Goal: Transaction & Acquisition: Purchase product/service

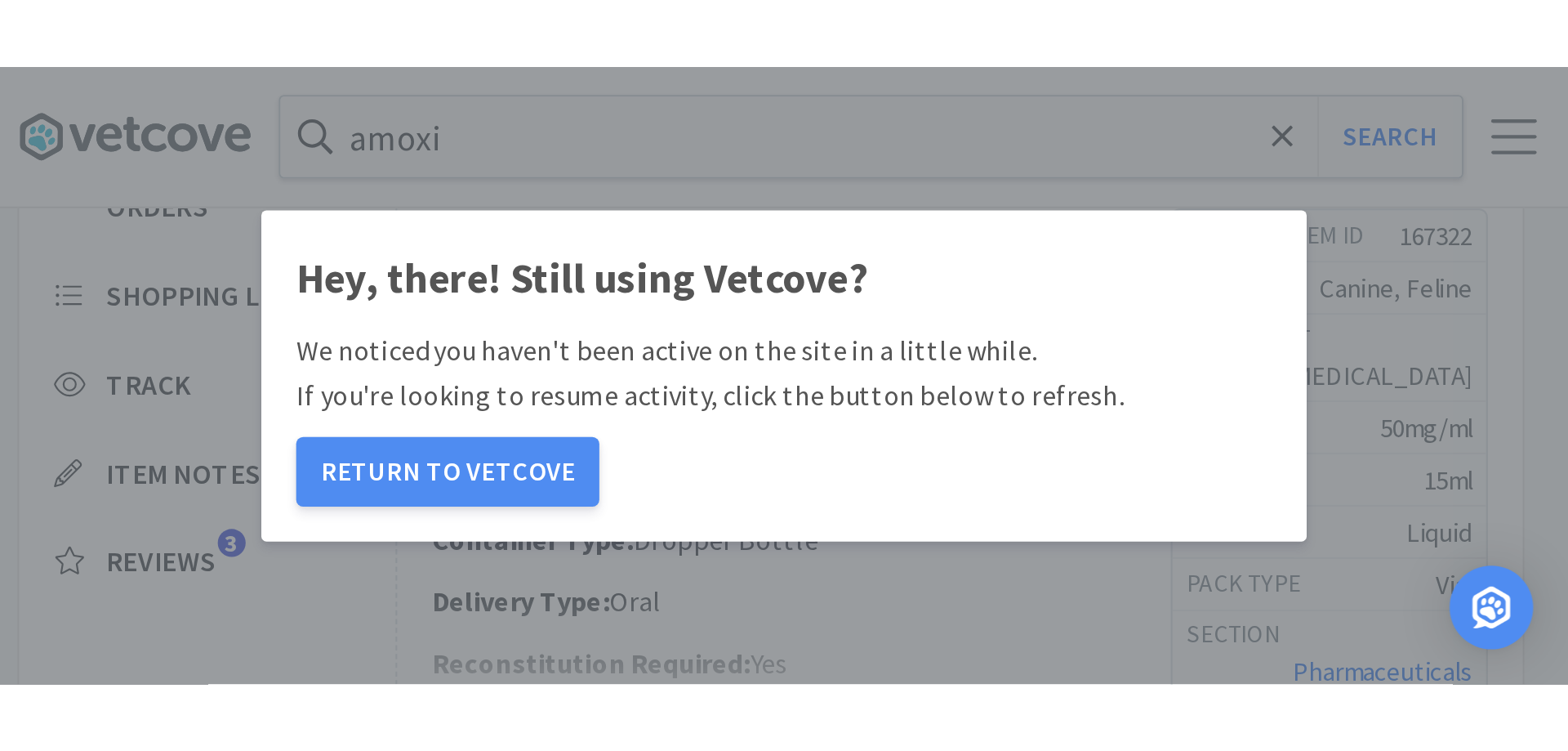
scroll to position [280, 0]
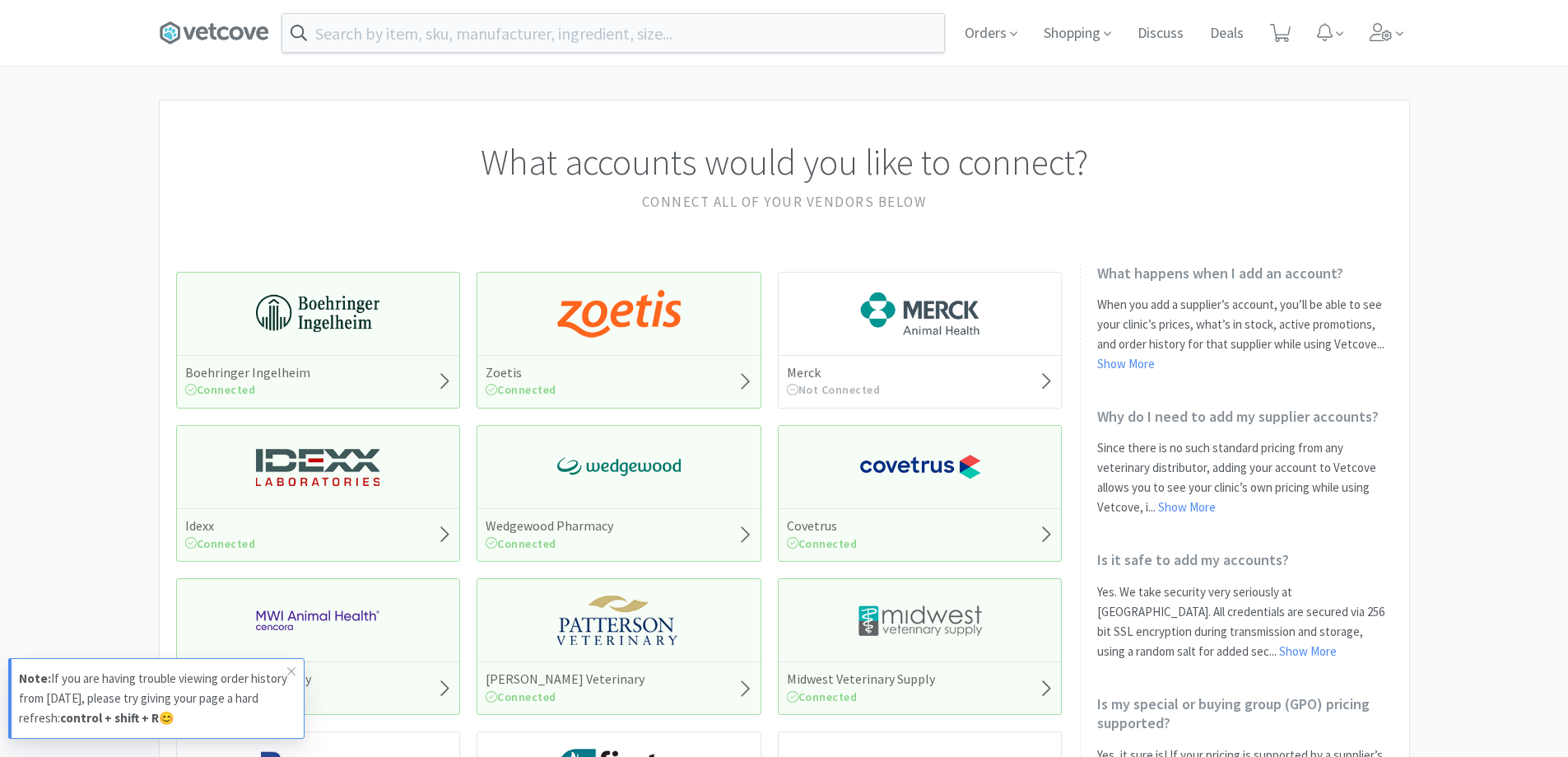
click at [513, 54] on div "Orders Shopping Discuss Discuss Deals Deals" at bounding box center [784, 32] width 1250 height 66
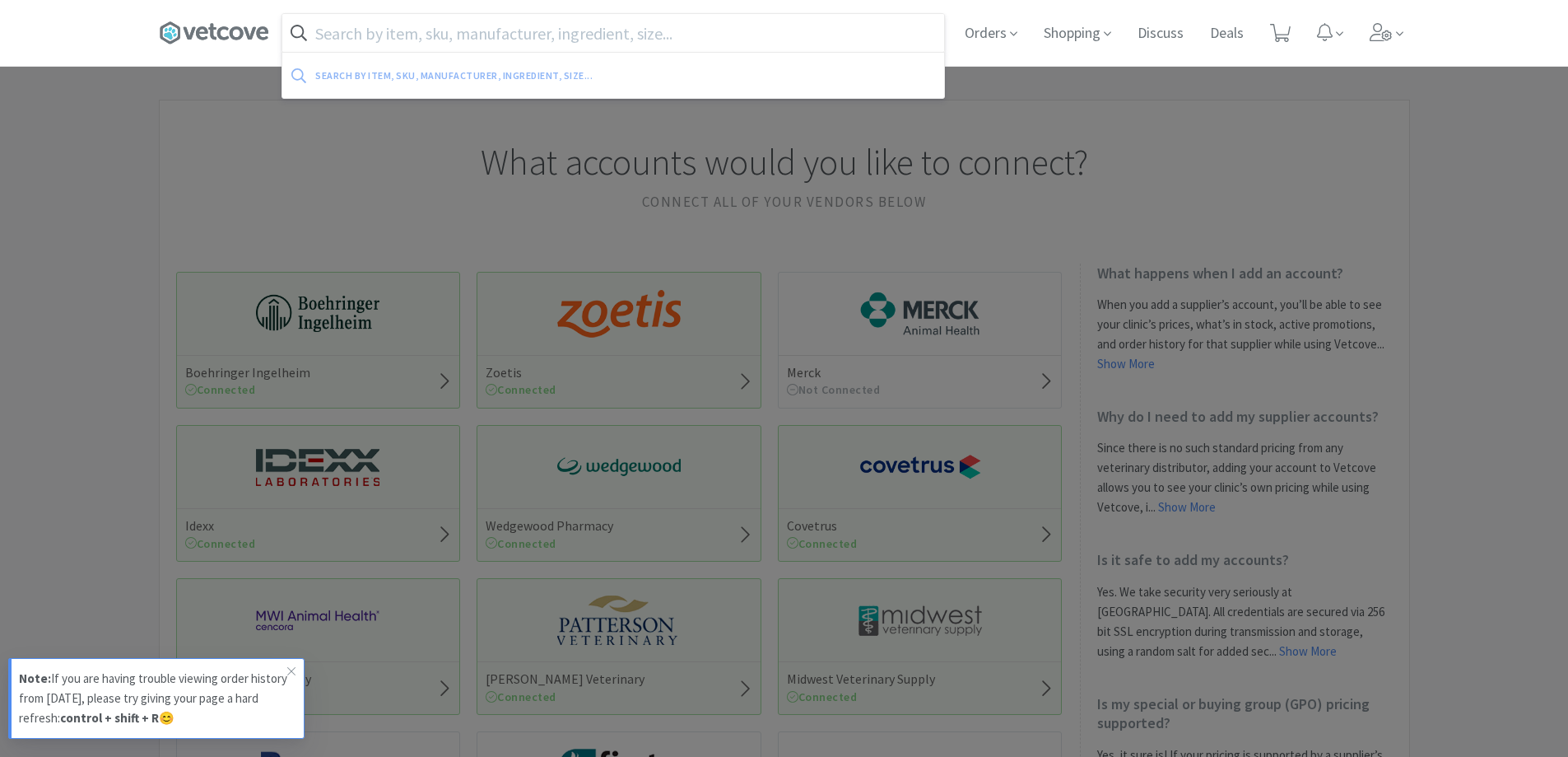
click at [485, 33] on input "text" at bounding box center [612, 32] width 662 height 38
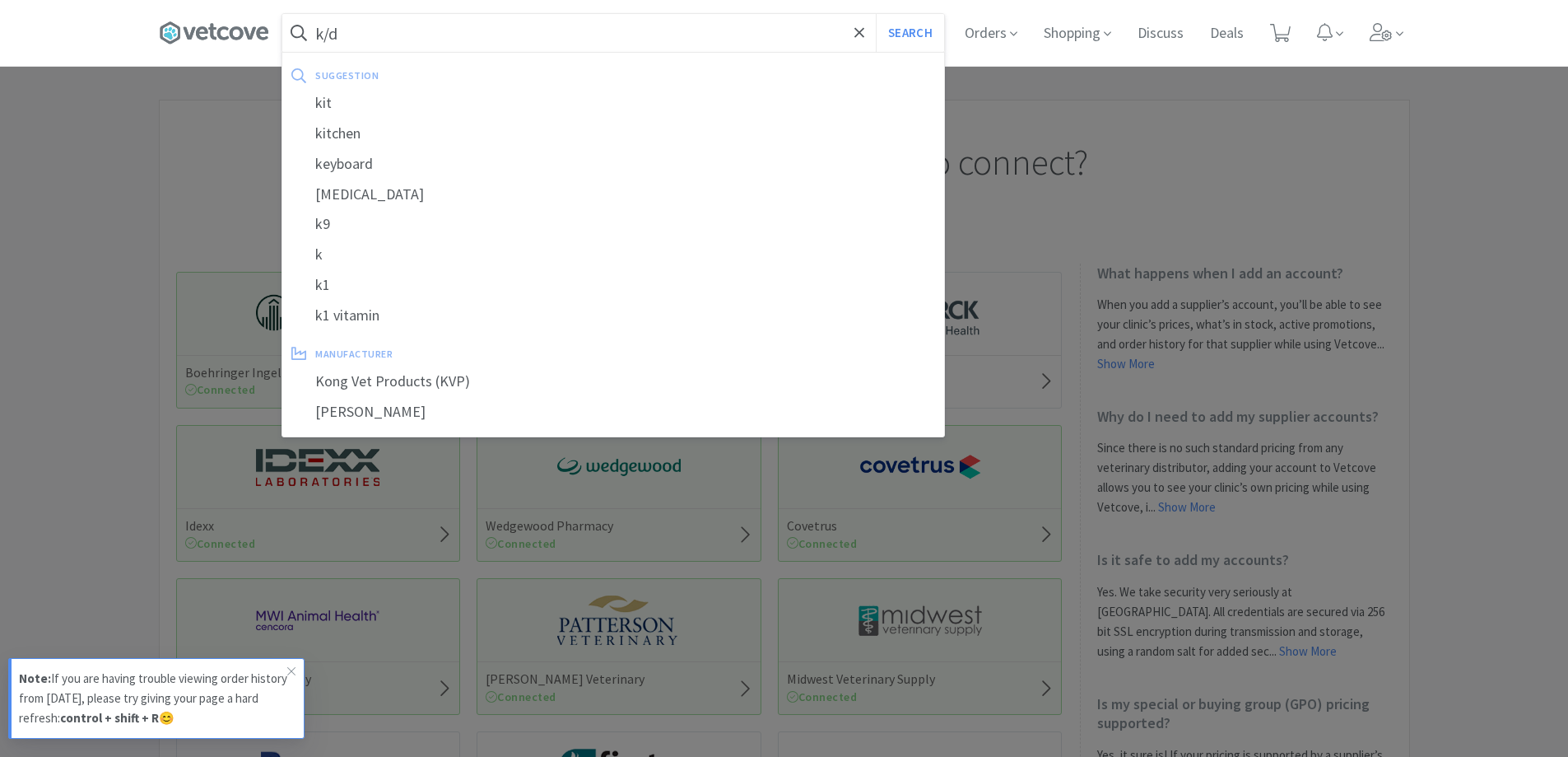
type input "k/d"
click at [876, 14] on button "Search" at bounding box center [910, 32] width 69 height 38
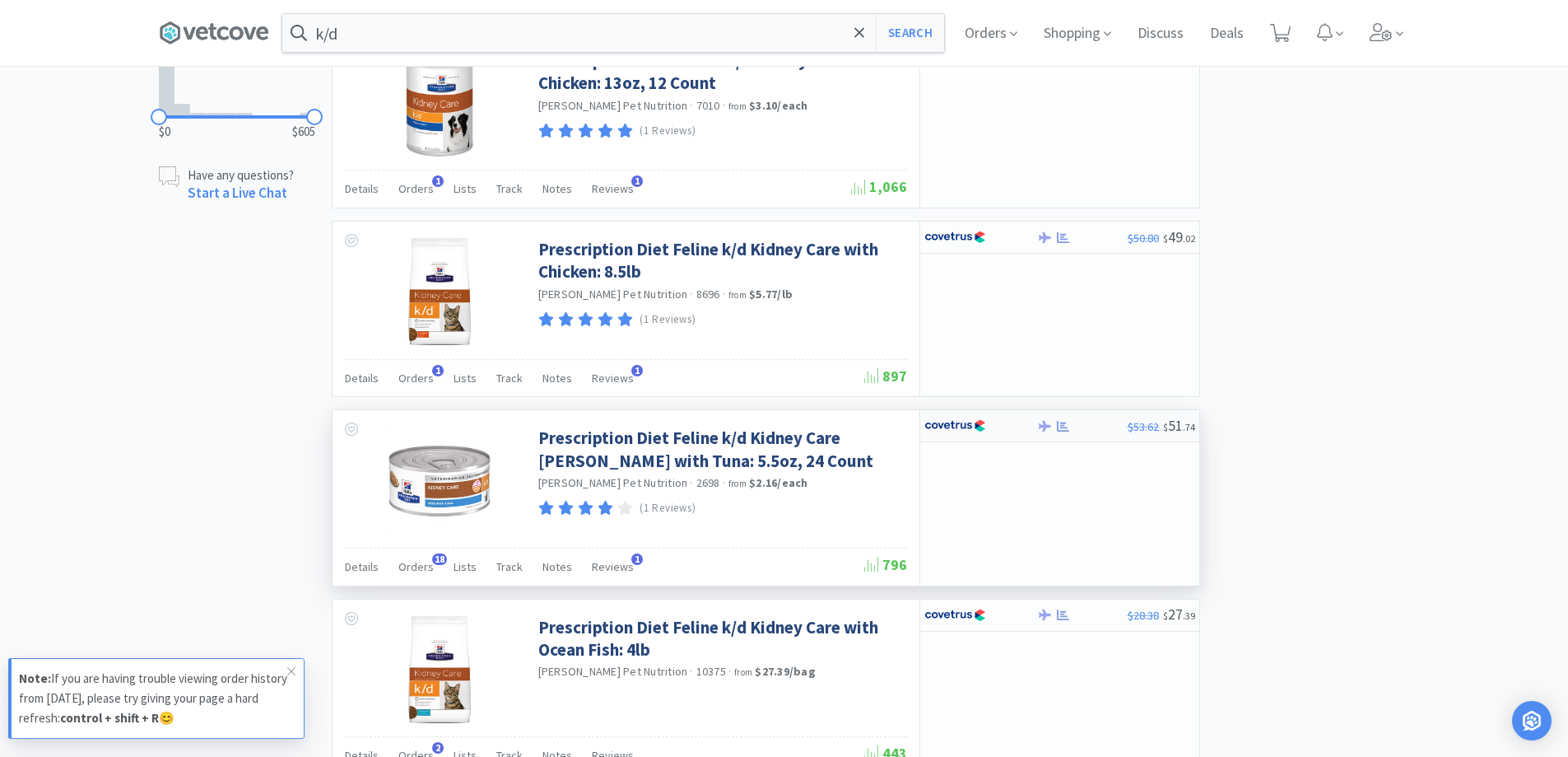
scroll to position [1071, 0]
click at [1055, 424] on div at bounding box center [1063, 425] width 17 height 13
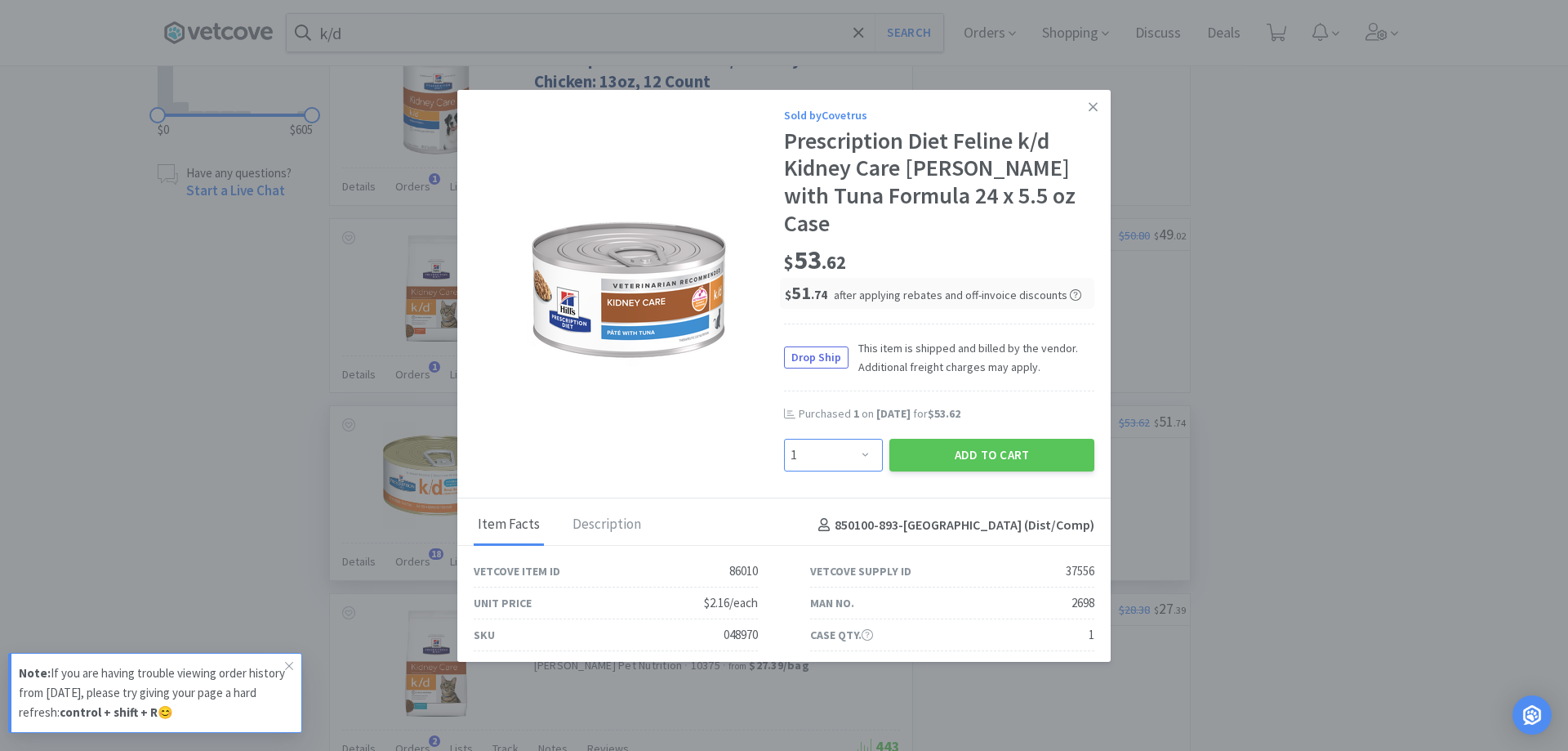
drag, startPoint x: 848, startPoint y: 425, endPoint x: 855, endPoint y: 415, distance: 12.2
click at [855, 439] on select "Enter Quantity 1 2 3 4 5 6 7 8 9 10 11 12 13 14 15 16 17 18 19 20 Enter Quantity" at bounding box center [834, 455] width 99 height 33
select select "2"
click at [784, 439] on select "Enter Quantity 1 2 3 4 5 6 7 8 9 10 11 12 13 14 15 16 17 18 19 20 Enter Quantity" at bounding box center [834, 455] width 99 height 33
click at [985, 439] on button "Add to Cart" at bounding box center [992, 455] width 205 height 33
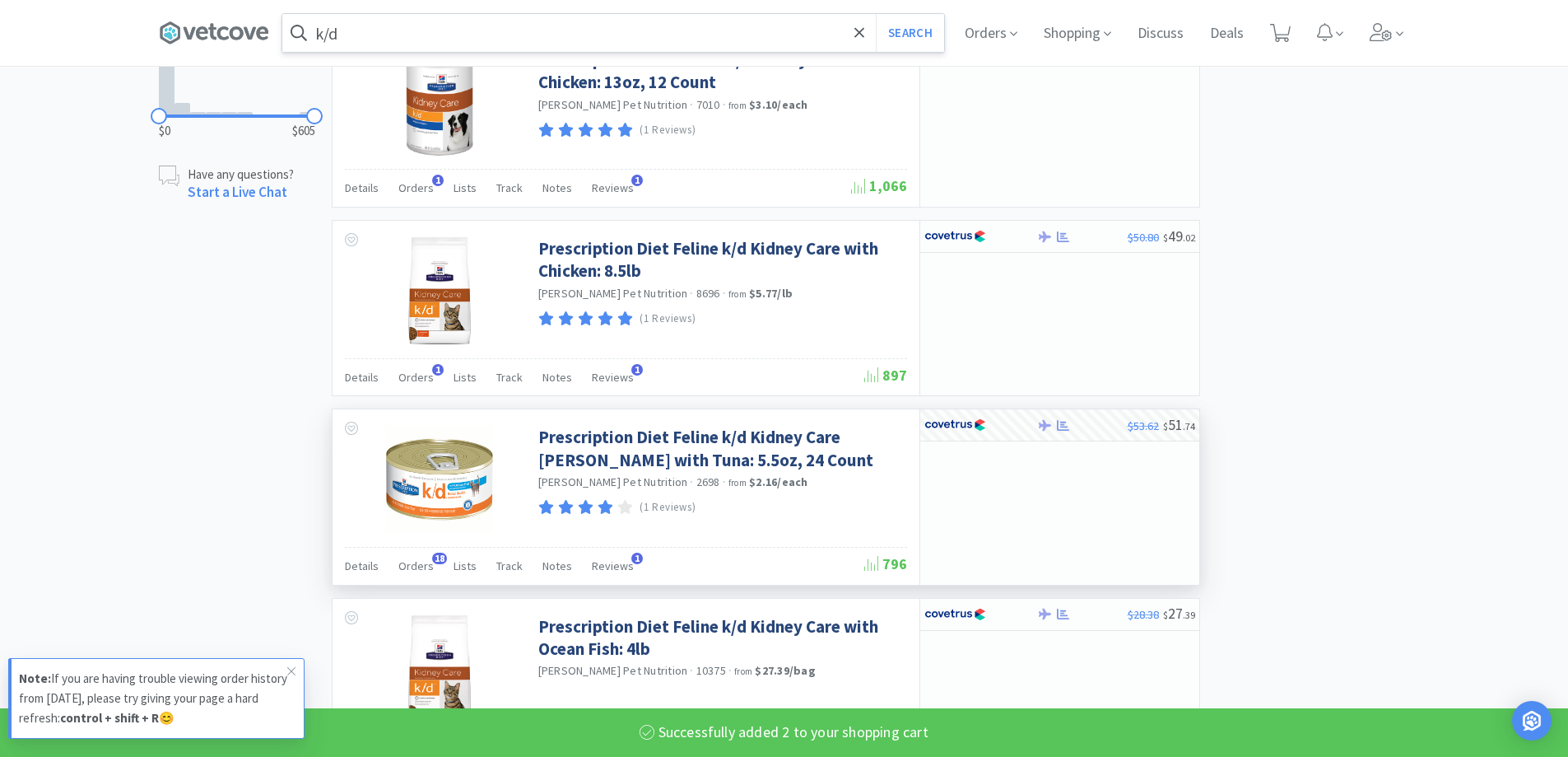
click at [377, 52] on div "k/d Search" at bounding box center [612, 32] width 663 height 39
click at [374, 30] on input "k/d" at bounding box center [612, 32] width 662 height 38
select select "2"
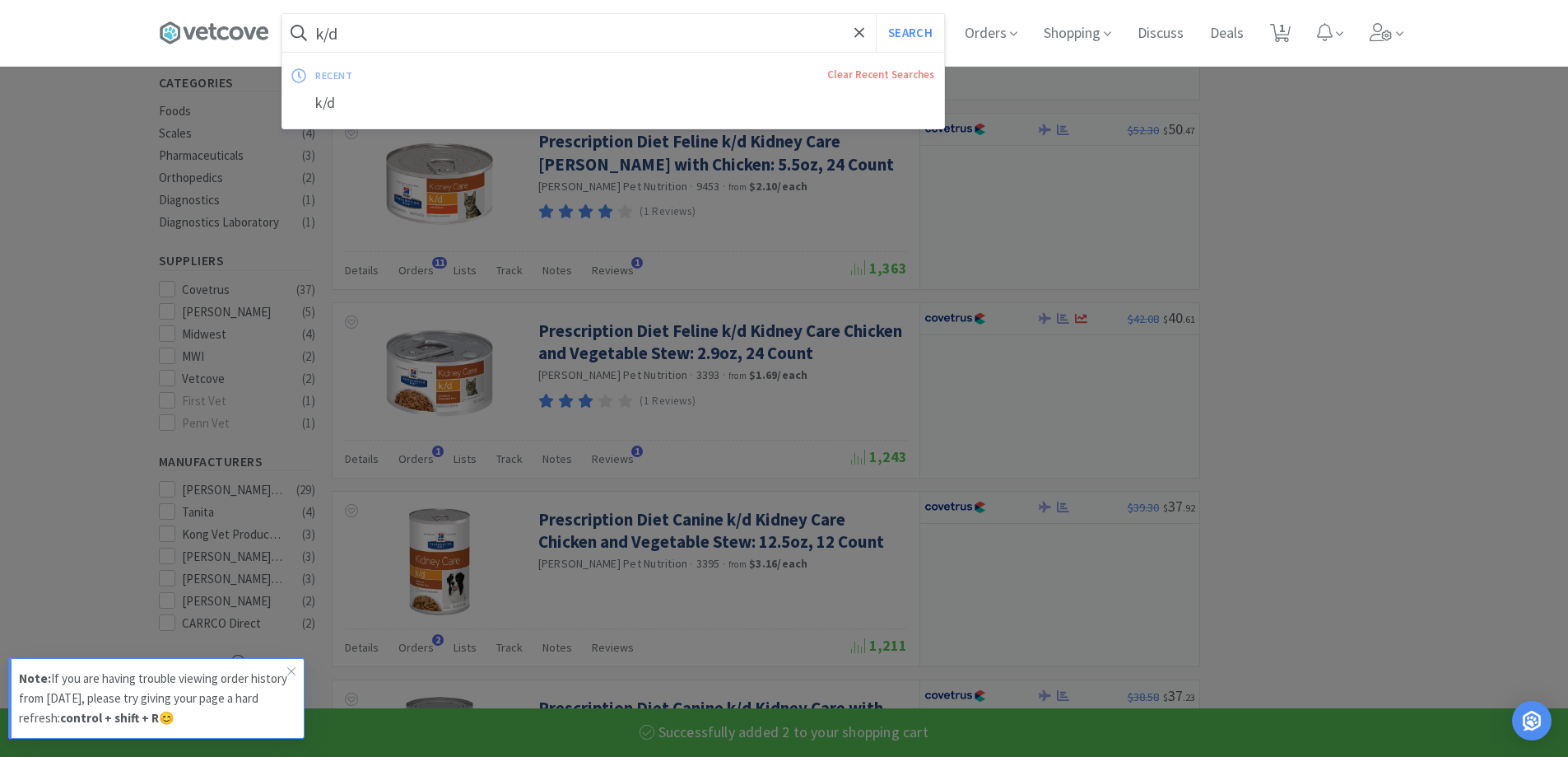
scroll to position [412, 0]
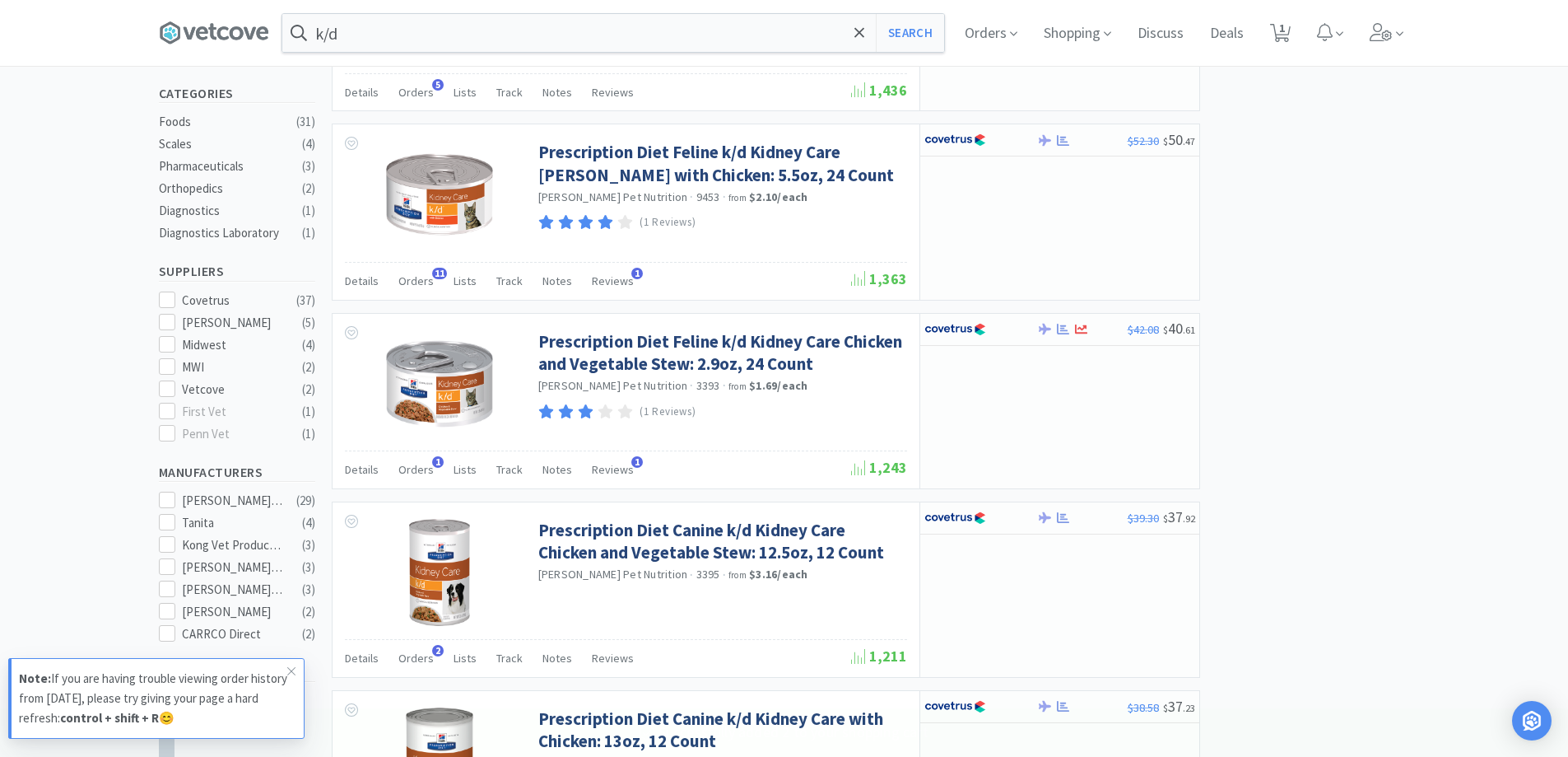
click at [1348, 249] on div at bounding box center [784, 378] width 1568 height 757
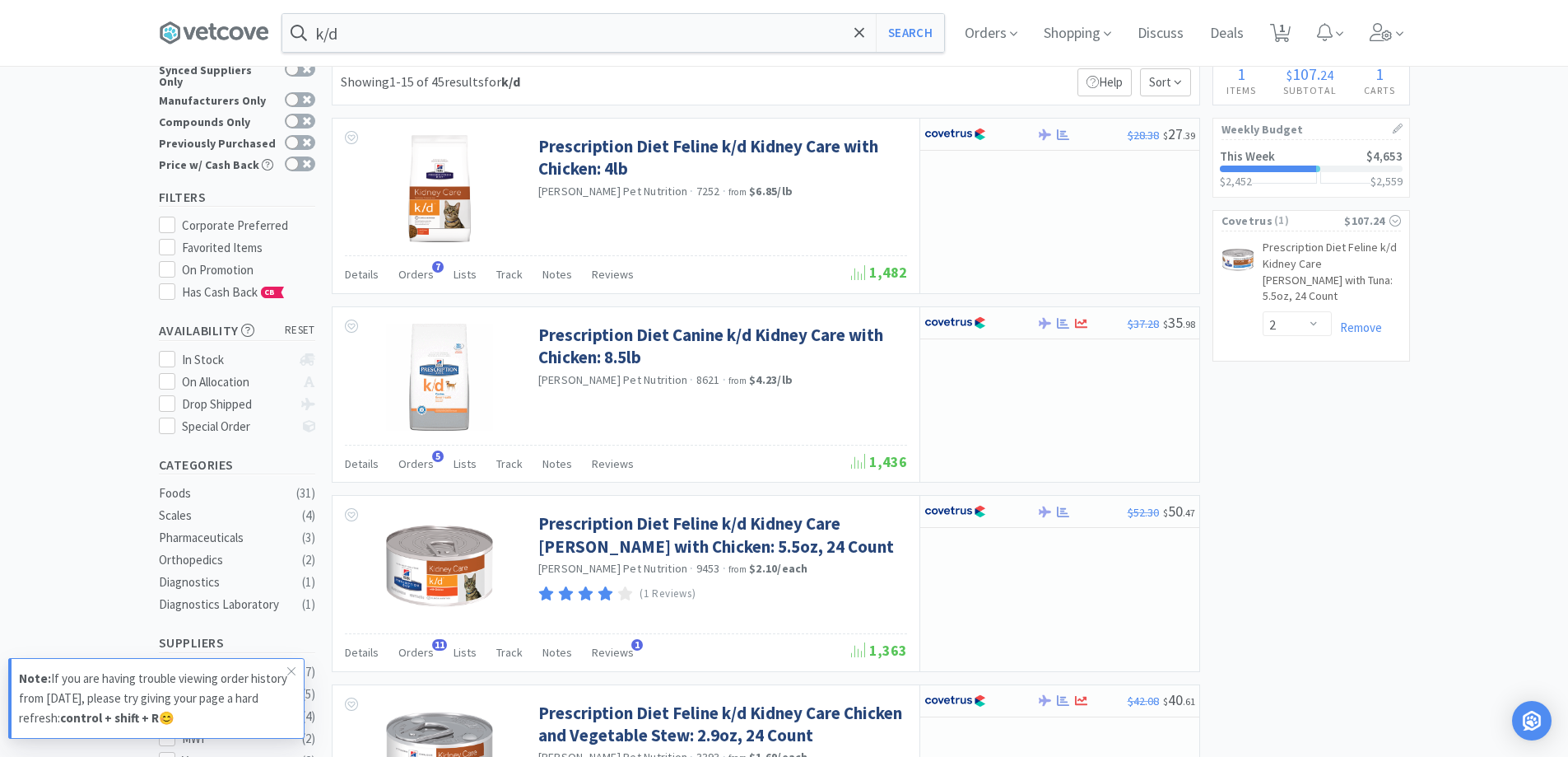
scroll to position [0, 0]
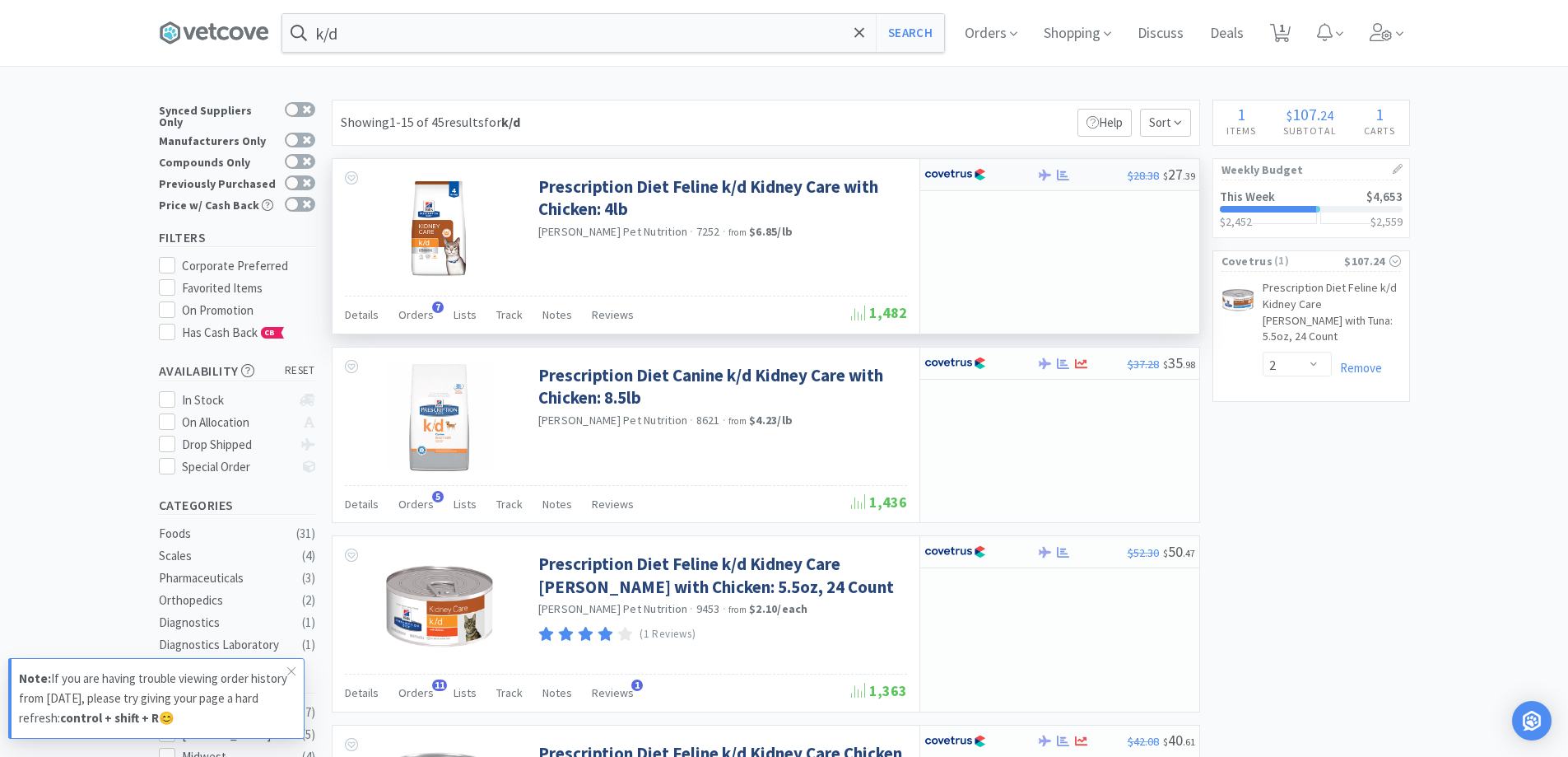
click at [1025, 170] on div at bounding box center [980, 175] width 113 height 28
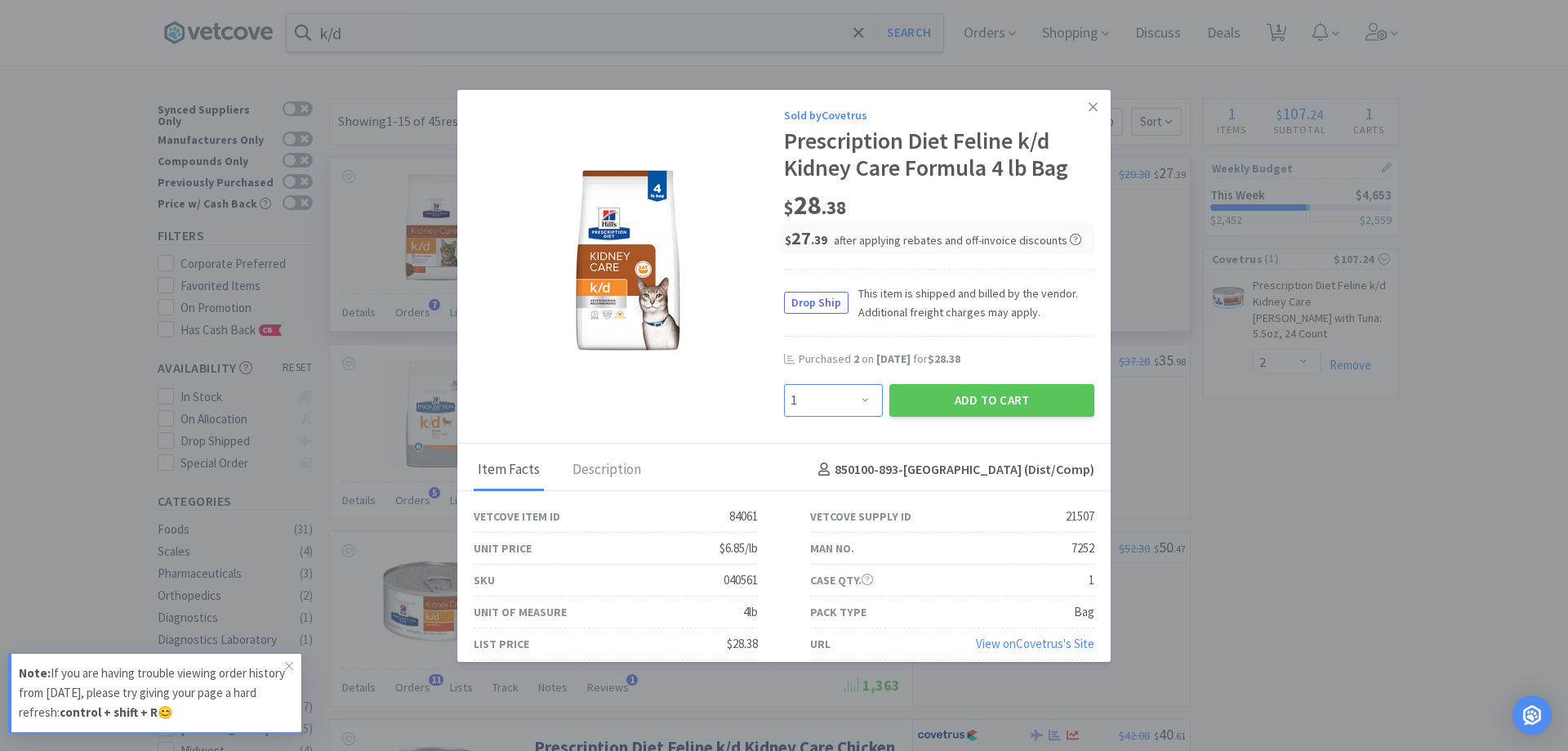
click at [848, 395] on select "Enter Quantity 1 2 3 4 5 6 7 8 9 10 11 12 13 14 15 16 17 18 19 20 Enter Quantity" at bounding box center [834, 401] width 99 height 33
select select "2"
click at [784, 384] on select "Enter Quantity 1 2 3 4 5 6 7 8 9 10 11 12 13 14 15 16 17 18 19 20 Enter Quantity" at bounding box center [834, 401] width 99 height 33
click at [977, 408] on button "Add to Cart" at bounding box center [992, 401] width 205 height 33
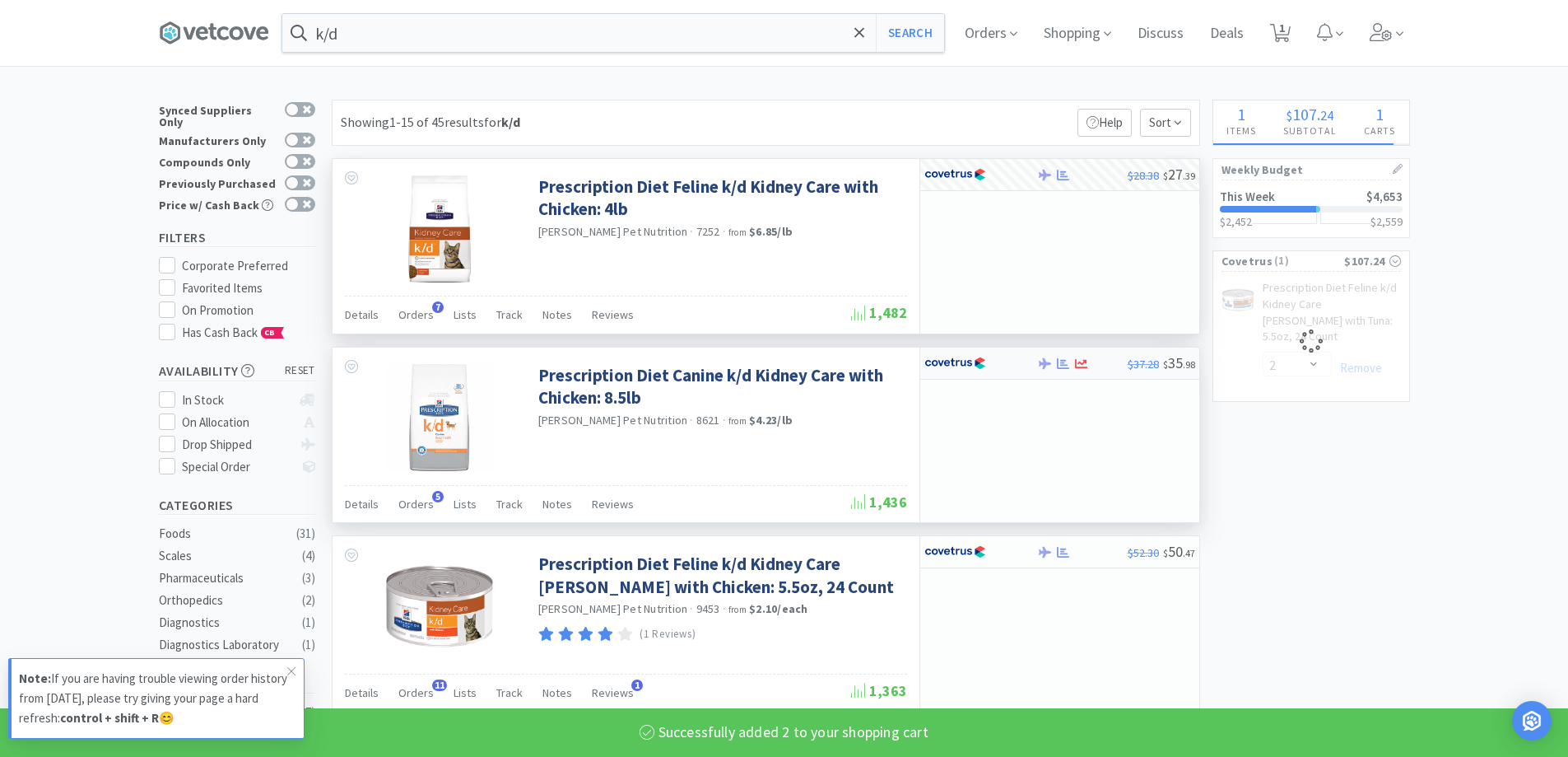
select select "2"
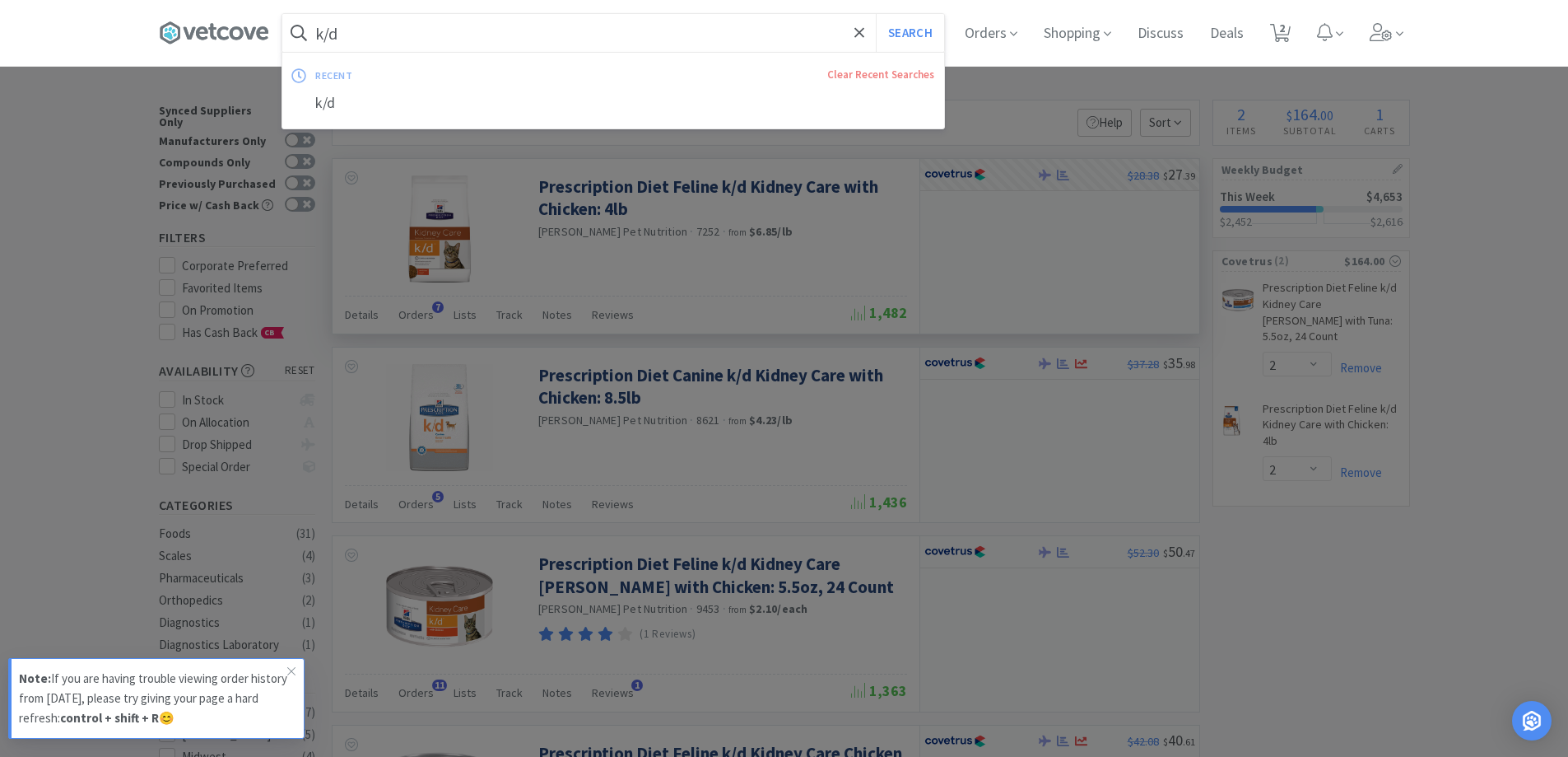
click at [407, 43] on input "k/d" at bounding box center [612, 32] width 662 height 38
click at [484, 41] on input "text" at bounding box center [612, 32] width 662 height 38
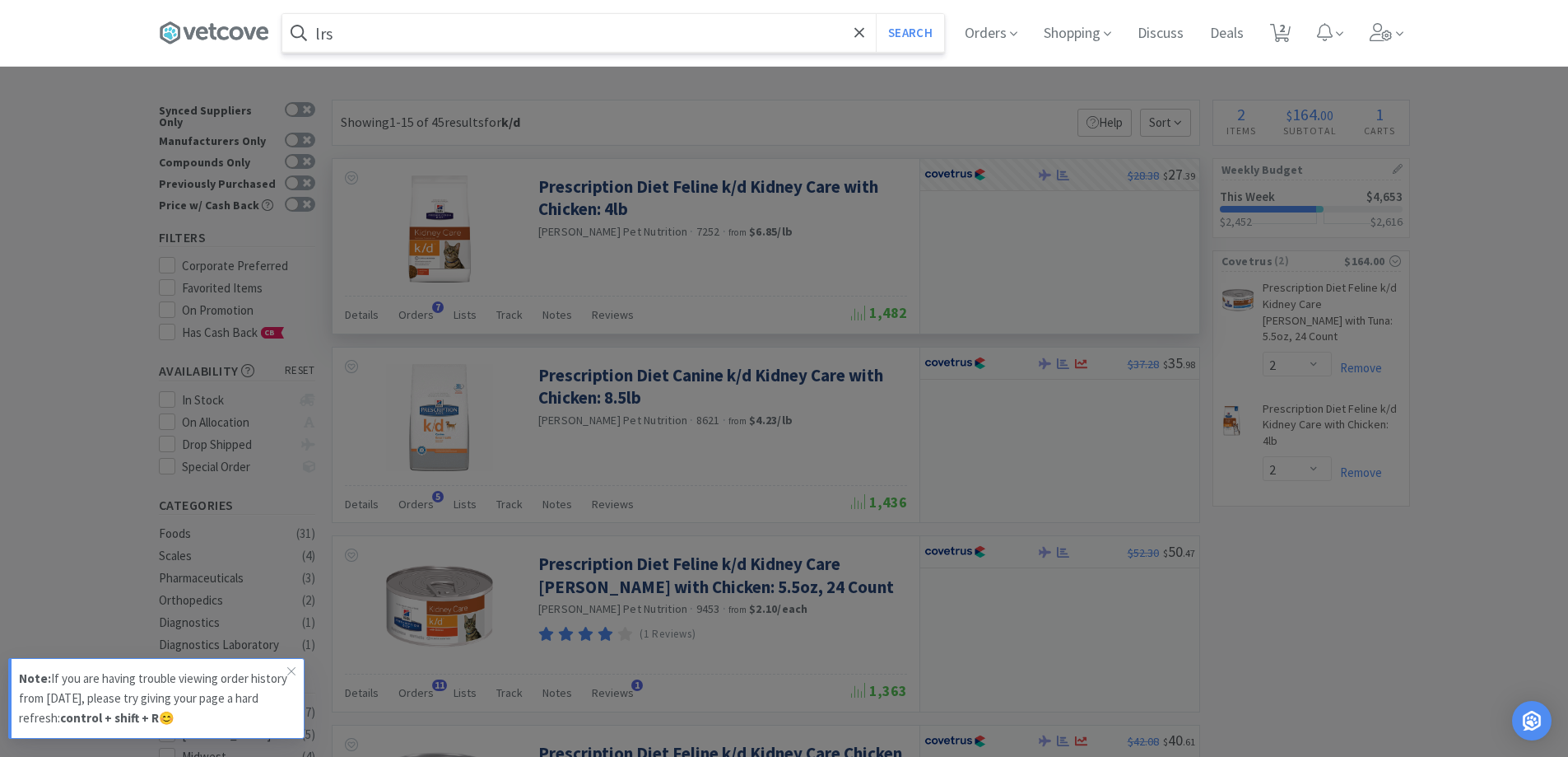
type input "lrs"
click at [876, 14] on button "Search" at bounding box center [910, 32] width 69 height 38
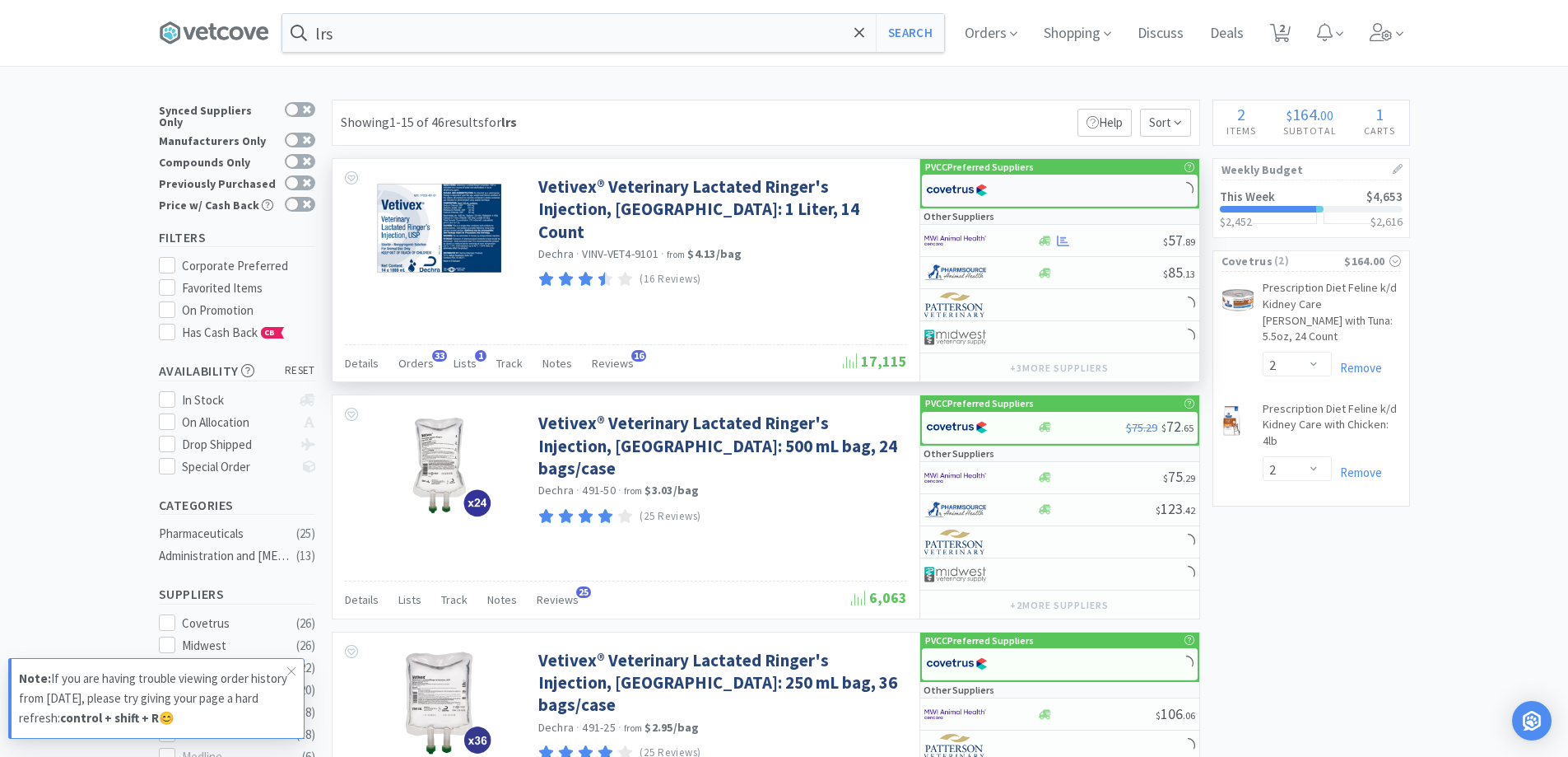
click at [984, 193] on img at bounding box center [956, 189] width 62 height 25
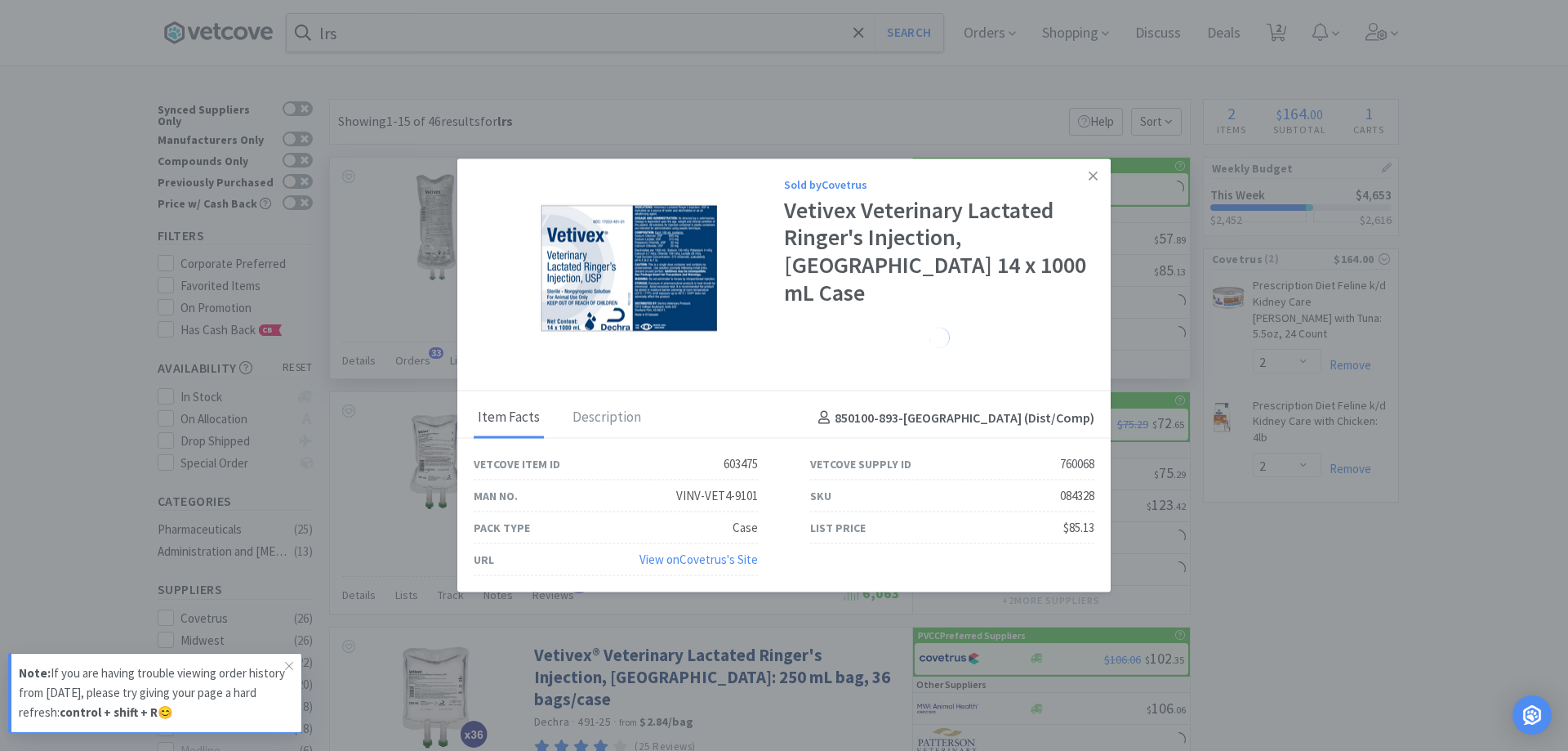
select select "1"
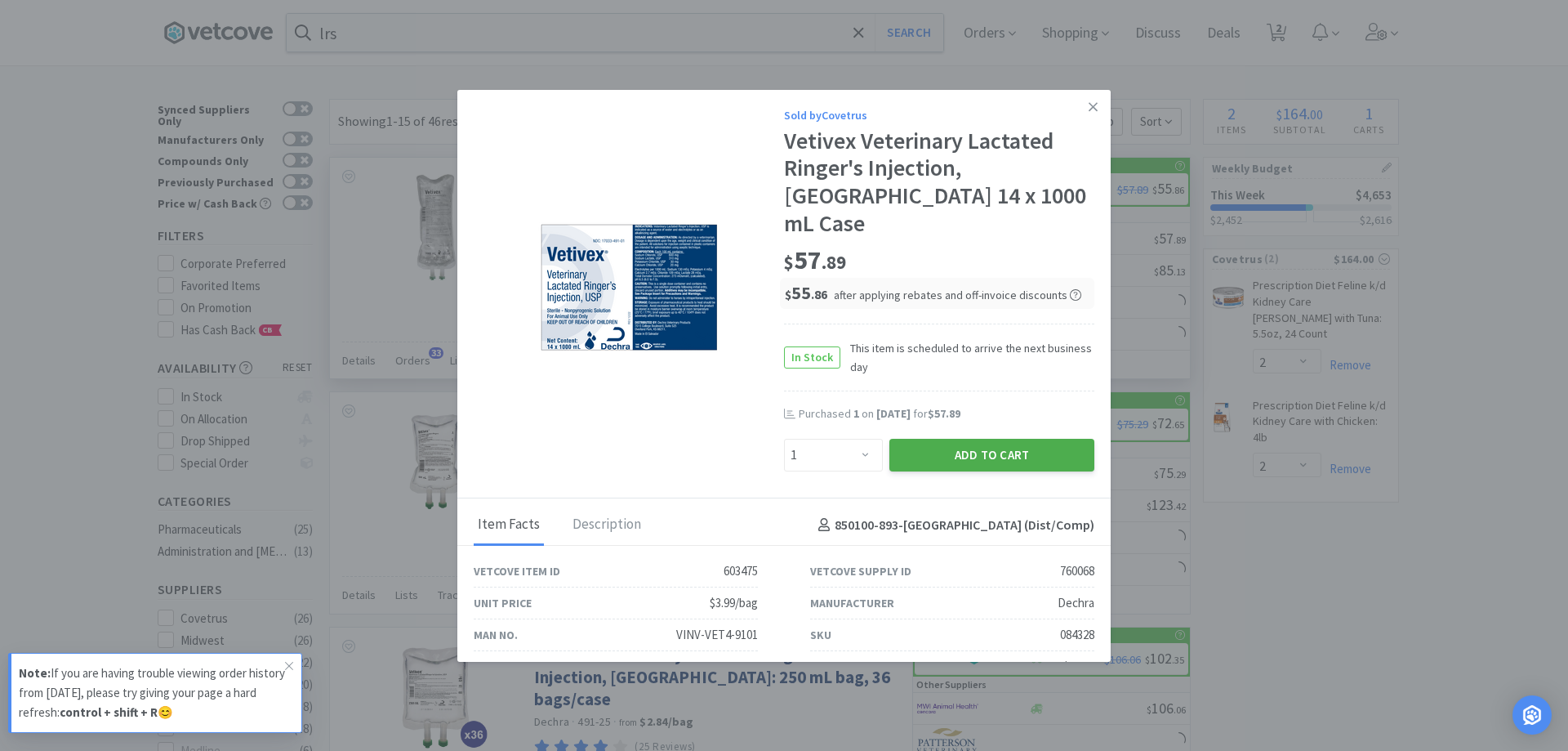
click at [926, 439] on button "Add to Cart" at bounding box center [992, 455] width 205 height 33
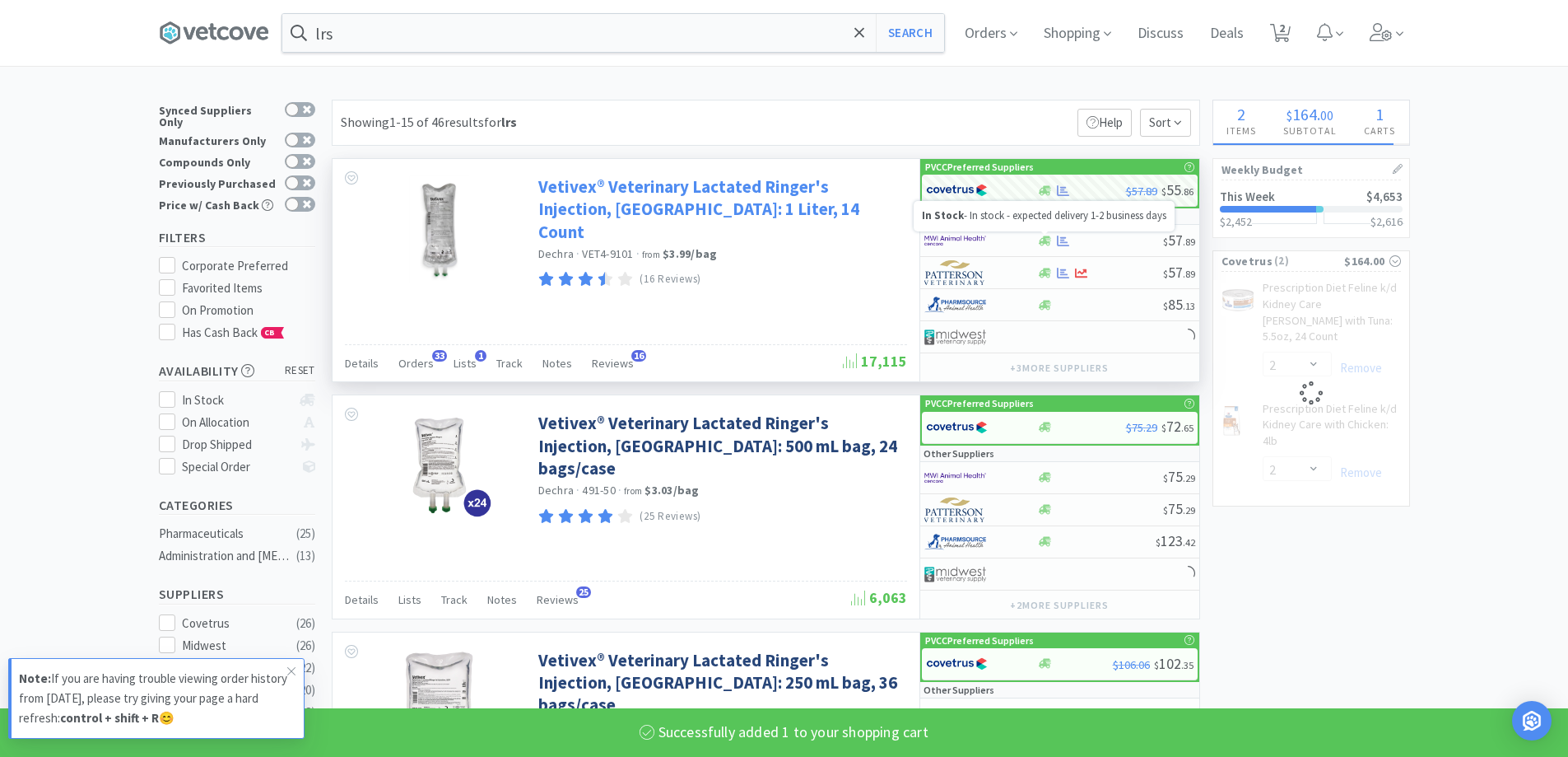
select select "1"
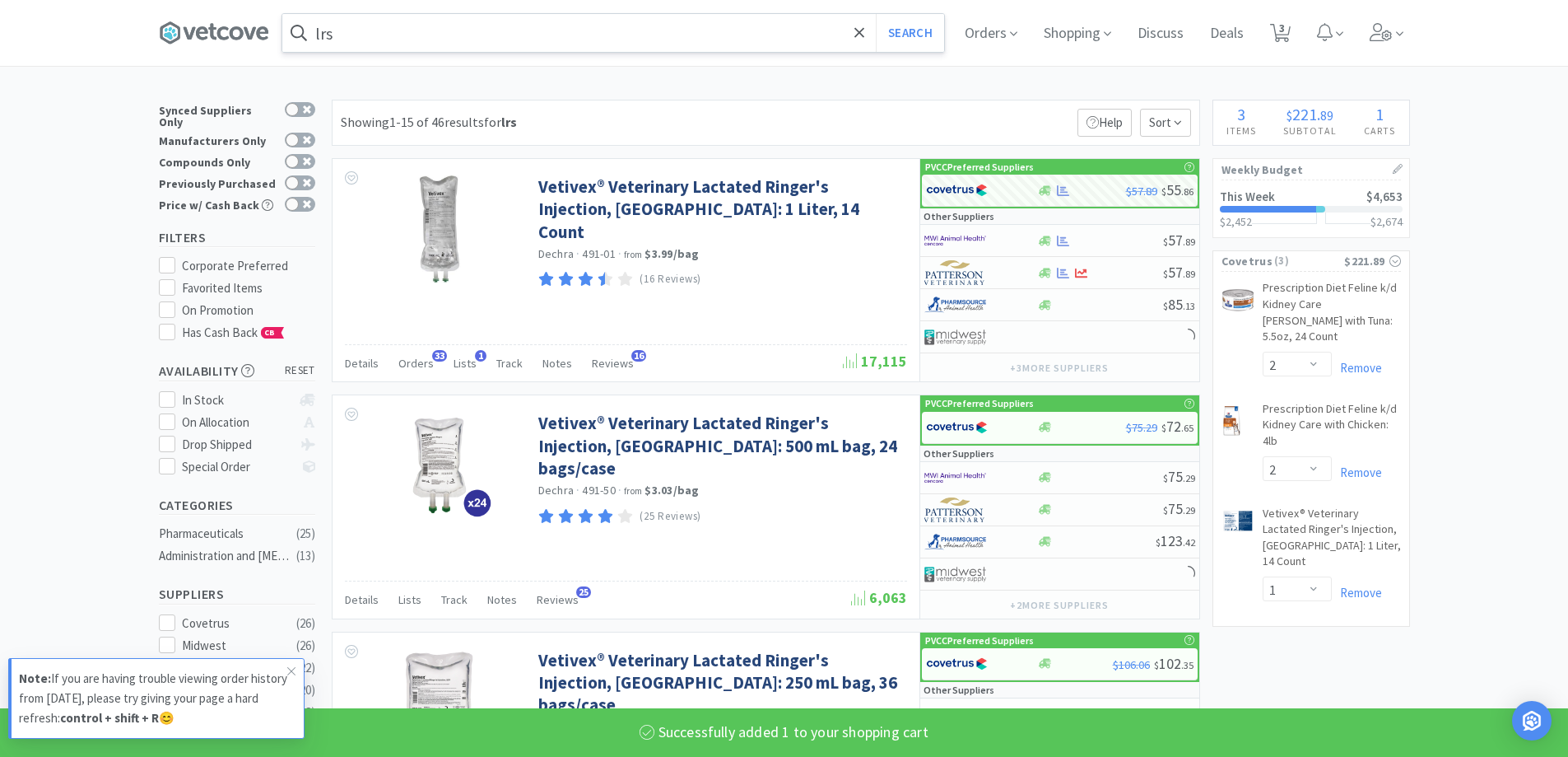
click at [423, 31] on input "lrs" at bounding box center [612, 32] width 662 height 38
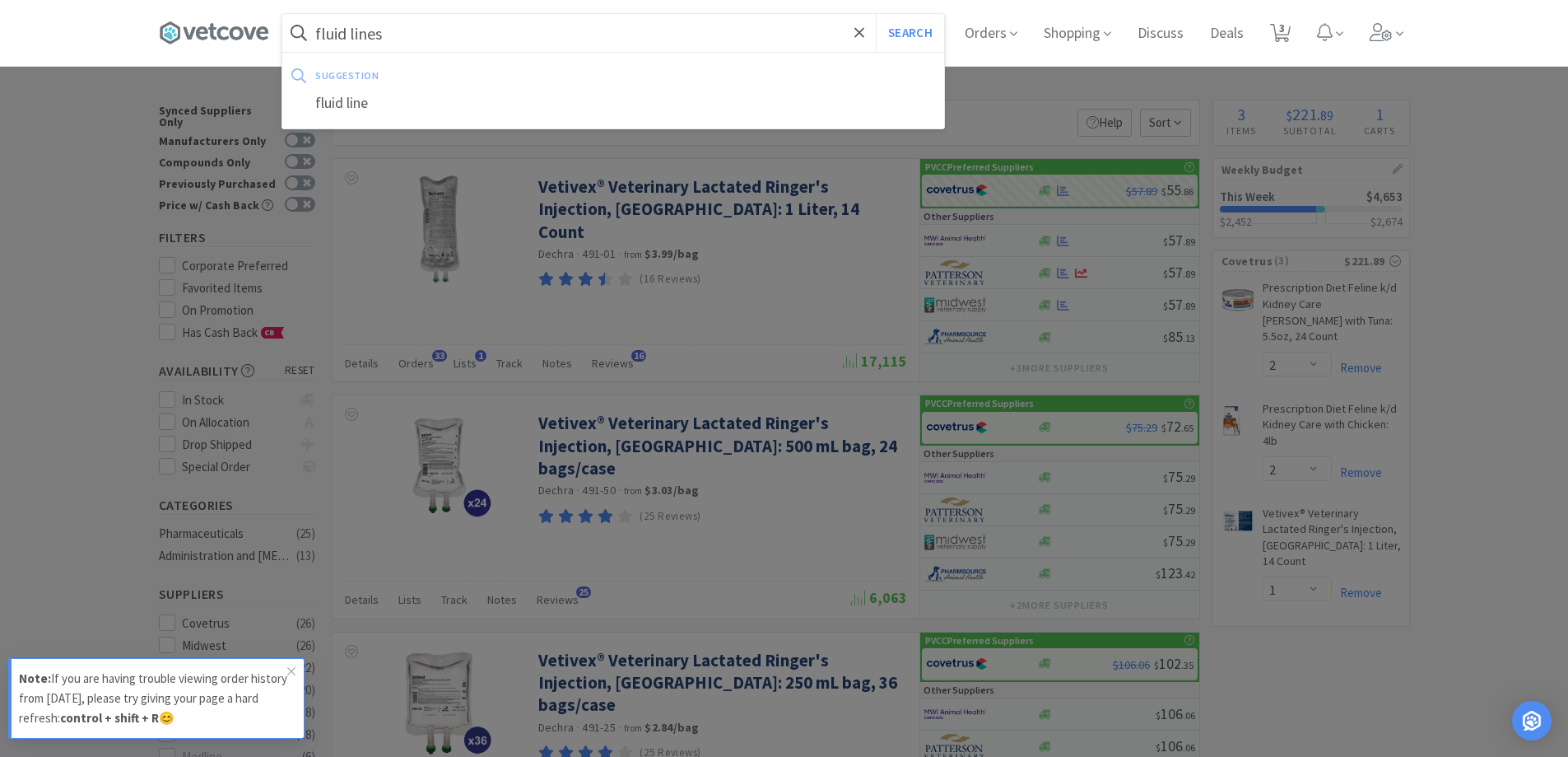
click at [876, 14] on button "Search" at bounding box center [910, 32] width 69 height 38
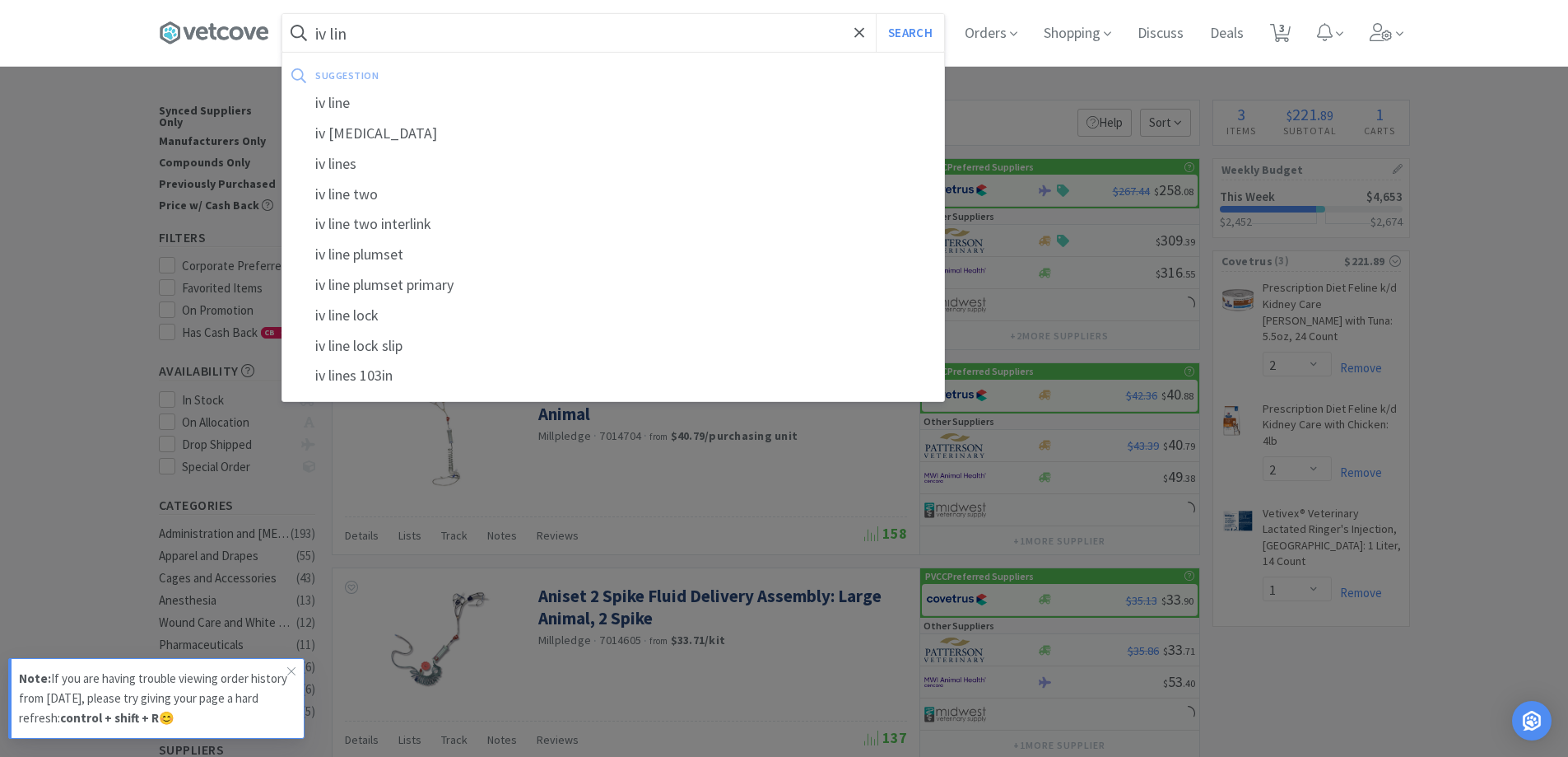
click at [876, 14] on button "Search" at bounding box center [910, 32] width 69 height 38
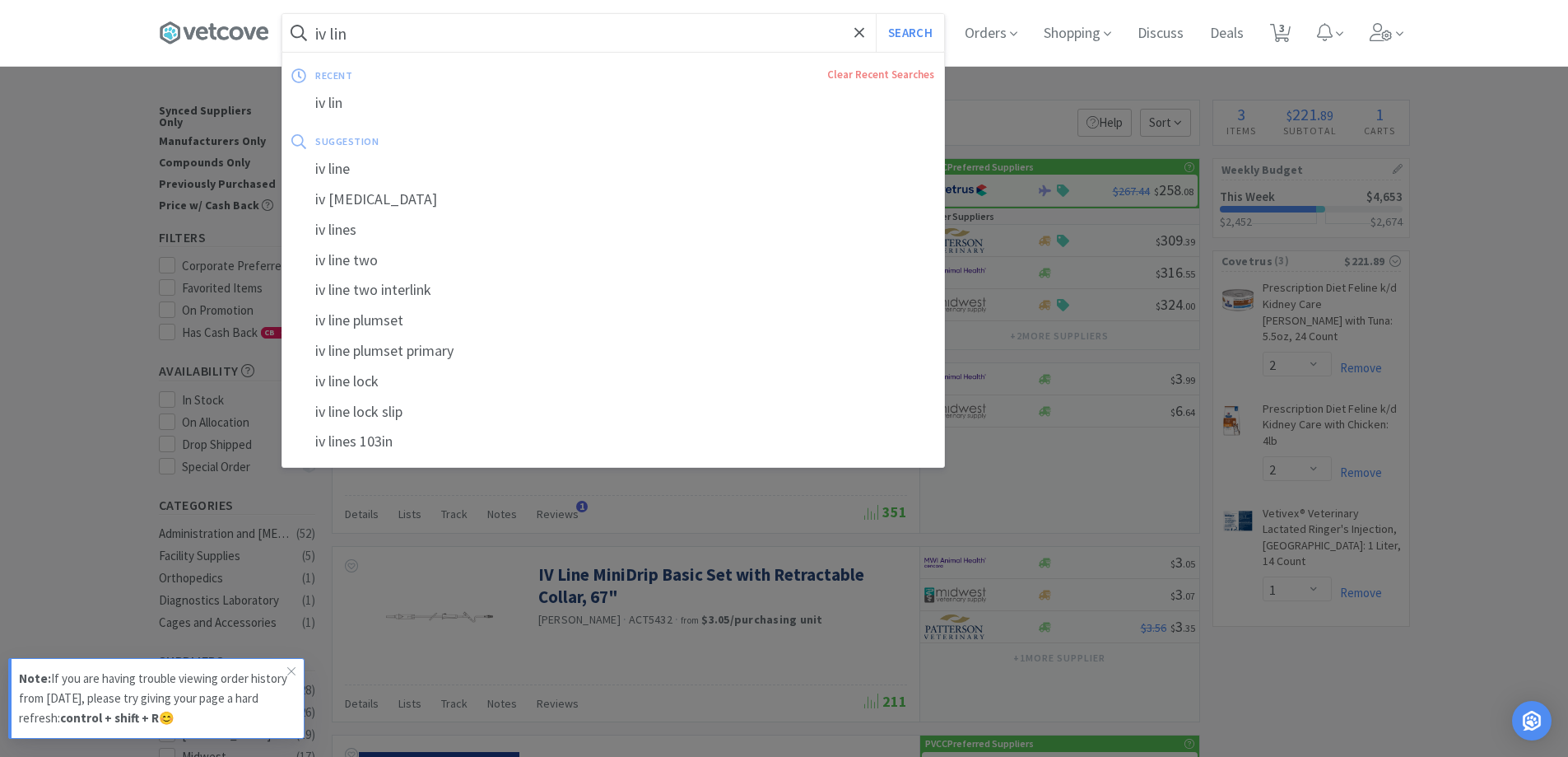
click at [535, 28] on input "iv lin" at bounding box center [612, 32] width 662 height 38
drag, startPoint x: 782, startPoint y: 561, endPoint x: 780, endPoint y: 545, distance: 16.1
click at [782, 550] on div at bounding box center [784, 378] width 1568 height 757
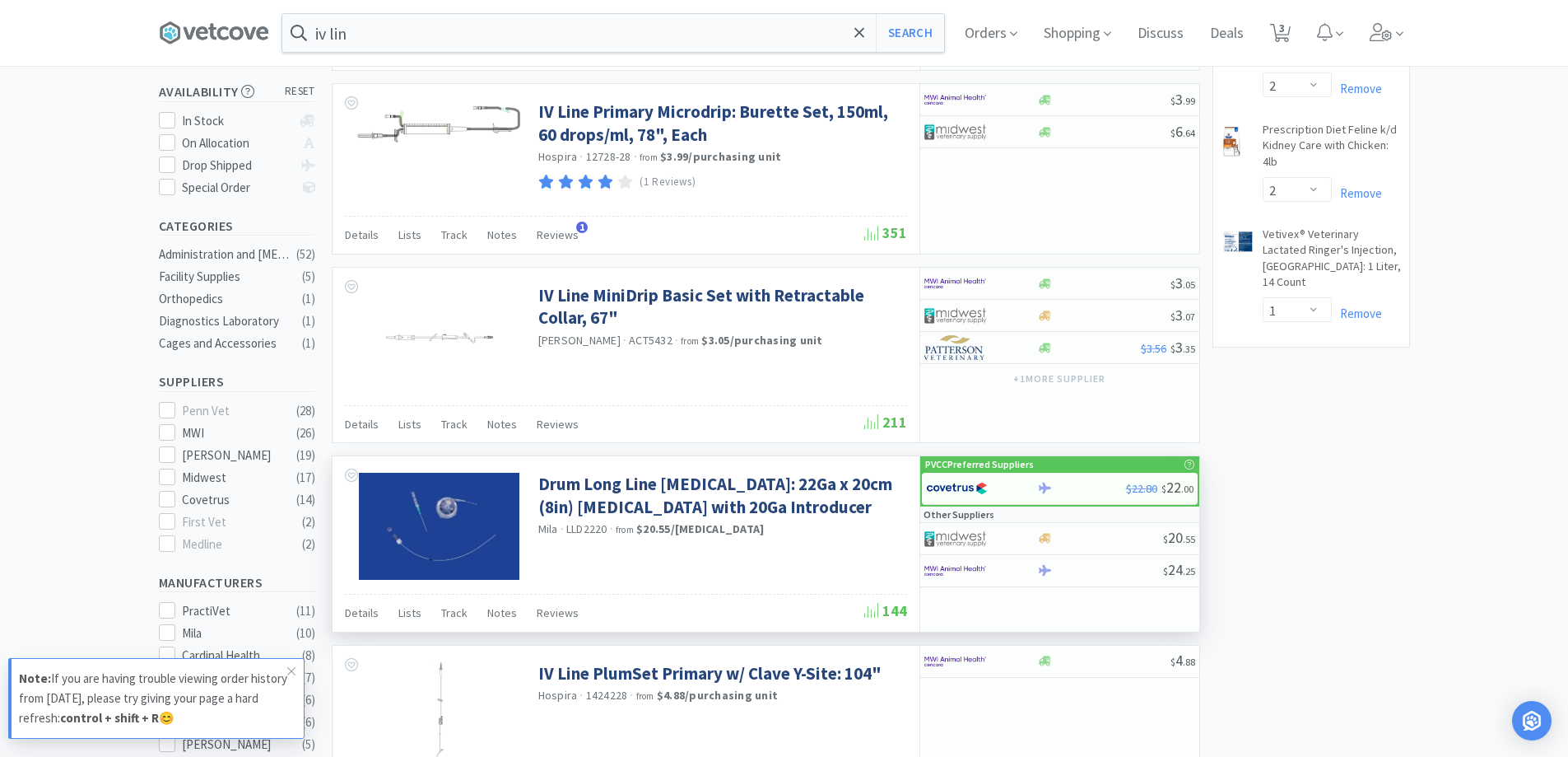
scroll to position [329, 0]
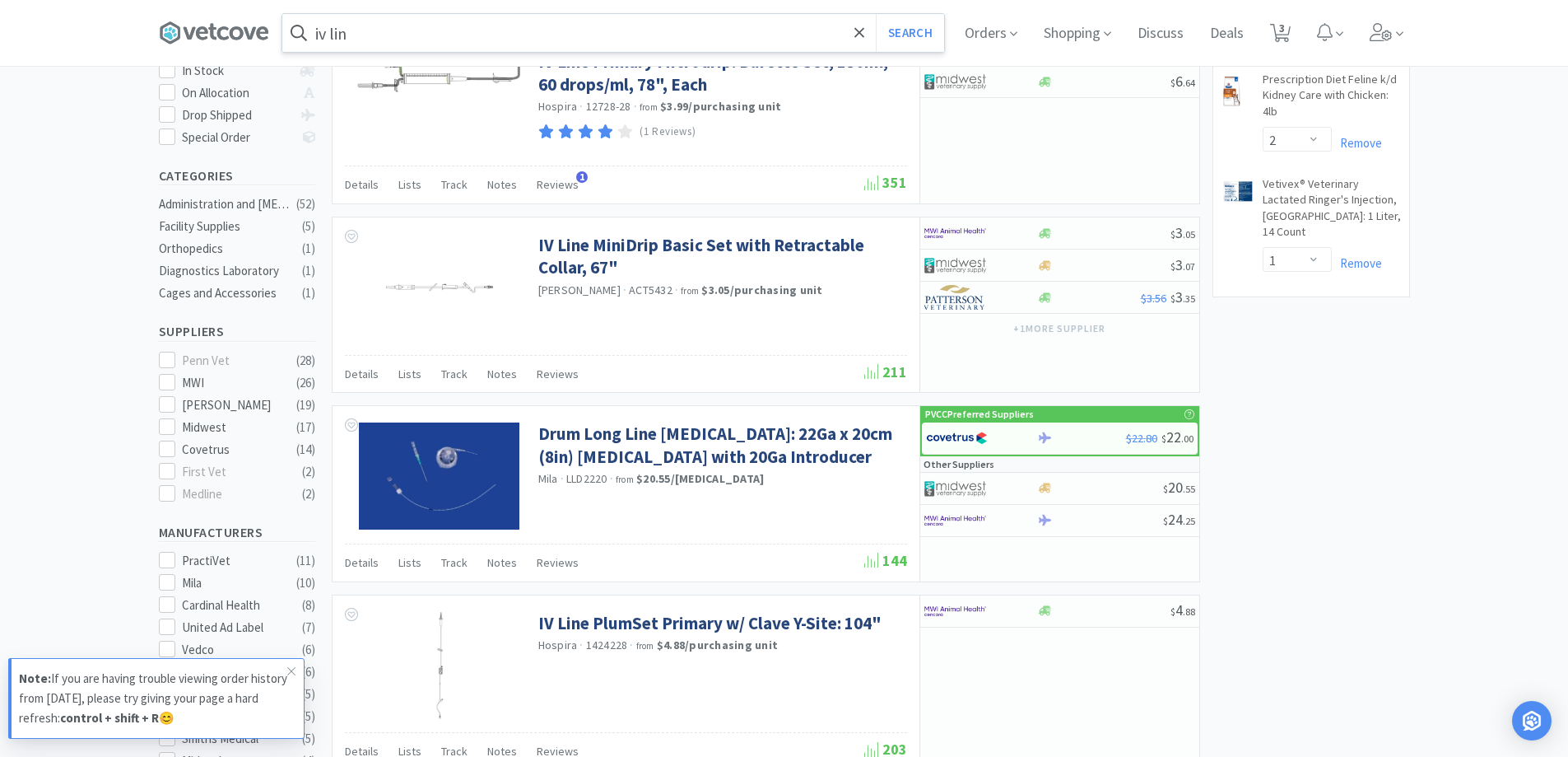
click at [393, 35] on input "iv lin" at bounding box center [612, 32] width 662 height 38
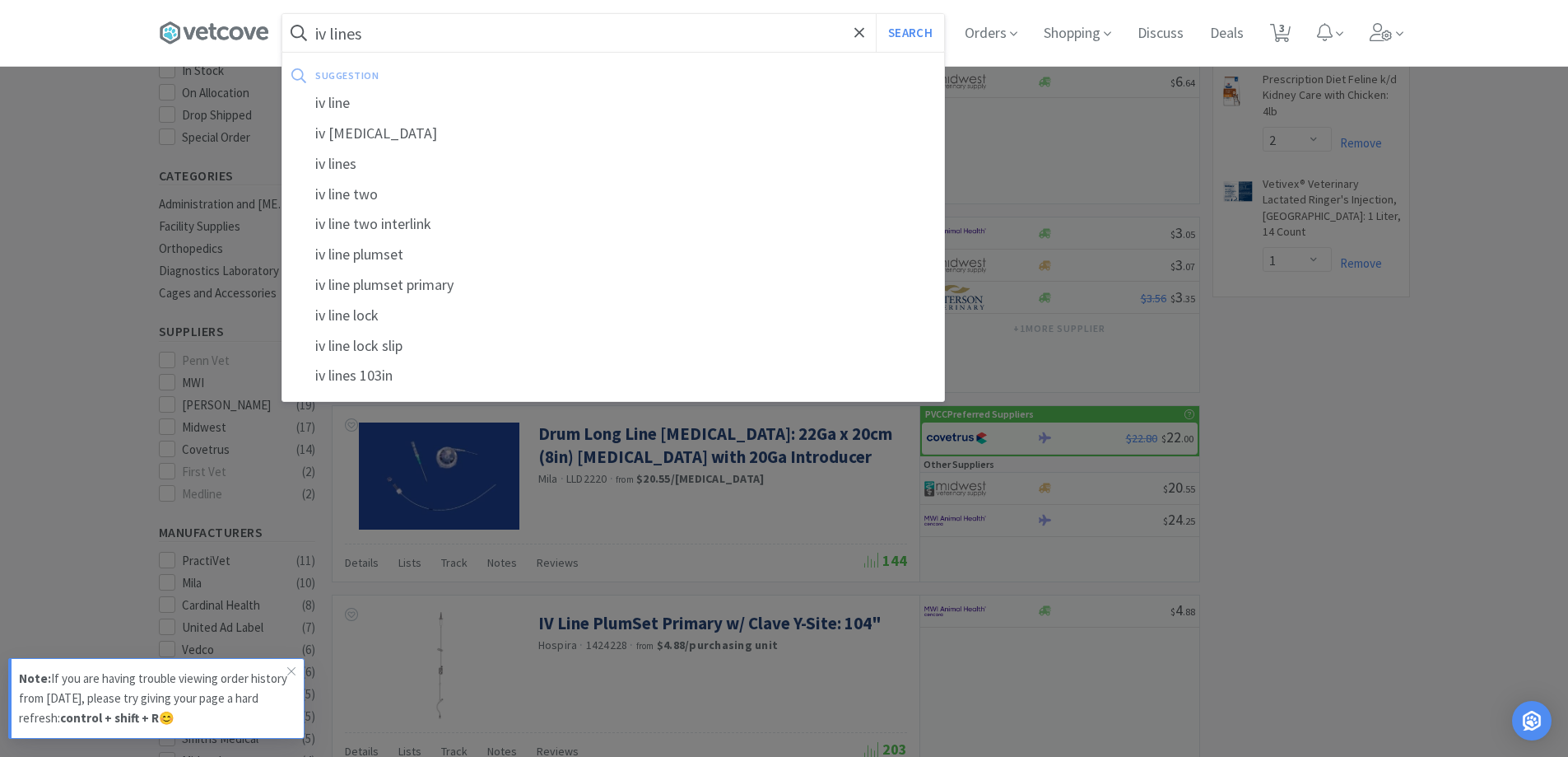
type input "iv lines"
click at [876, 14] on button "Search" at bounding box center [910, 32] width 69 height 38
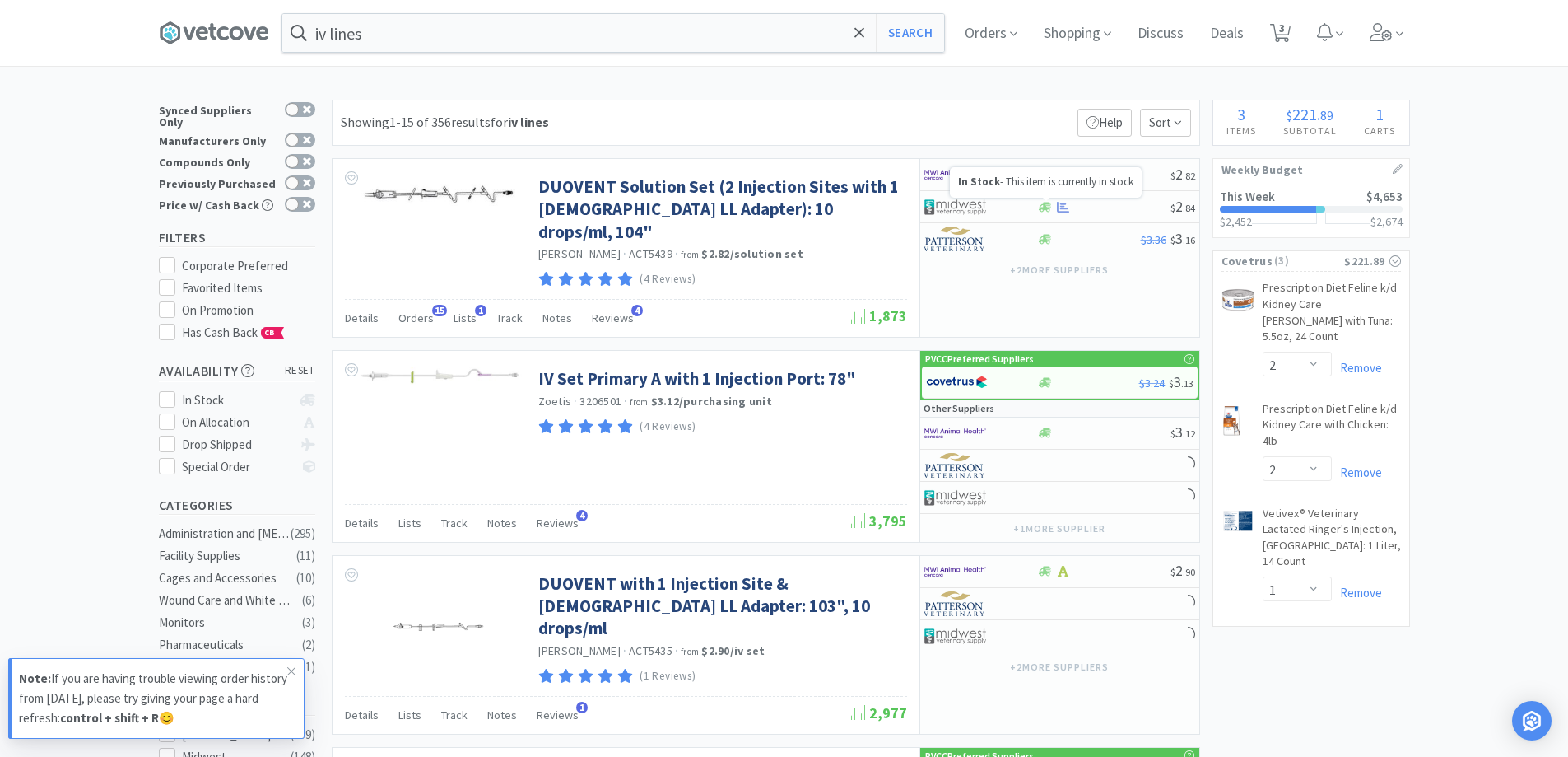
click at [1039, 183] on p "In Stock - This item is currently in stock" at bounding box center [1046, 182] width 175 height 14
select select "1"
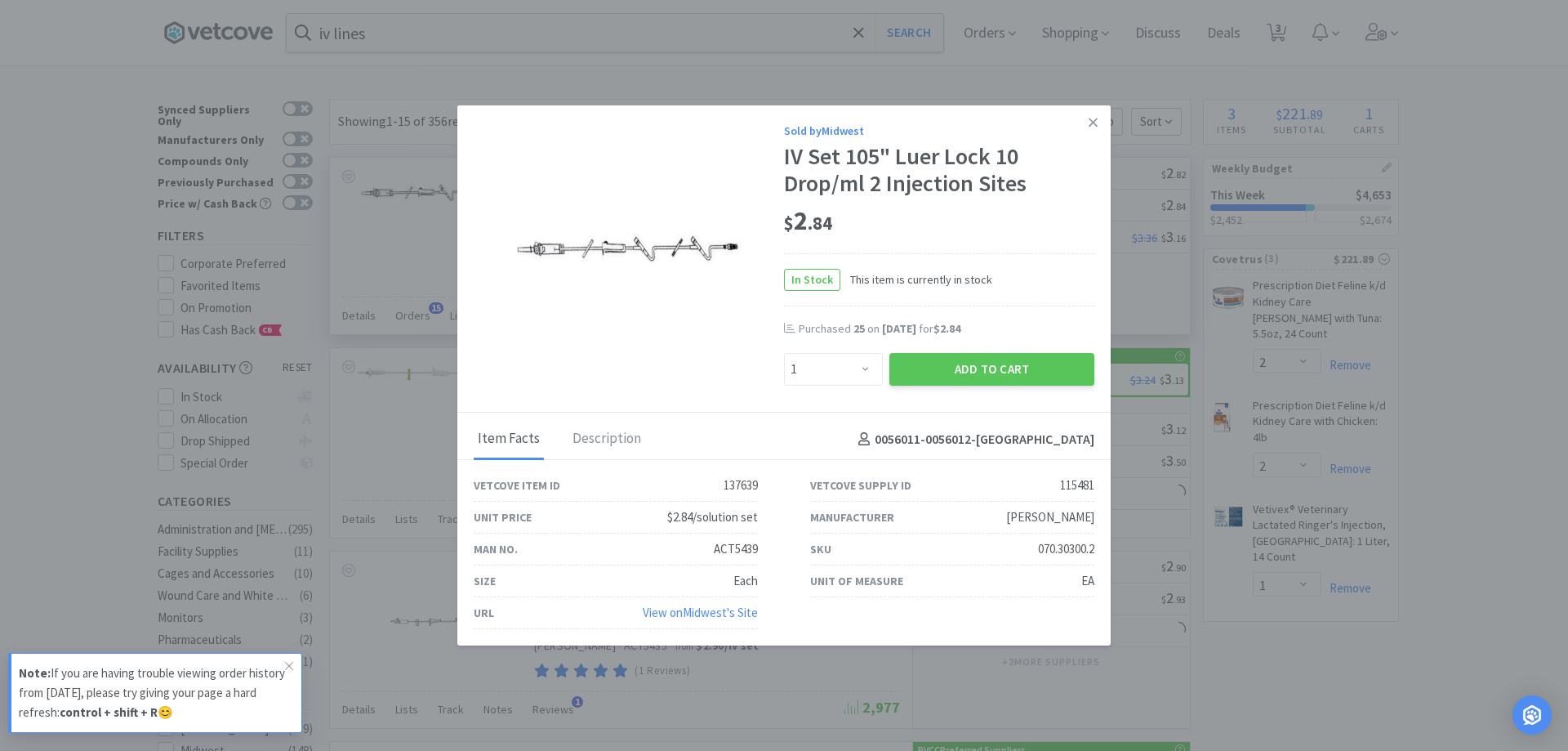
click at [1072, 125] on div "Sold by Midwest" at bounding box center [939, 130] width 310 height 18
click at [1091, 120] on icon at bounding box center [1092, 122] width 9 height 9
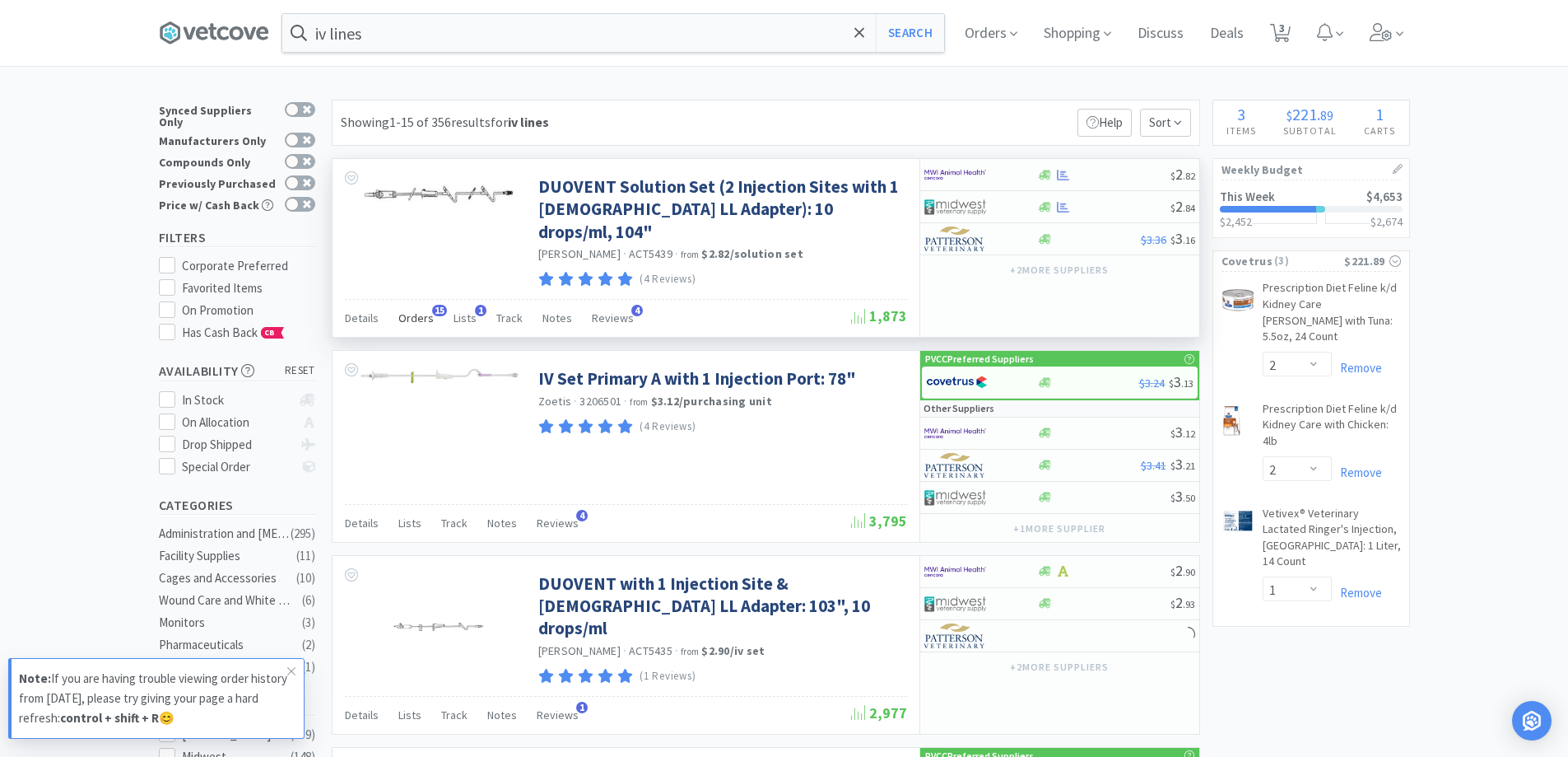
click at [409, 311] on span "Orders" at bounding box center [416, 318] width 35 height 15
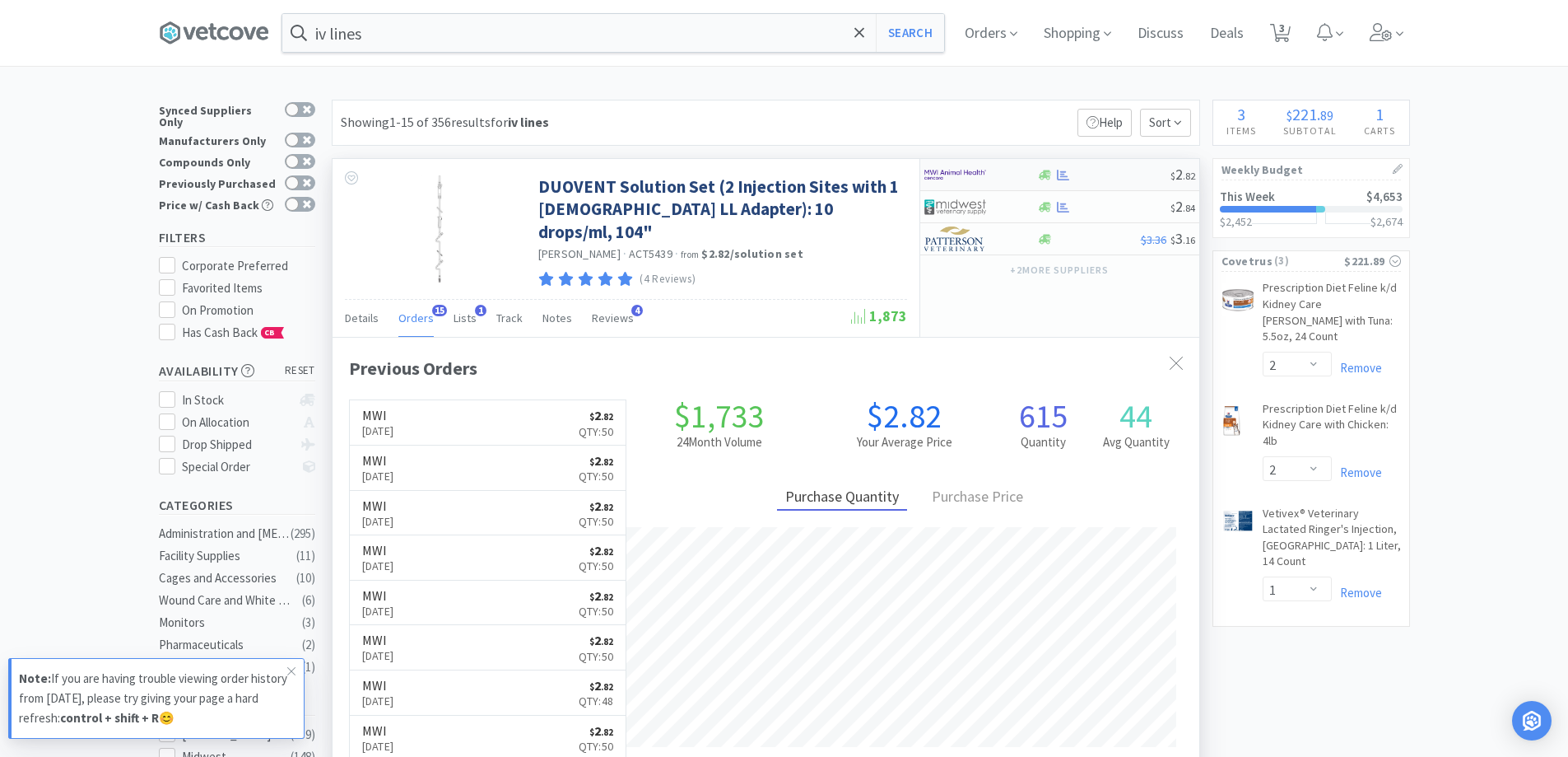
scroll to position [441, 866]
click at [1001, 176] on div at bounding box center [969, 175] width 90 height 28
select select "1"
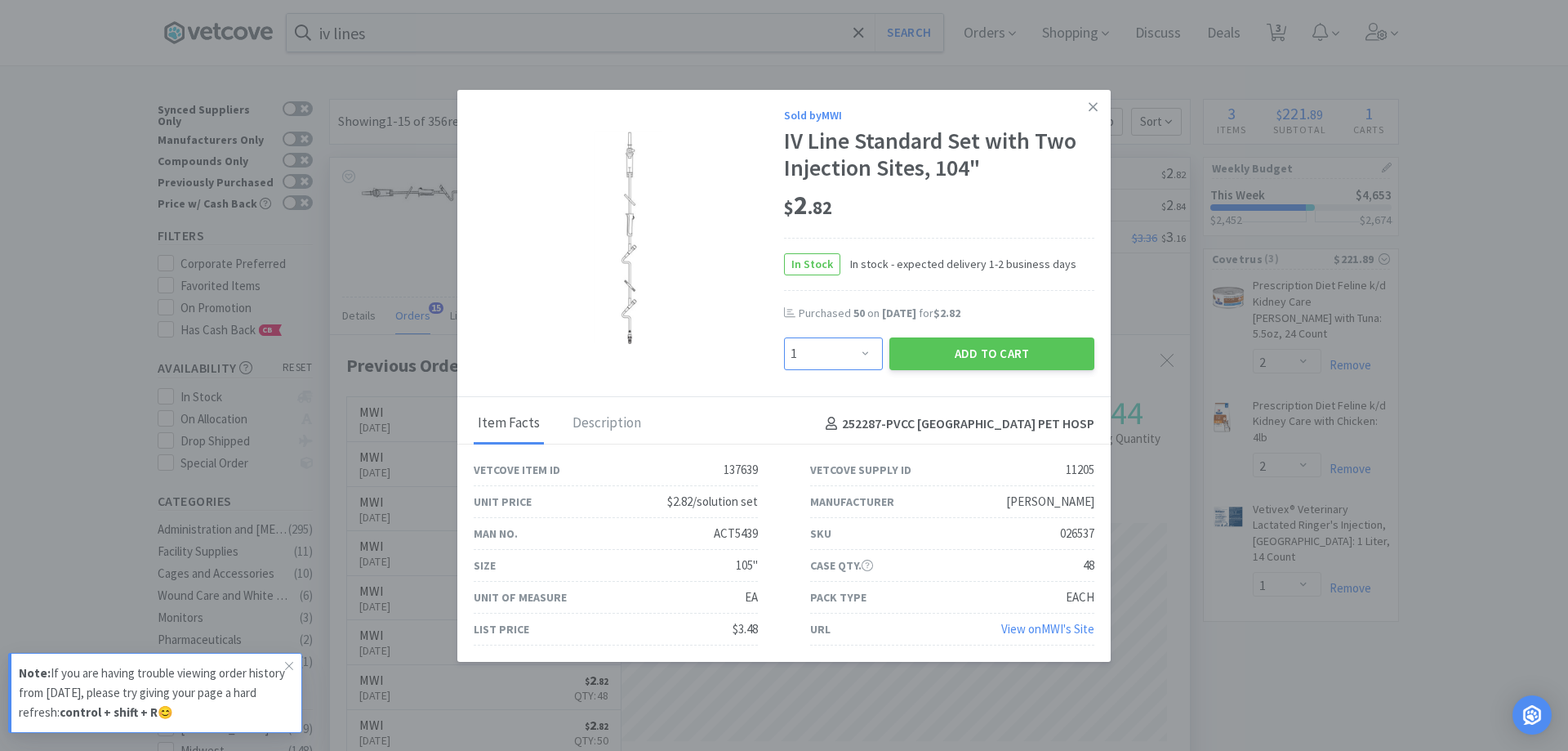
click at [850, 351] on select "Enter Quantity 1 2 3 4 5 6 7 8 9 10 11 12 13 14 15 16 17 18 19 20 Enter Quantity" at bounding box center [834, 354] width 99 height 33
type input "50"
select select "50"
click at [977, 375] on div "Sold by MWI IV Line Standard Set with Two Injection Sites, 104" $ 2 . 82 In Sto…" at bounding box center [784, 243] width 654 height 308
click at [981, 347] on button "Add to Cart" at bounding box center [992, 354] width 205 height 33
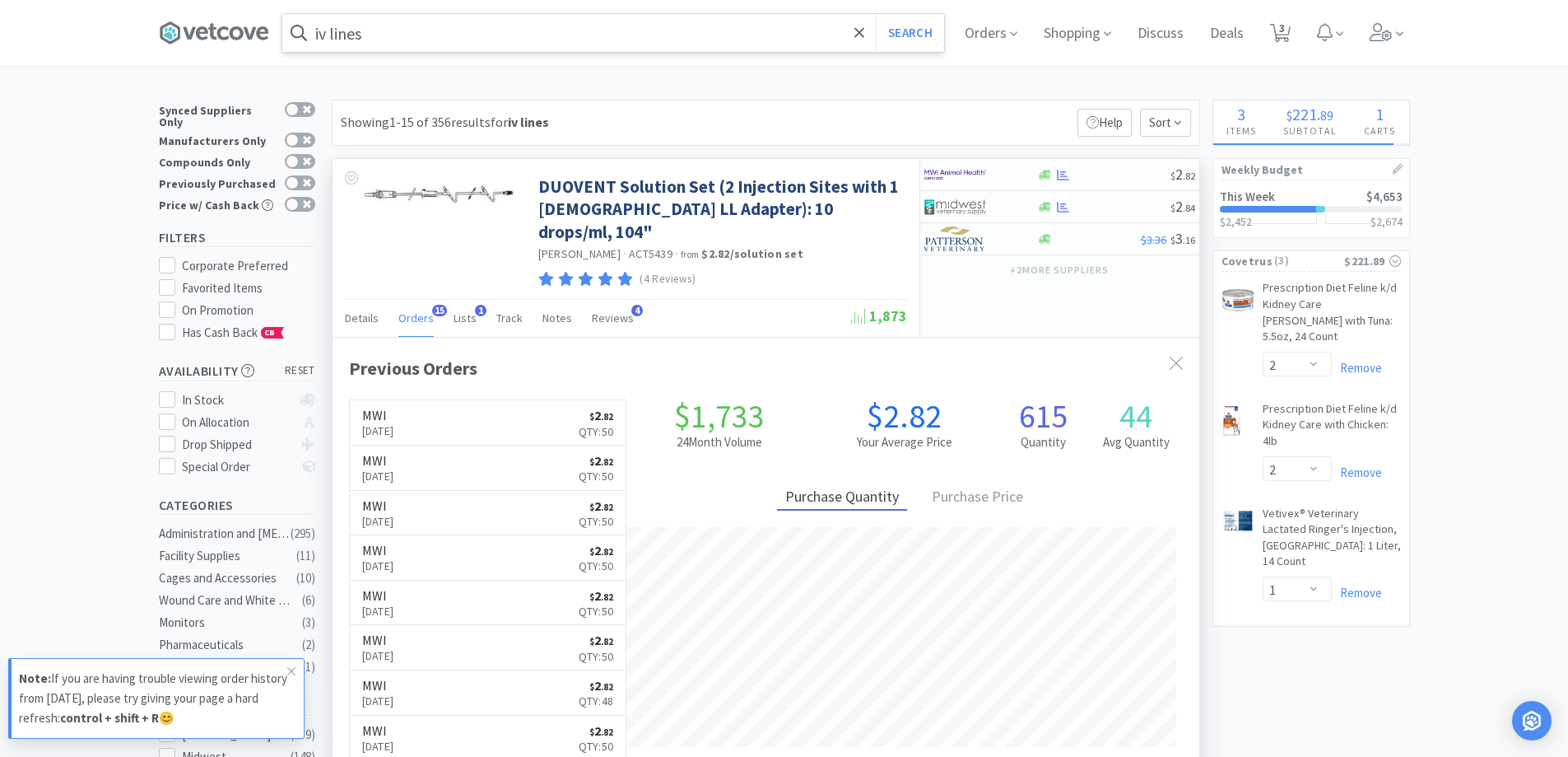
click at [401, 29] on input "iv lines" at bounding box center [612, 32] width 662 height 38
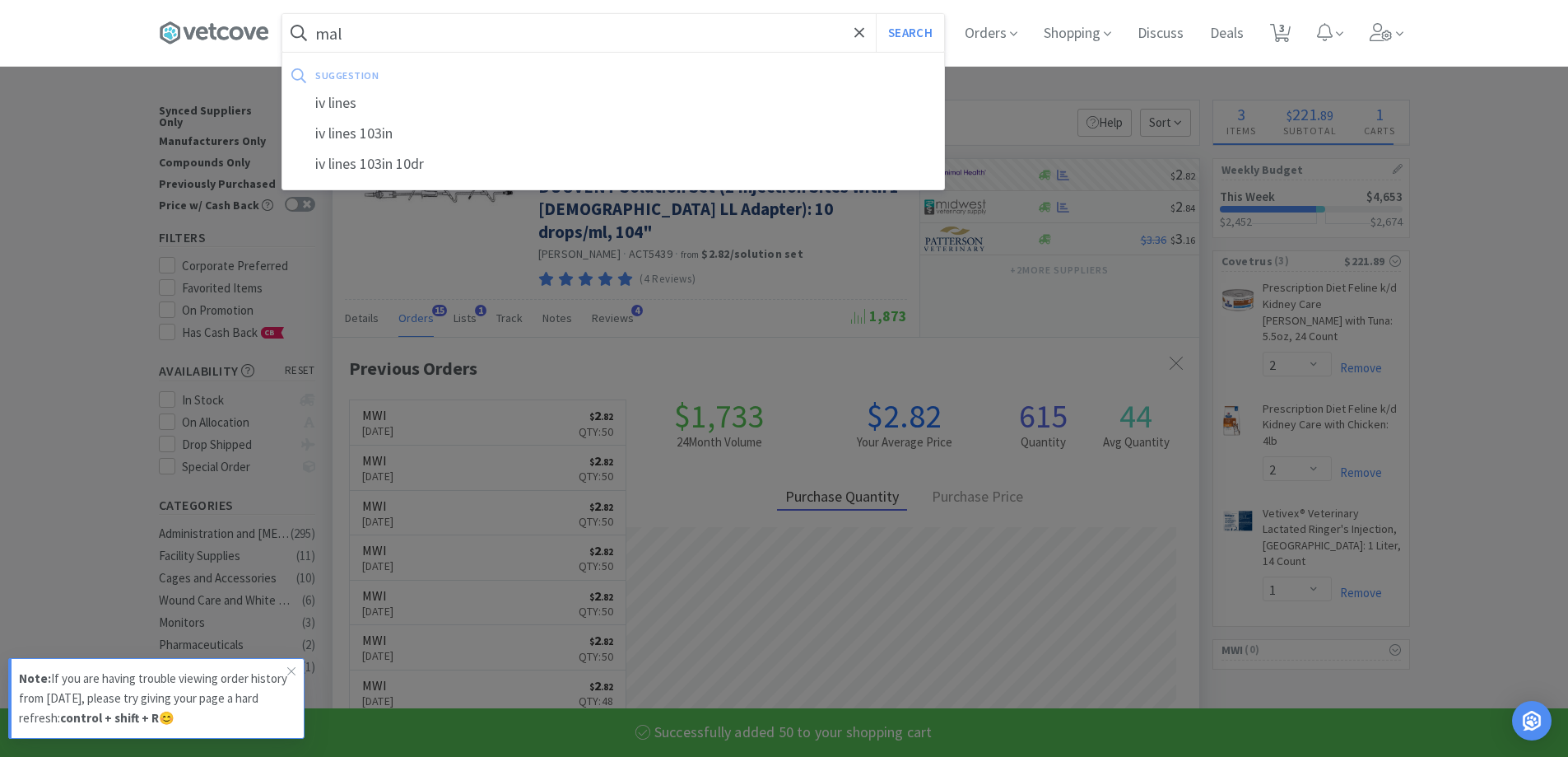
type input "[DEMOGRAPHIC_DATA]"
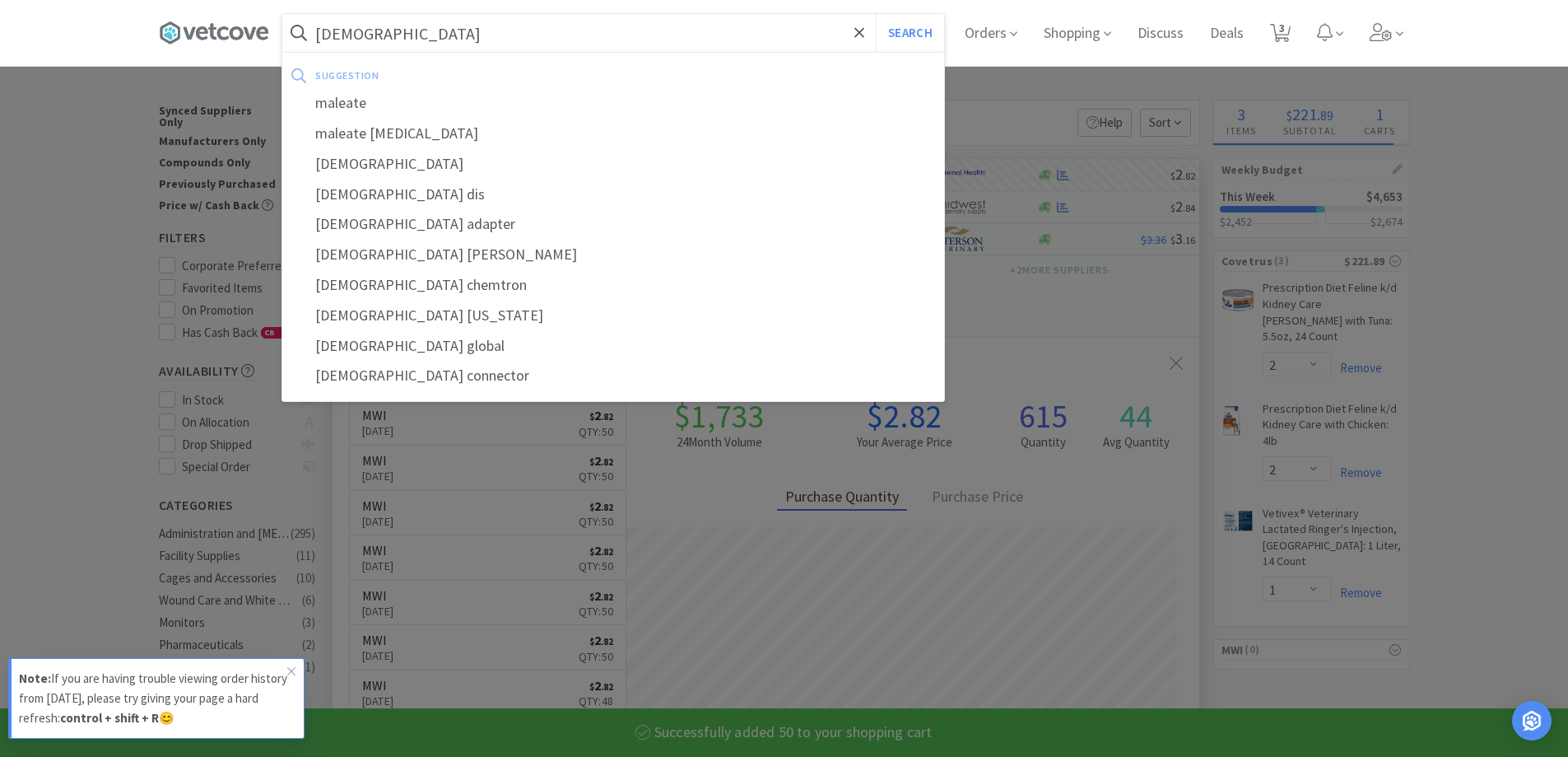
select select "50"
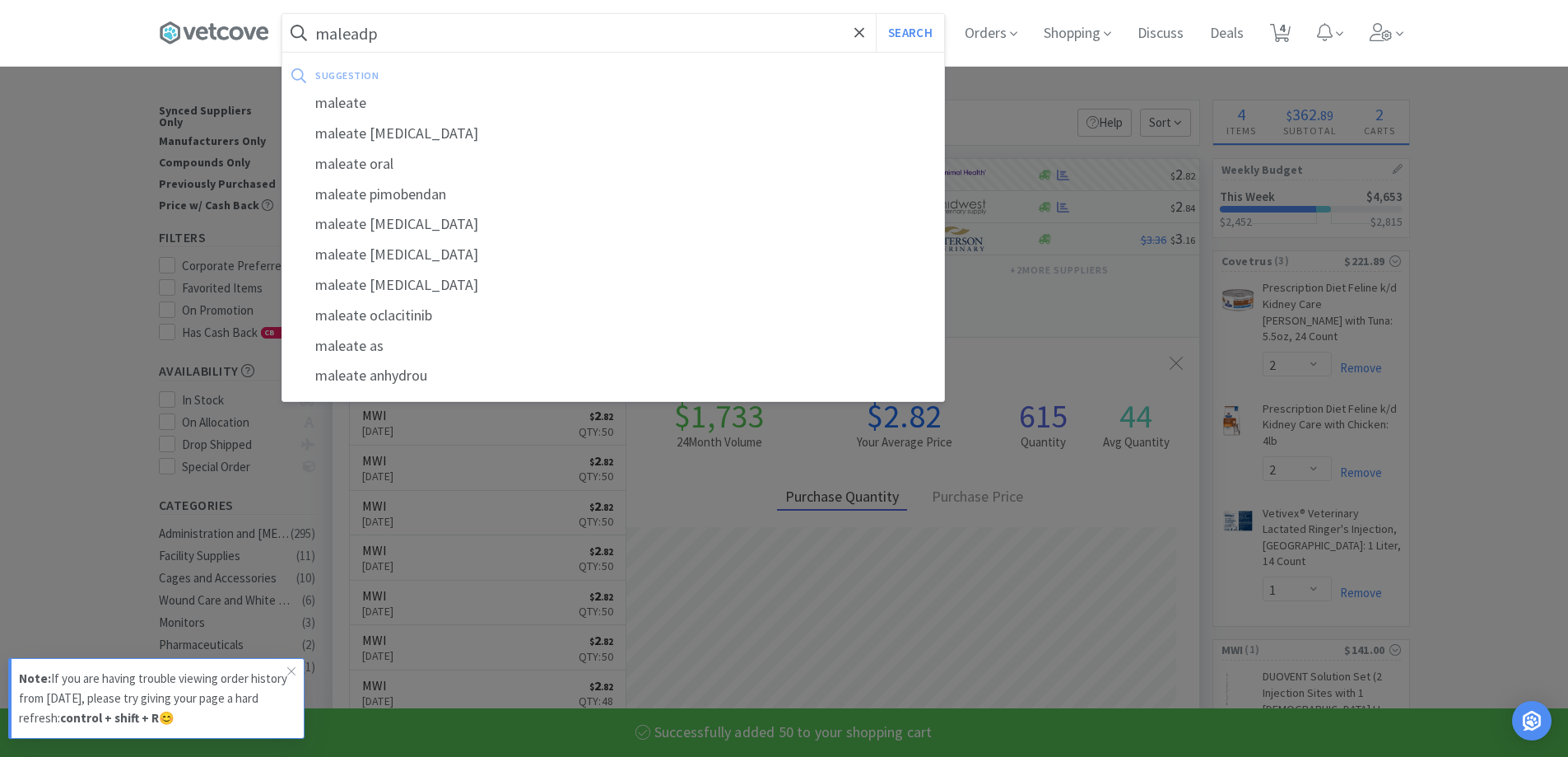
click at [876, 14] on button "Search" at bounding box center [910, 32] width 69 height 38
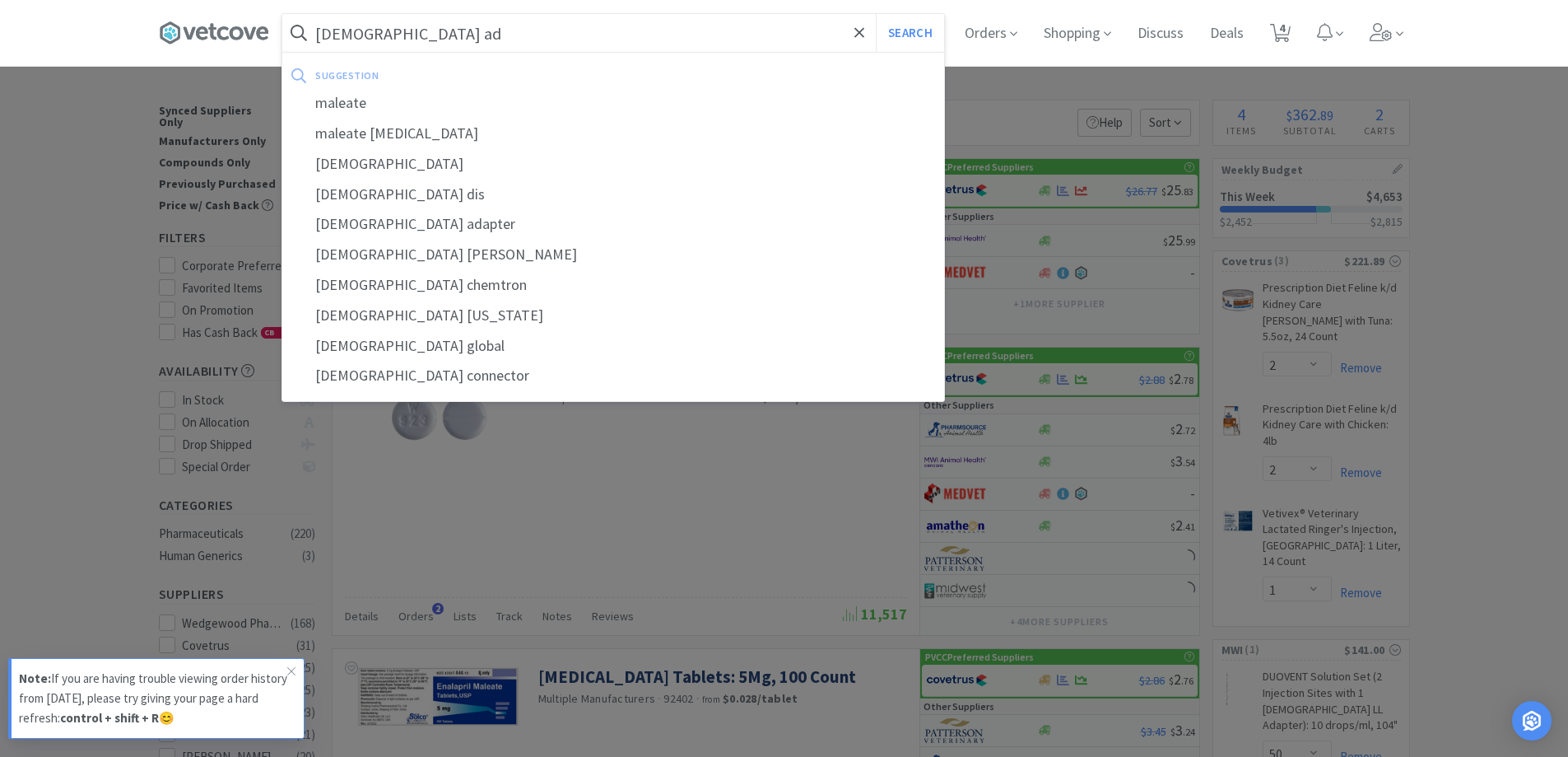
type input "[DEMOGRAPHIC_DATA] ad"
click at [876, 14] on button "Search" at bounding box center [910, 32] width 69 height 38
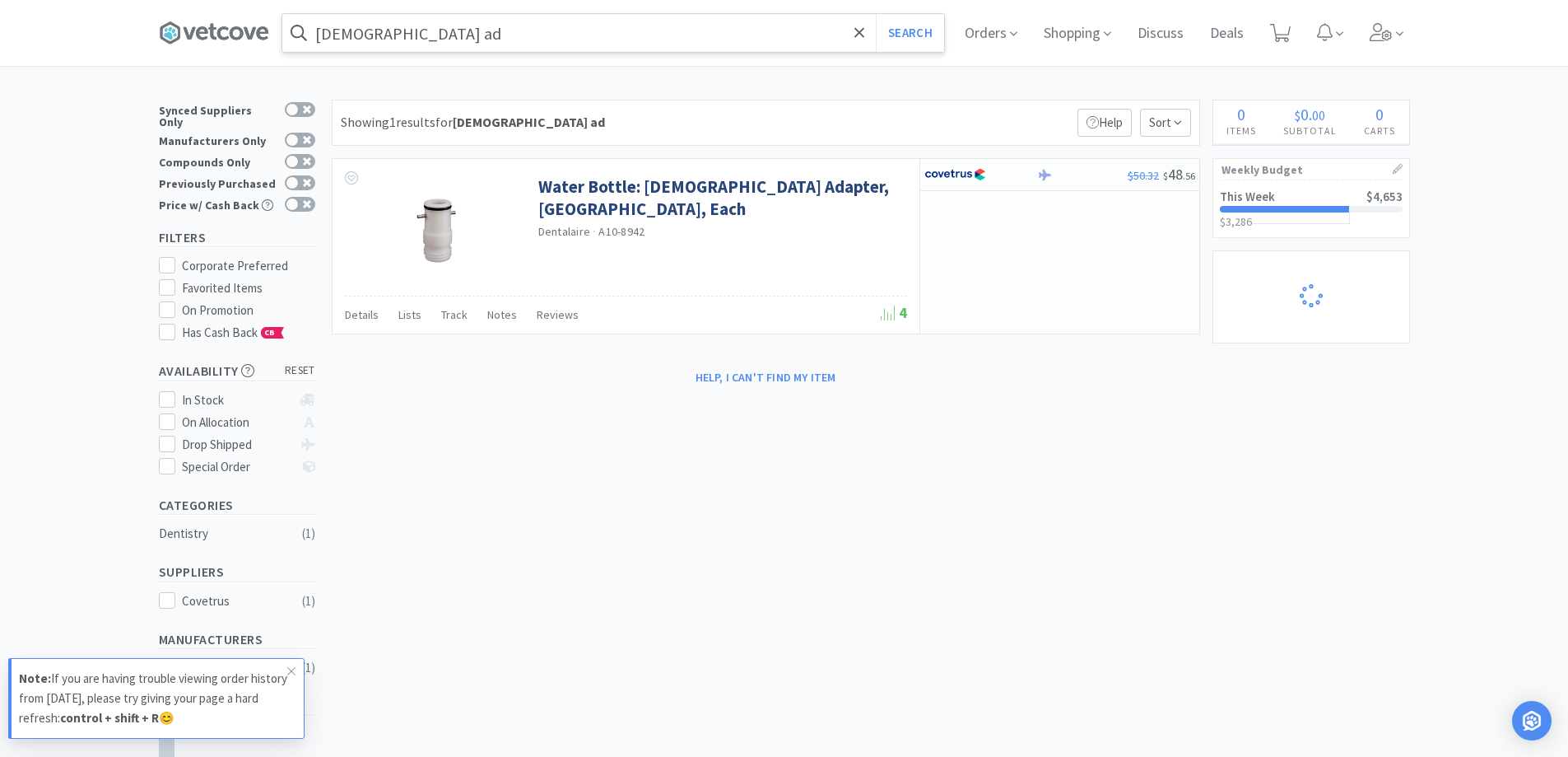
select select "2"
select select "1"
select select "50"
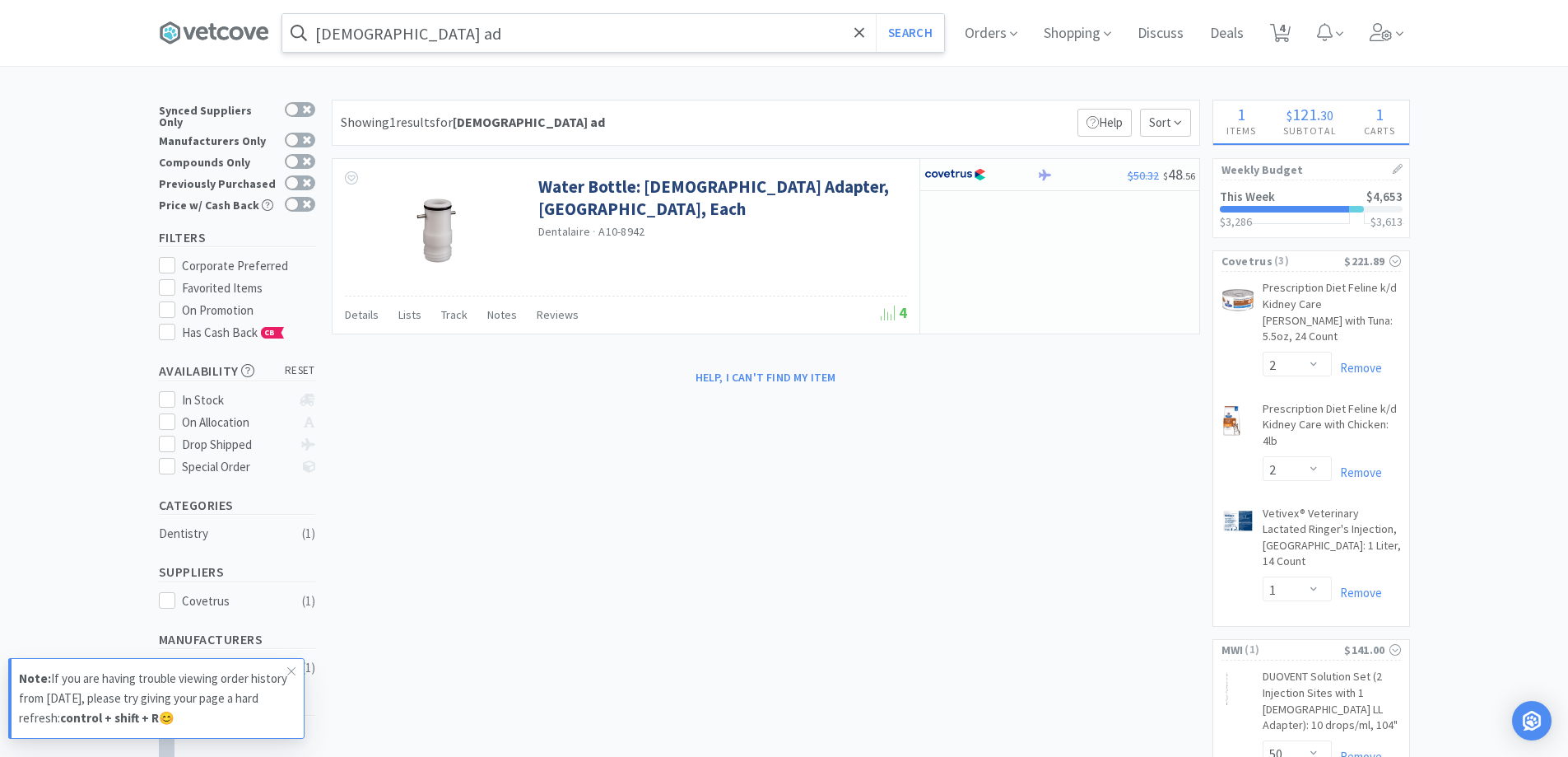
click at [426, 48] on input "[DEMOGRAPHIC_DATA] ad" at bounding box center [612, 32] width 662 height 38
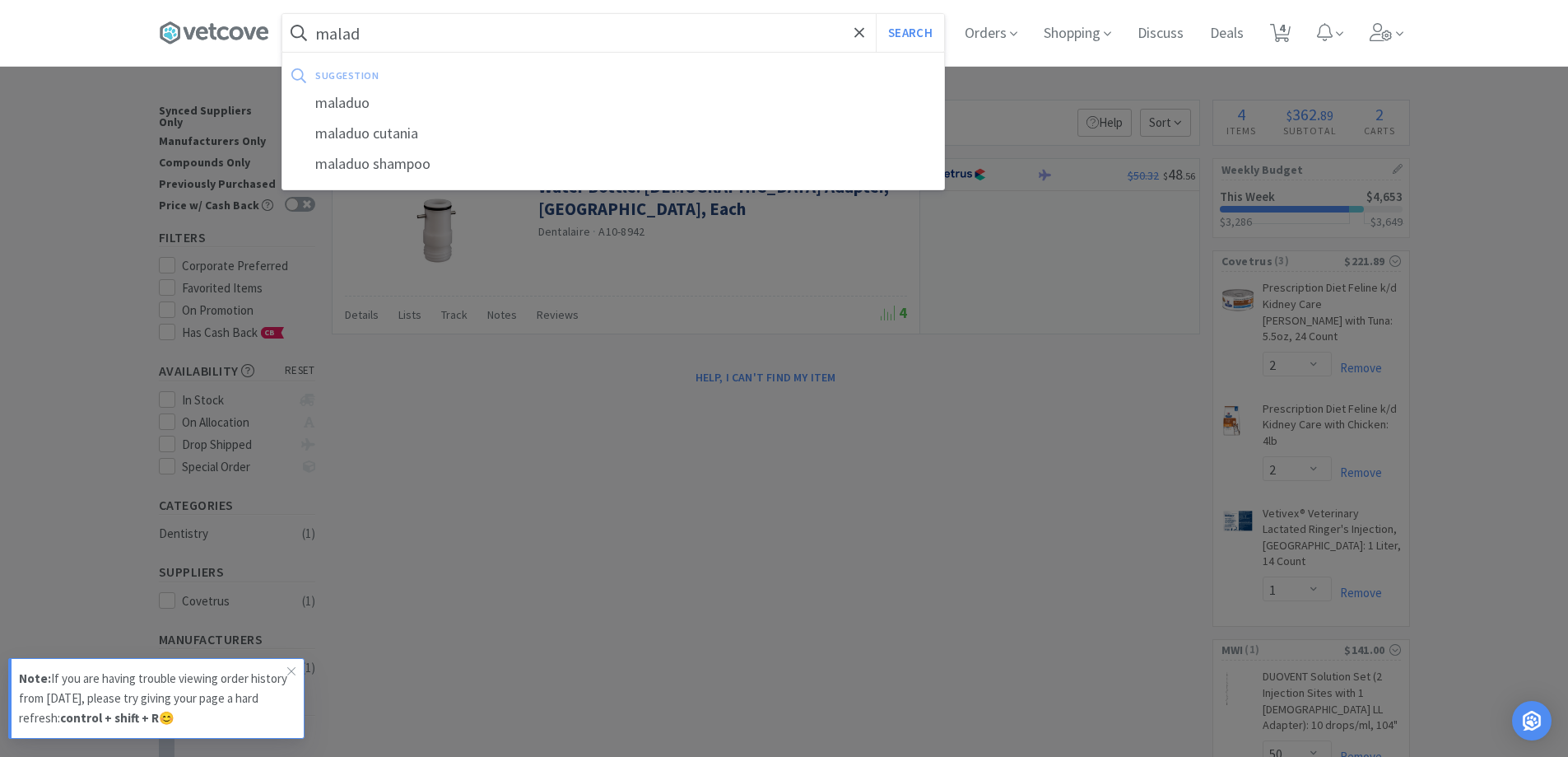
click at [876, 14] on button "Search" at bounding box center [910, 32] width 69 height 38
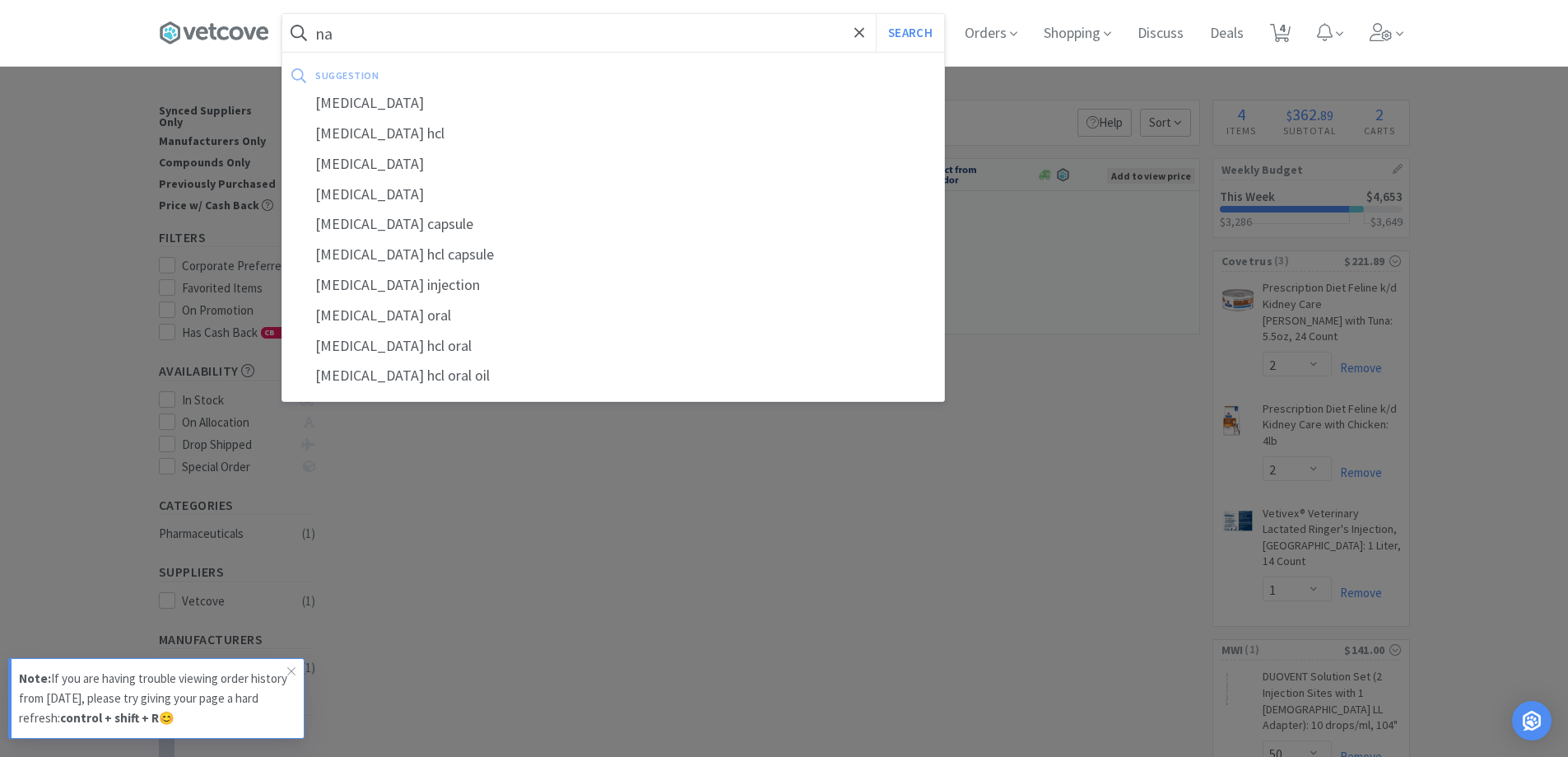
type input "n"
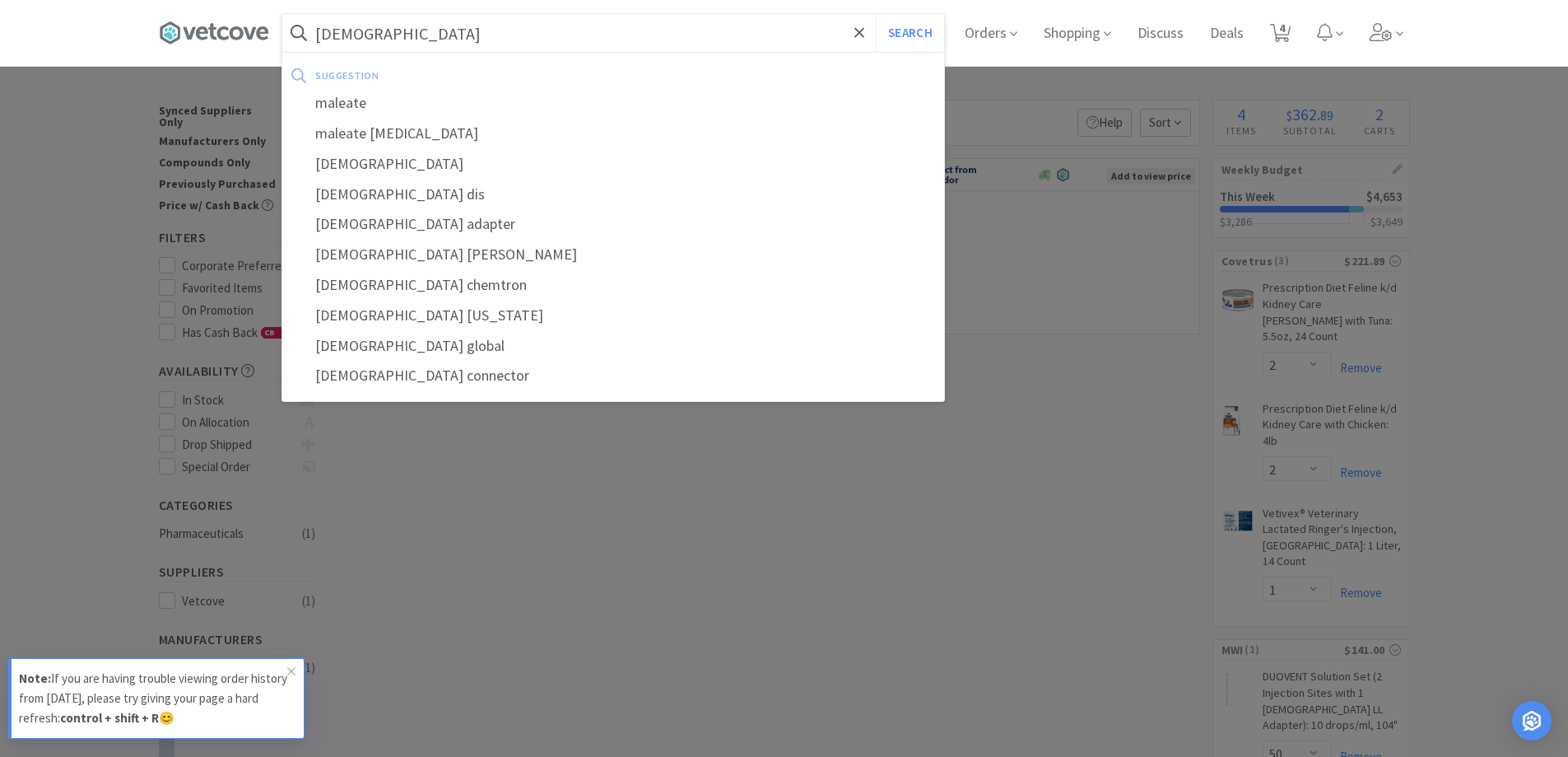
type input "[DEMOGRAPHIC_DATA]"
click at [876, 14] on button "Search" at bounding box center [910, 32] width 69 height 38
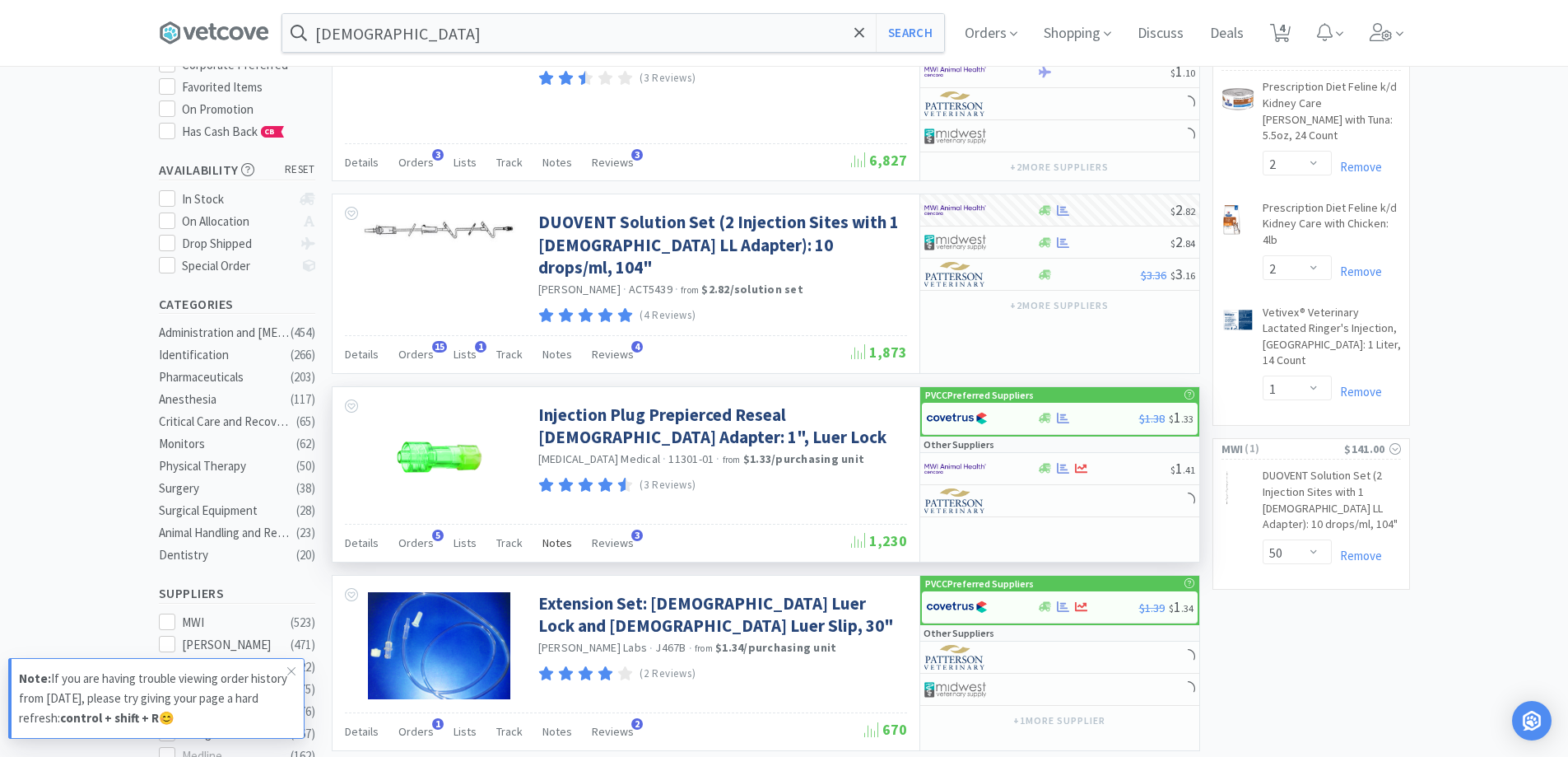
scroll to position [247, 0]
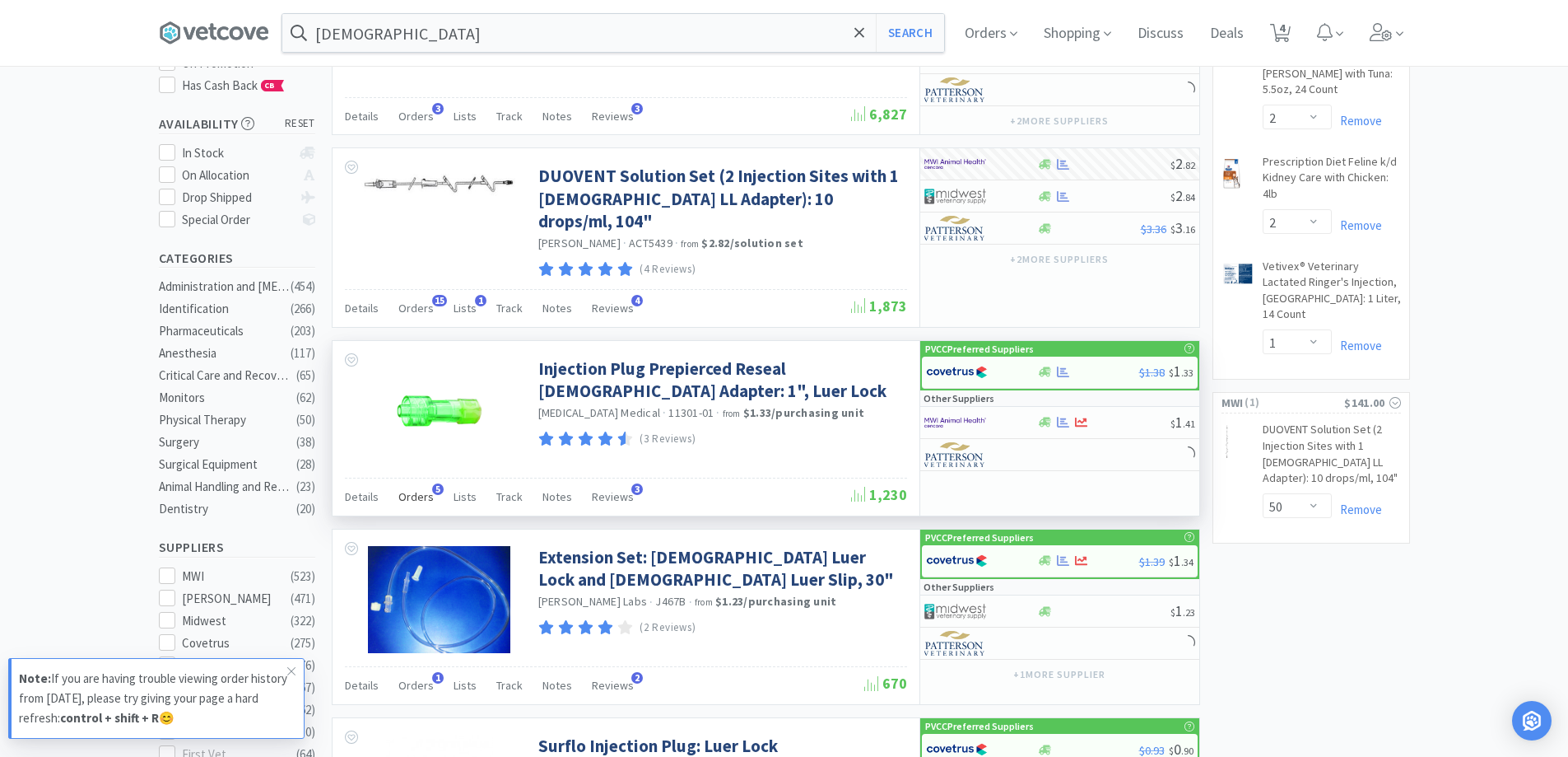
click at [423, 489] on span "Orders" at bounding box center [416, 496] width 35 height 15
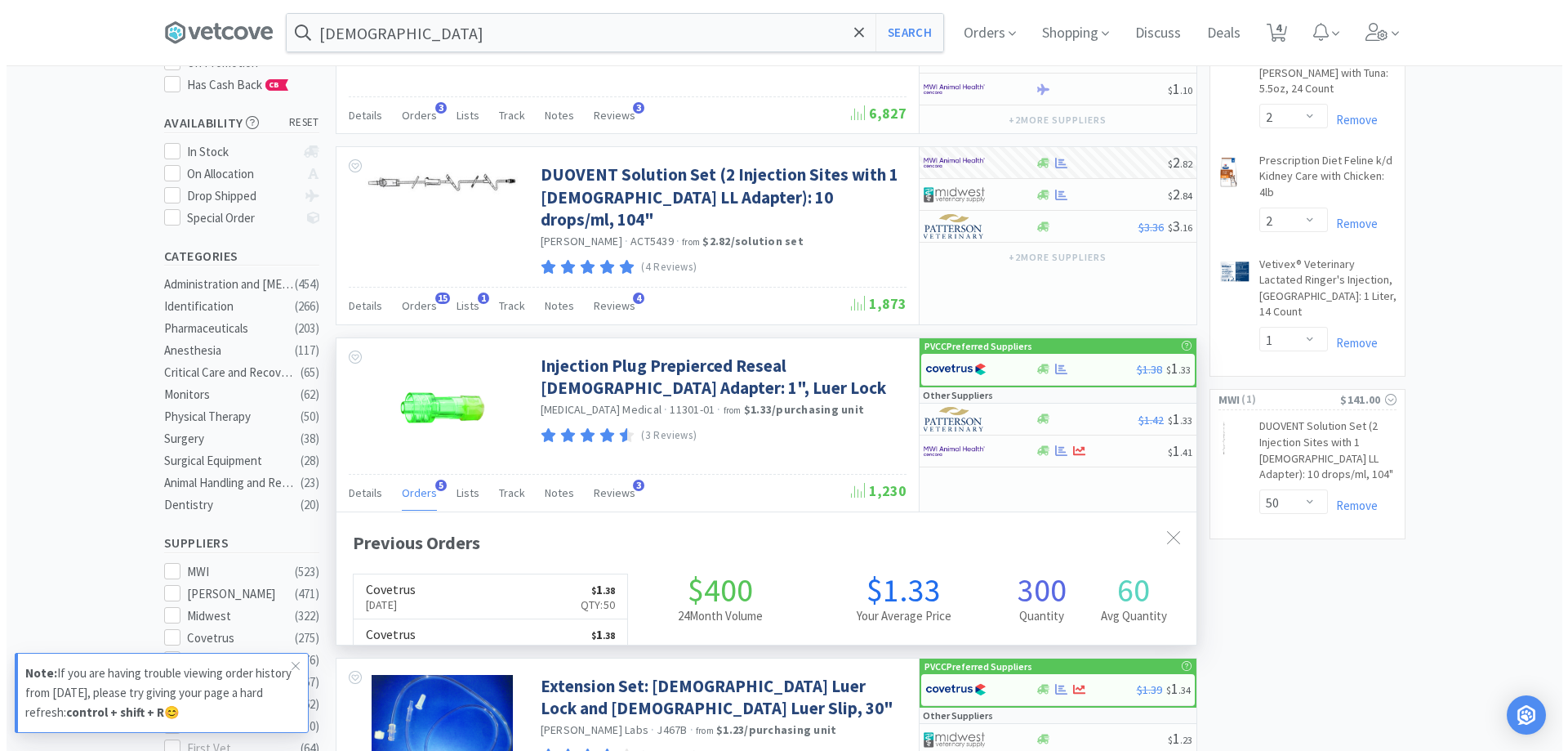
scroll to position [423, 860]
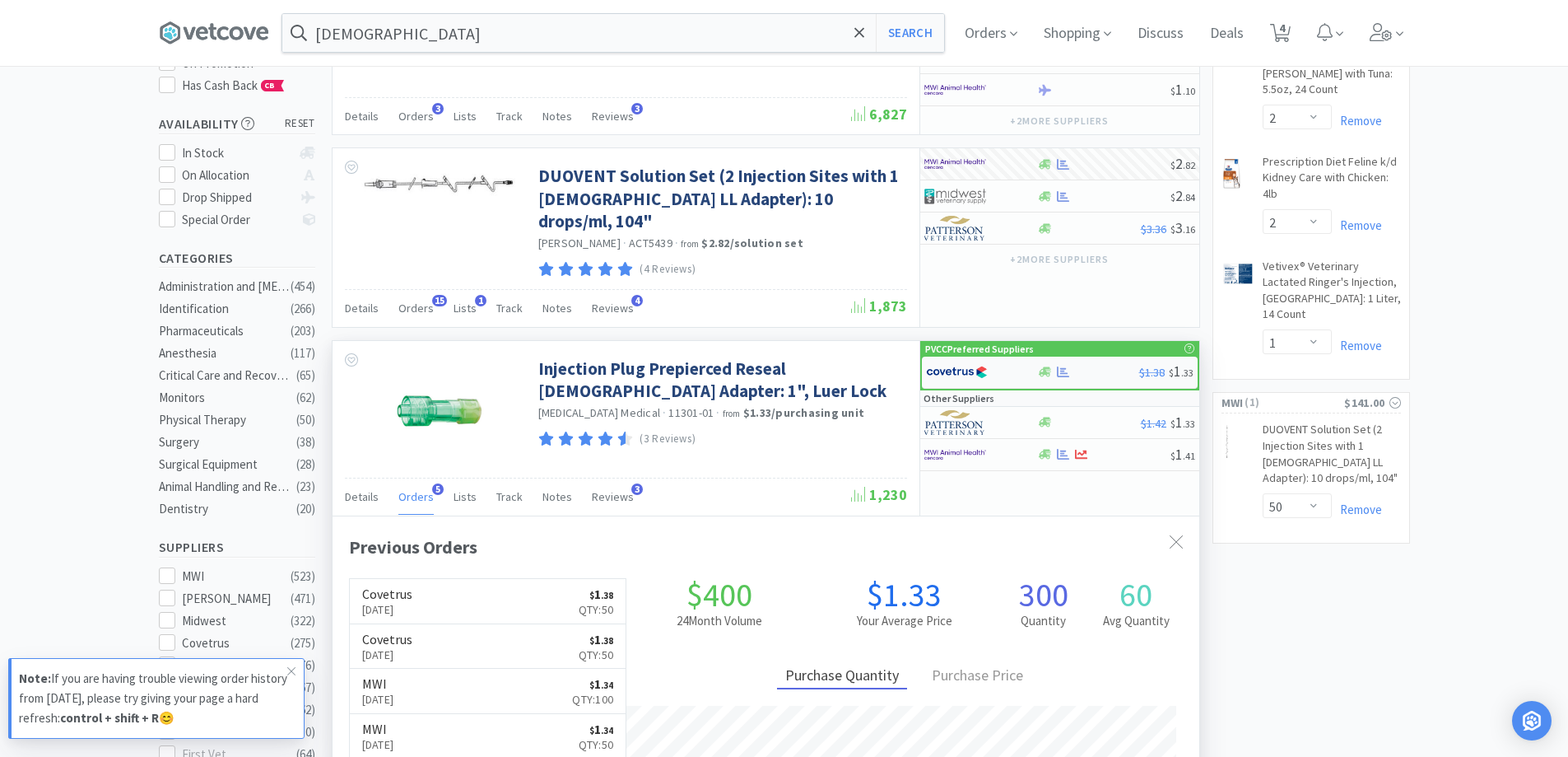
click at [1070, 366] on div at bounding box center [1063, 372] width 17 height 13
select select "1"
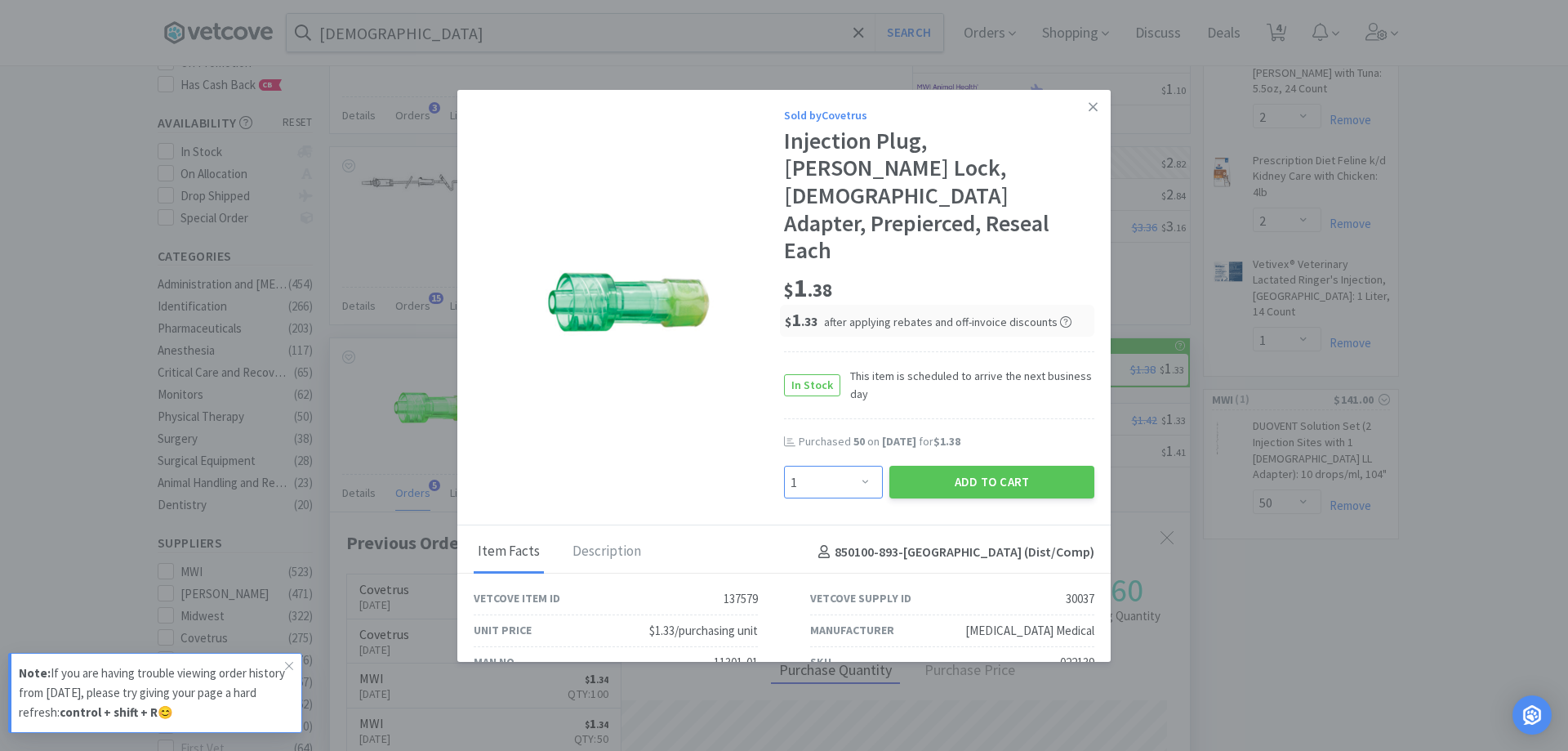
click at [860, 466] on select "Enter Quantity 1 2 3 4 5 6 7 8 9 10 11 12 13 14 15 16 17 18 19 20 Enter Quantity" at bounding box center [834, 483] width 99 height 33
type input "50"
select select "50"
click at [963, 466] on button "Add to Cart" at bounding box center [992, 483] width 205 height 33
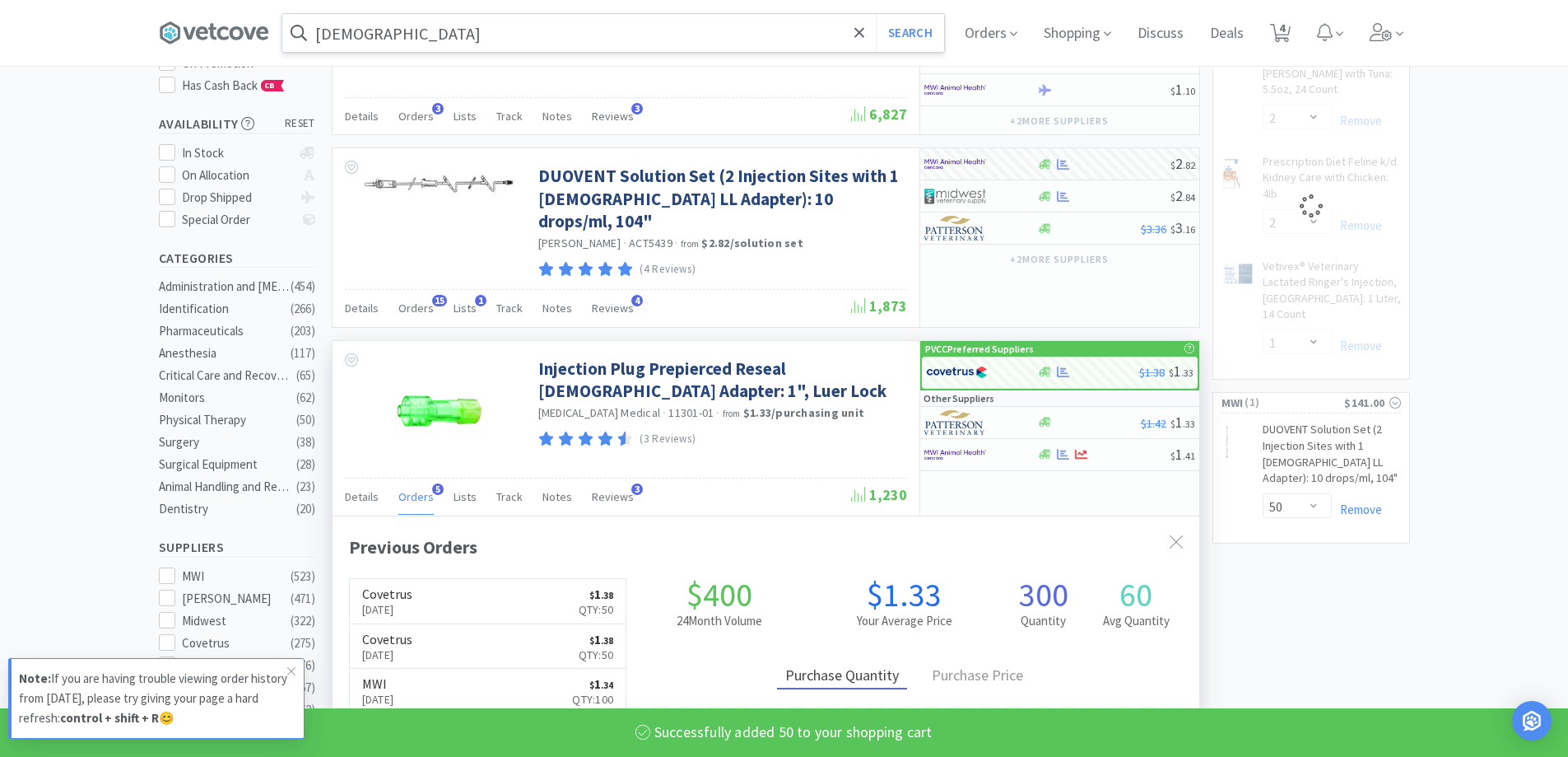
click at [378, 52] on div "[DEMOGRAPHIC_DATA] Search" at bounding box center [612, 32] width 663 height 39
select select "2"
select select "50"
select select "1"
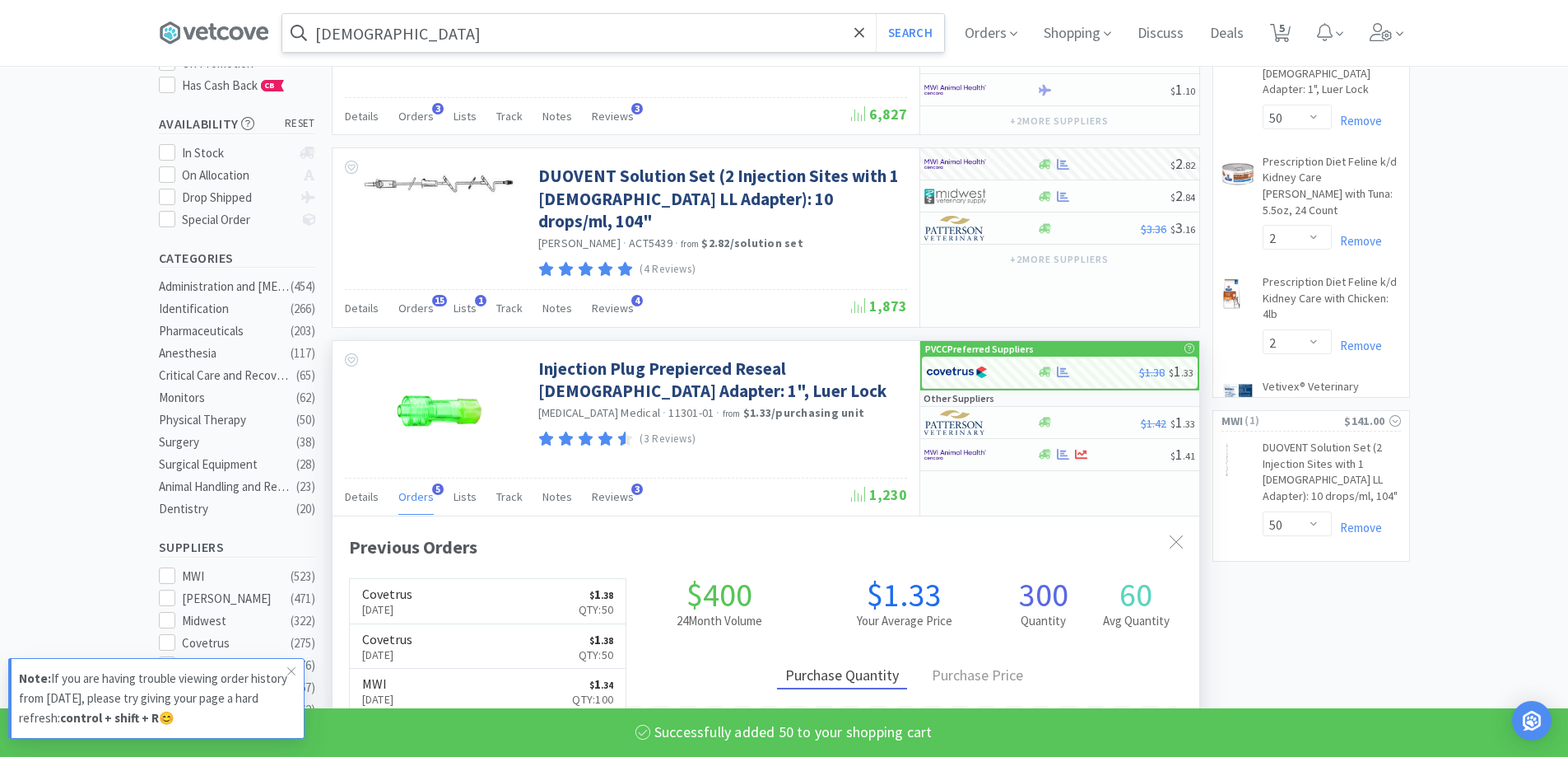
click at [395, 32] on input "[DEMOGRAPHIC_DATA]" at bounding box center [612, 32] width 662 height 38
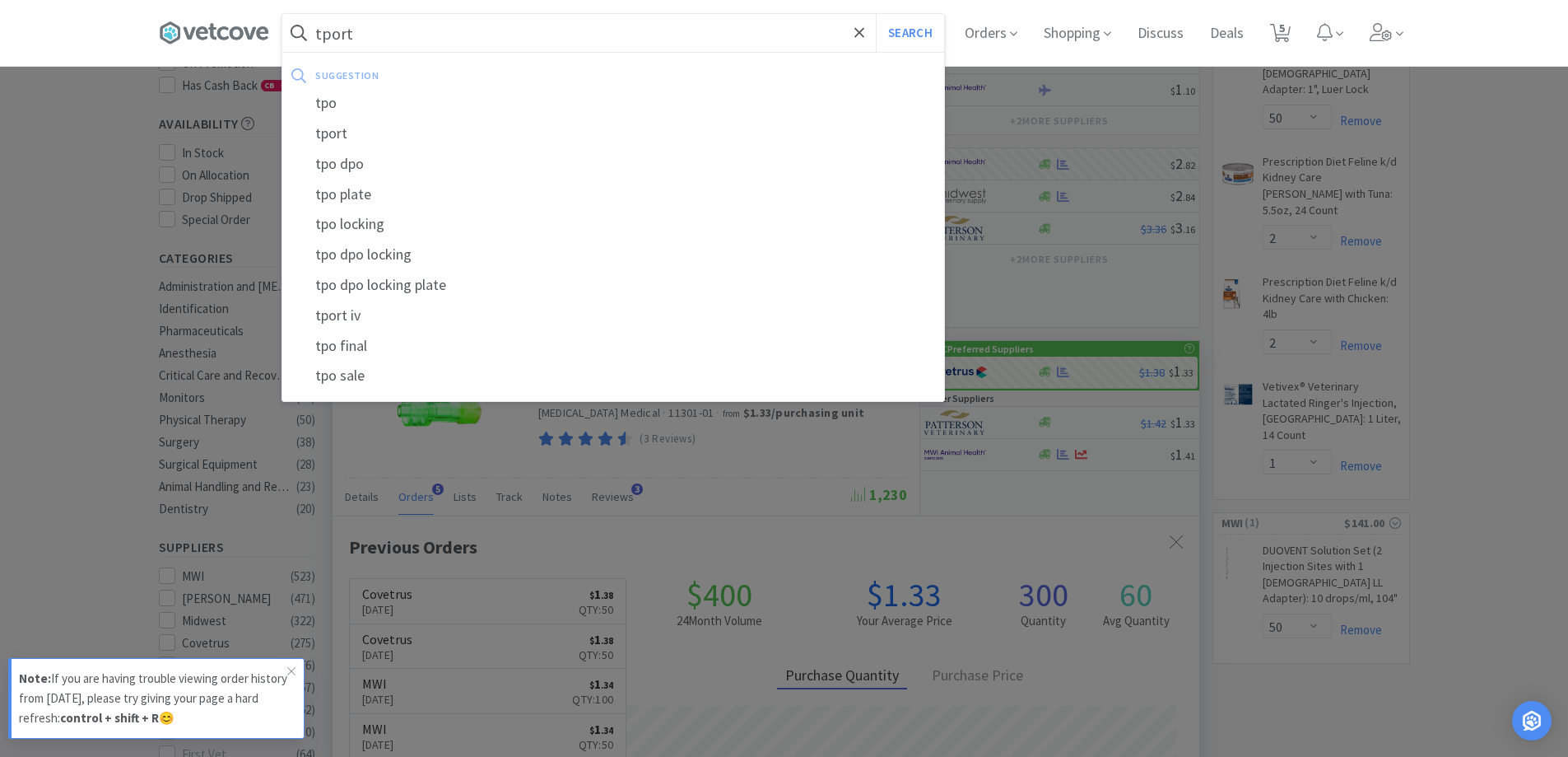
type input "tport"
click at [876, 14] on button "Search" at bounding box center [910, 32] width 69 height 38
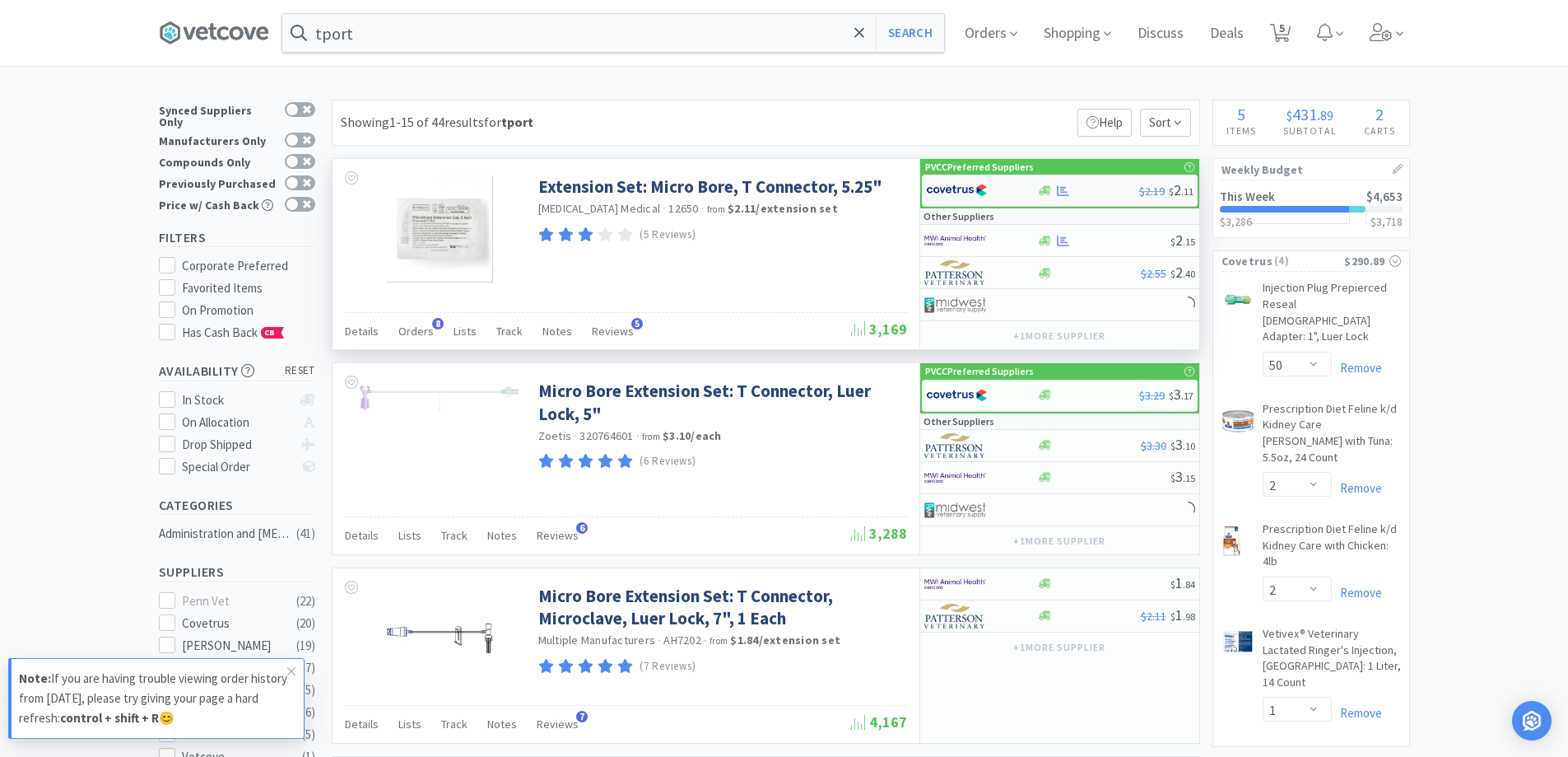
click at [1055, 186] on div at bounding box center [1063, 190] width 17 height 13
select select "1"
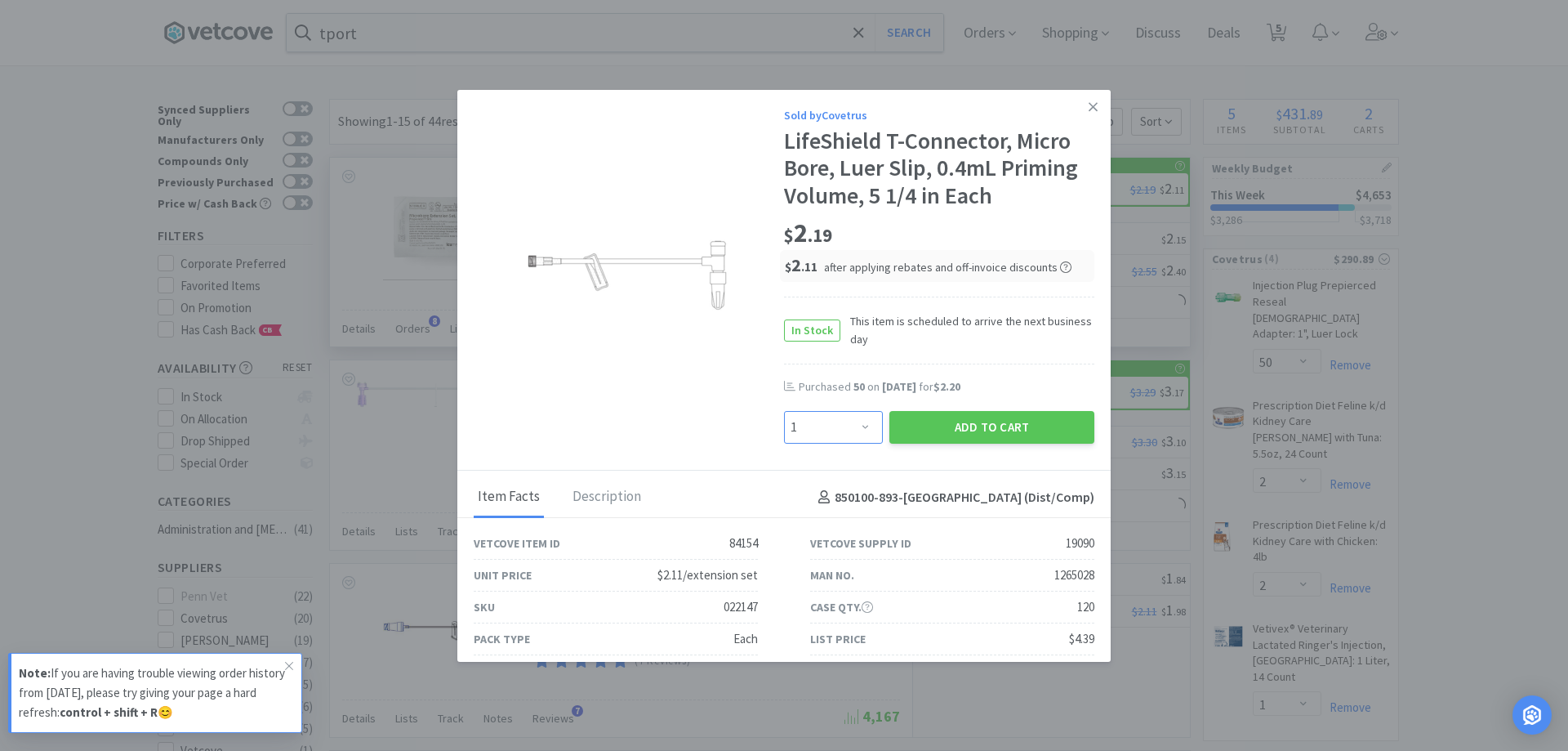
click at [835, 425] on select "Enter Quantity 1 2 3 4 5 6 7 8 9 10 11 12 13 14 15 16 17 18 19 20 Enter Quantity" at bounding box center [834, 427] width 99 height 33
type input "50"
select select "50"
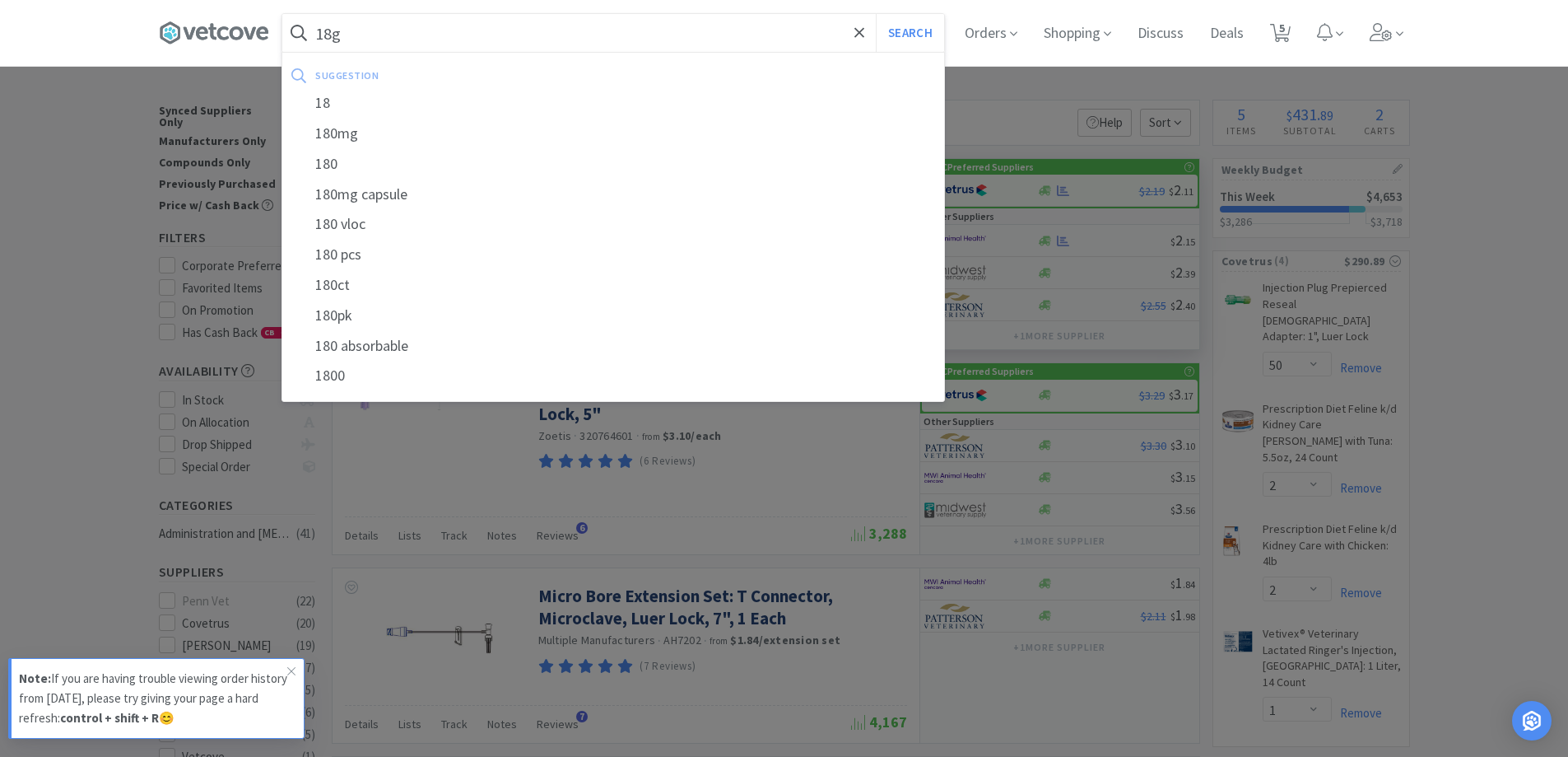
type input "18g"
click at [876, 14] on button "Search" at bounding box center [910, 32] width 69 height 38
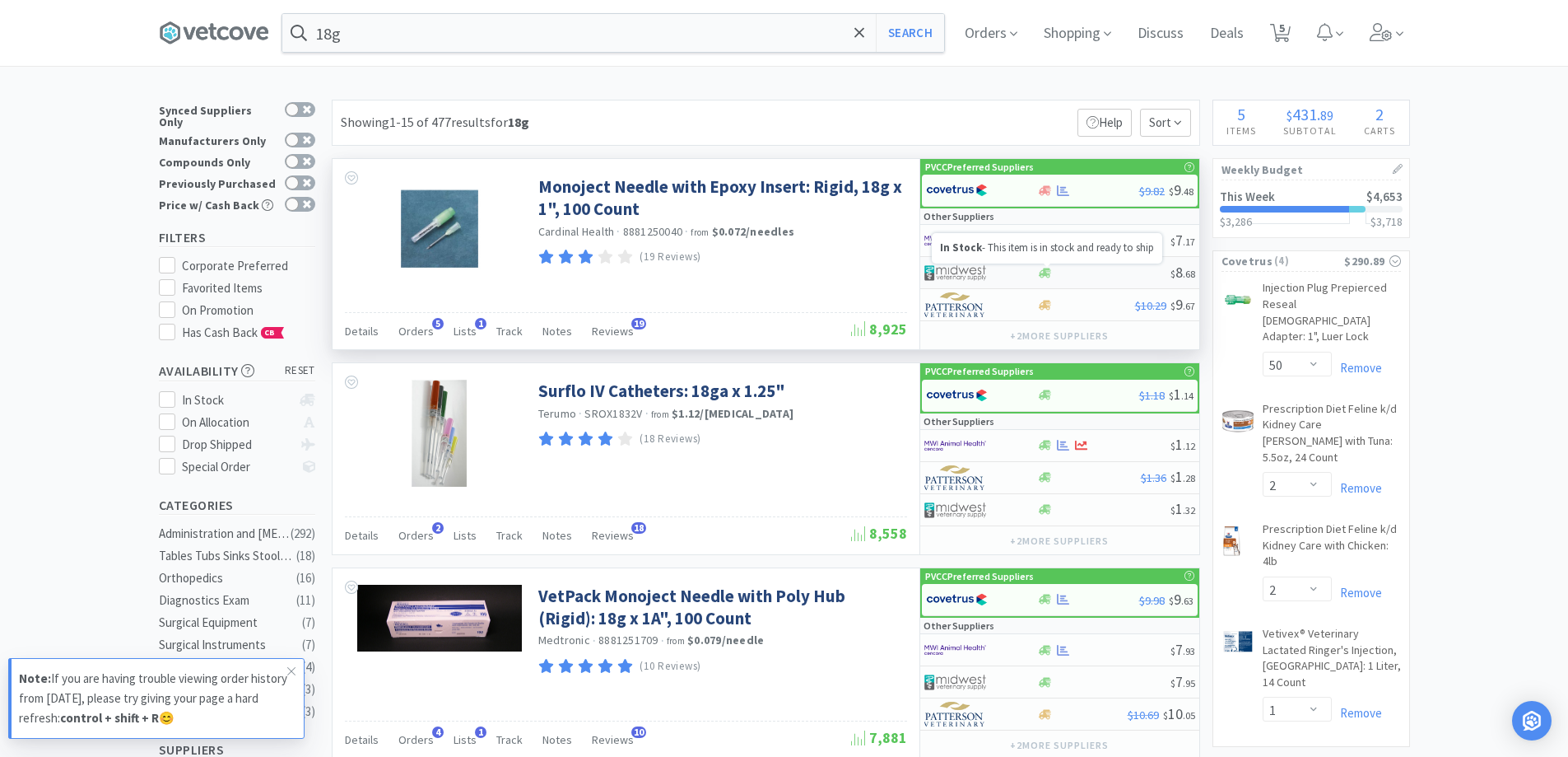
click at [1039, 273] on icon at bounding box center [1045, 273] width 13 height 13
select select "1"
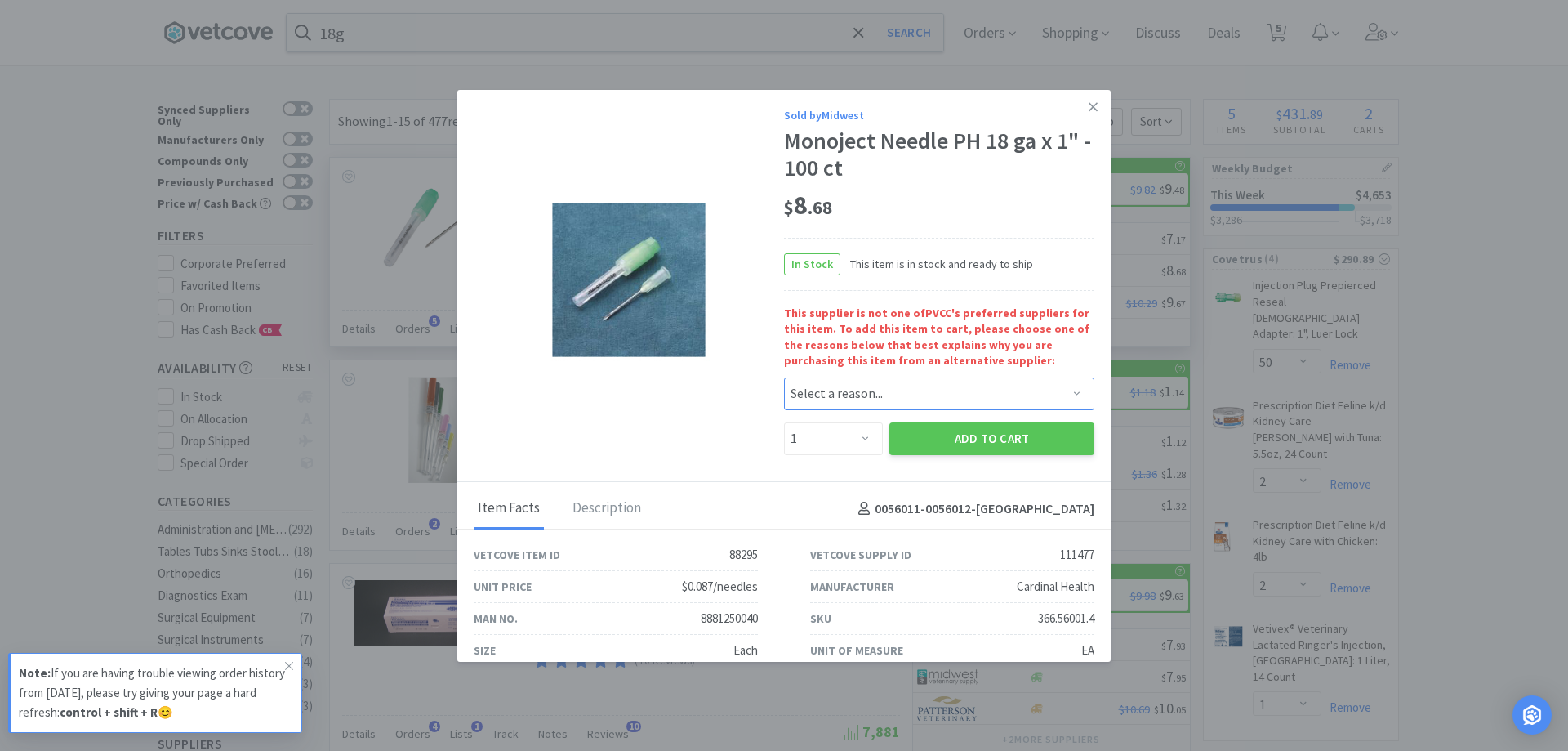
click at [869, 395] on select "Select a reason... Availability - This item is out of stock at the preferred su…" at bounding box center [939, 394] width 310 height 33
select select "availability"
click at [784, 377] on select "Select a reason... Availability - This item is out of stock at the preferred su…" at bounding box center [939, 394] width 310 height 33
drag, startPoint x: 854, startPoint y: 439, endPoint x: 856, endPoint y: 431, distance: 8.2
click at [854, 439] on select "Enter Quantity 1 2 3 4 5 6 7 8 9 10 11 12 13 14 15 16 17 18 19 20 Enter Quantity" at bounding box center [834, 439] width 99 height 33
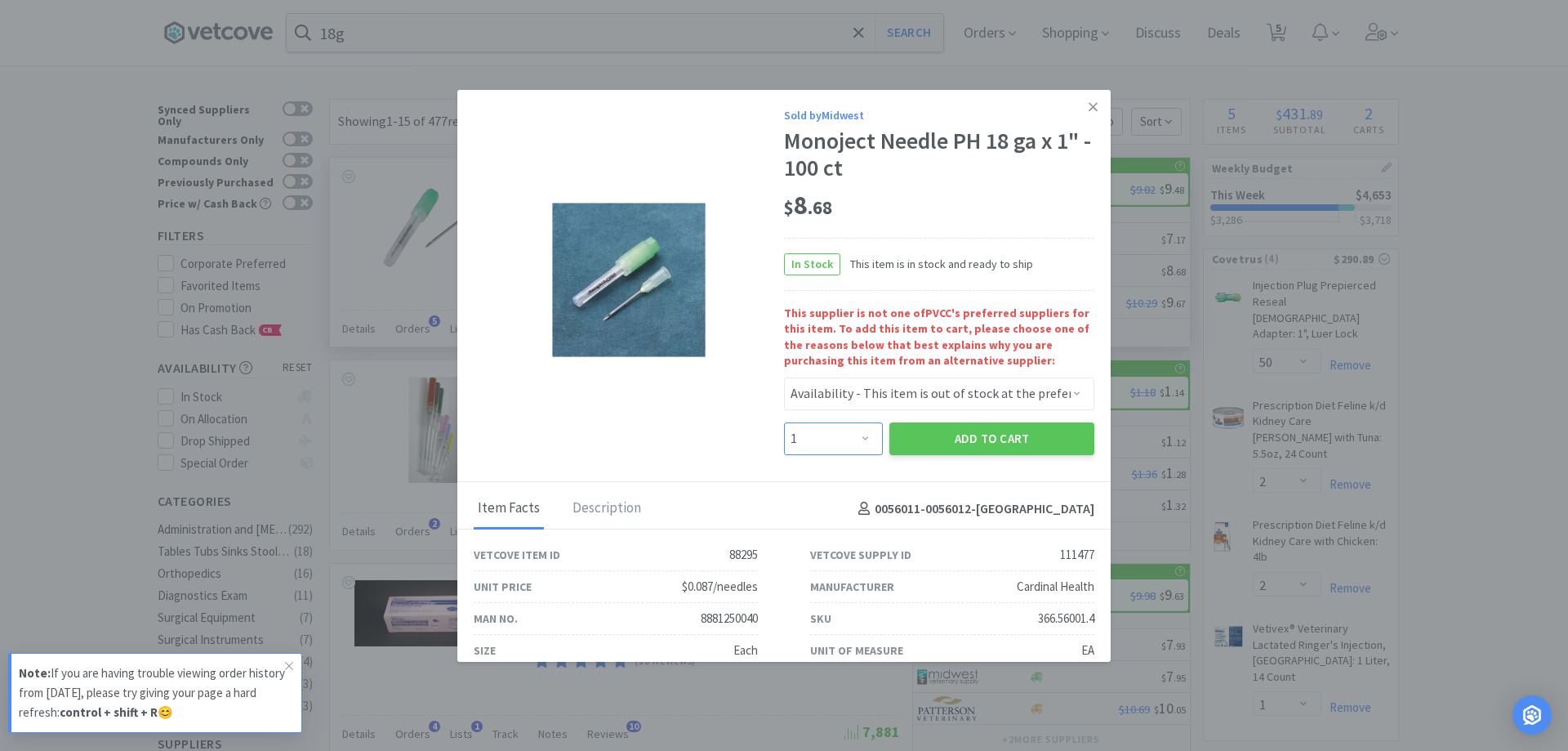
select select "3"
click at [784, 422] on select "Enter Quantity 1 2 3 4 5 6 7 8 9 10 11 12 13 14 15 16 17 18 19 20 Enter Quantity" at bounding box center [834, 439] width 99 height 33
click at [927, 430] on button "Add to Cart" at bounding box center [992, 439] width 205 height 33
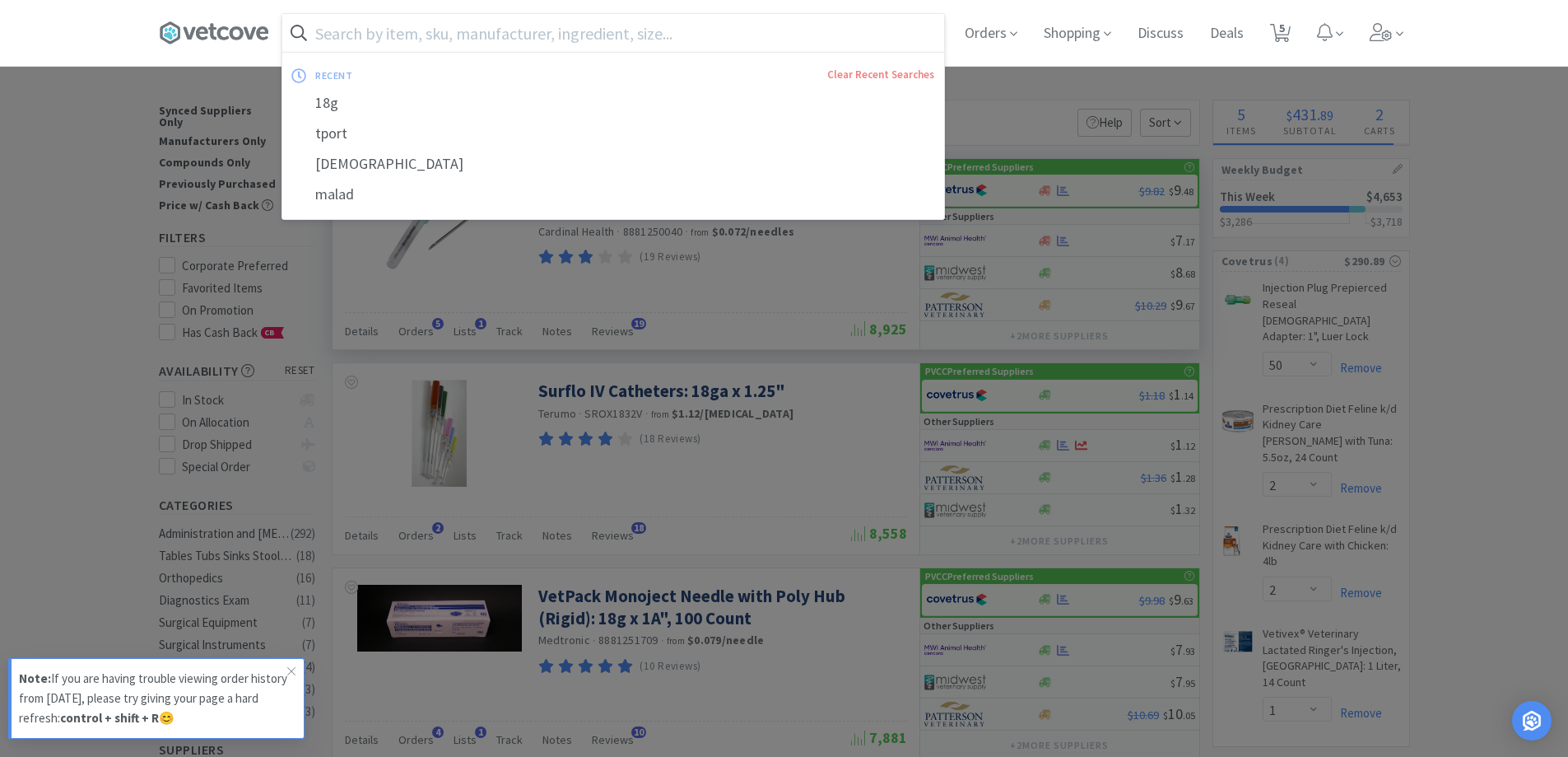
select select "3"
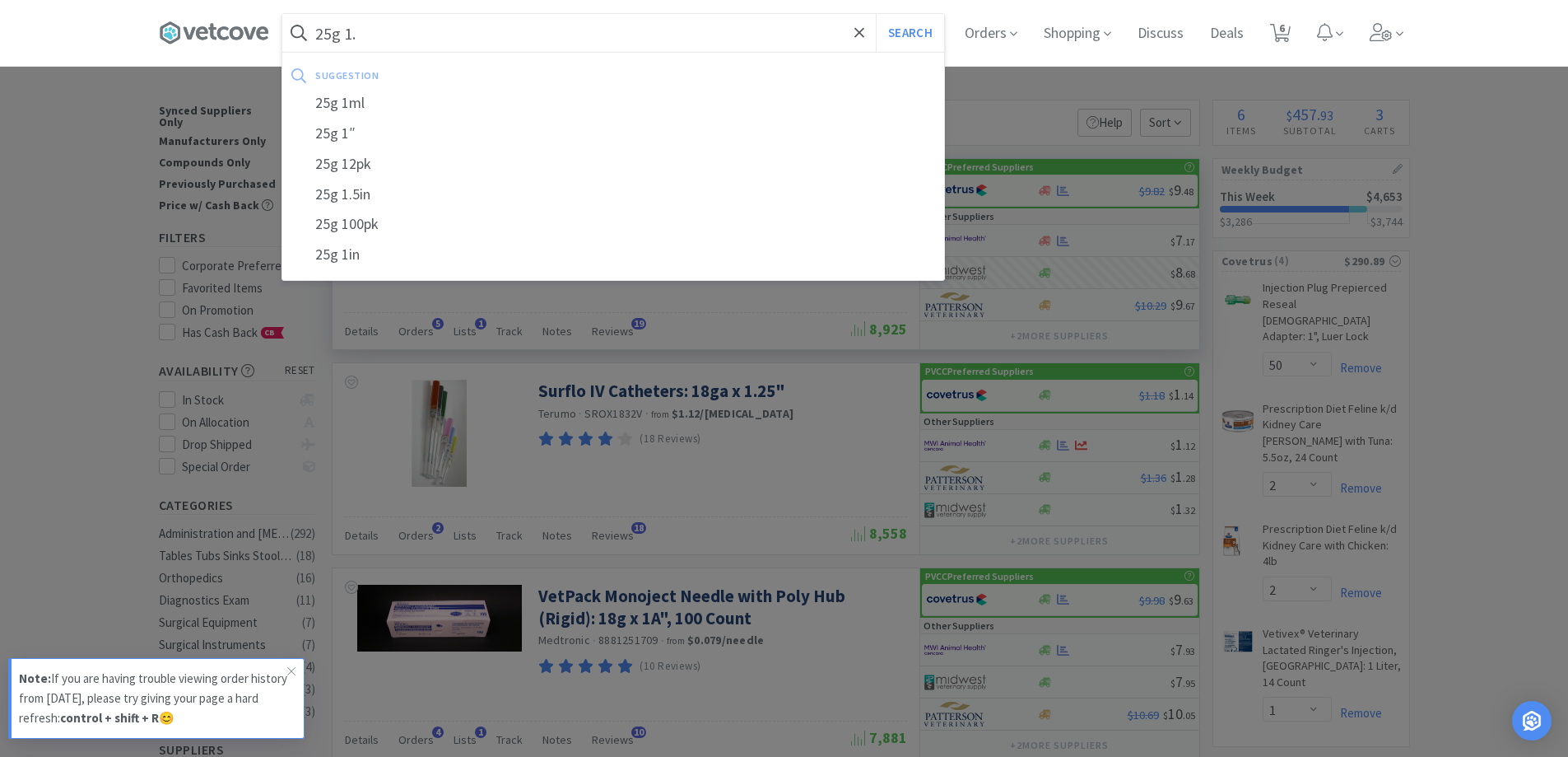
click at [876, 14] on button "Search" at bounding box center [910, 32] width 69 height 38
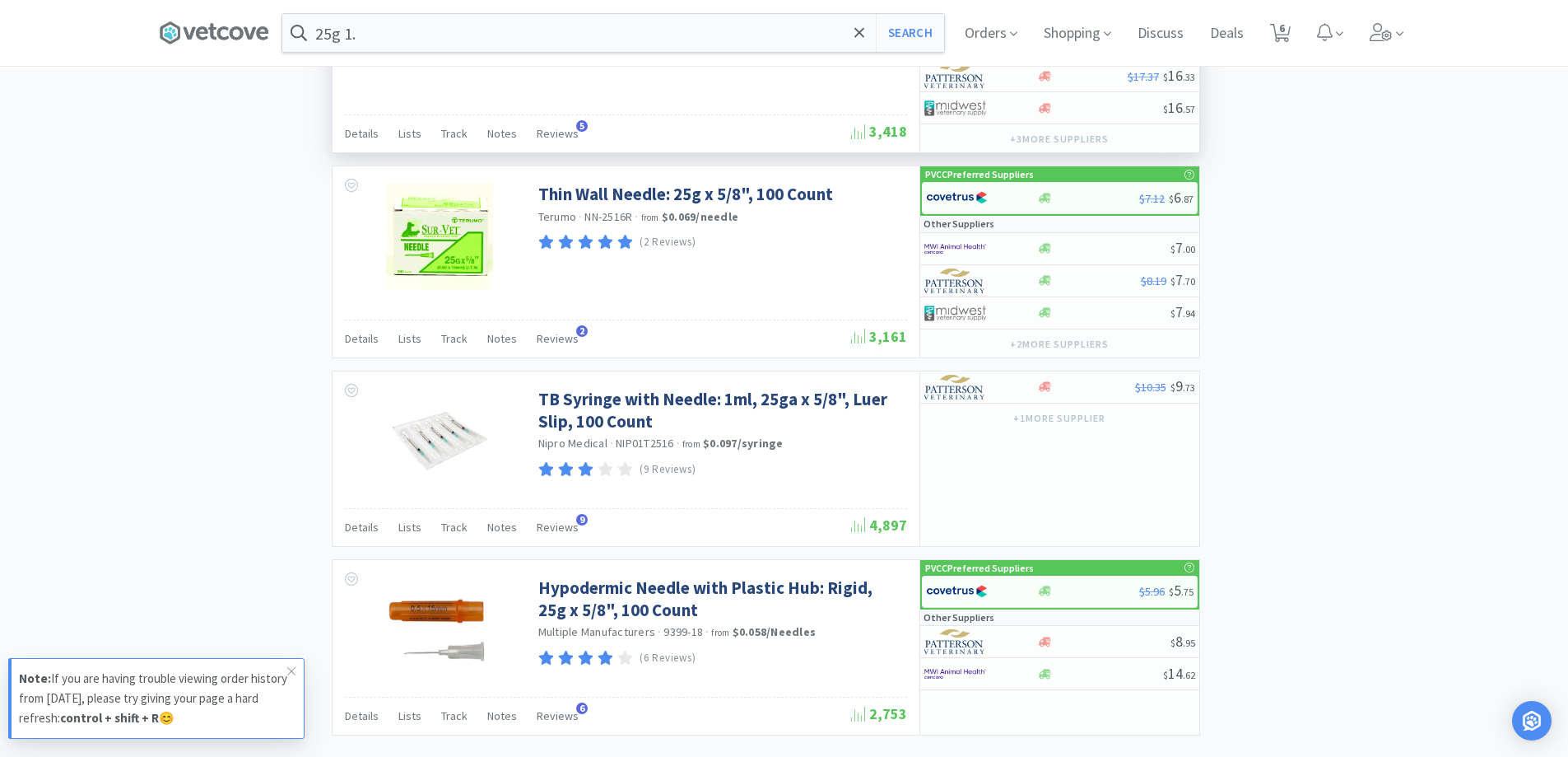
scroll to position [2081, 0]
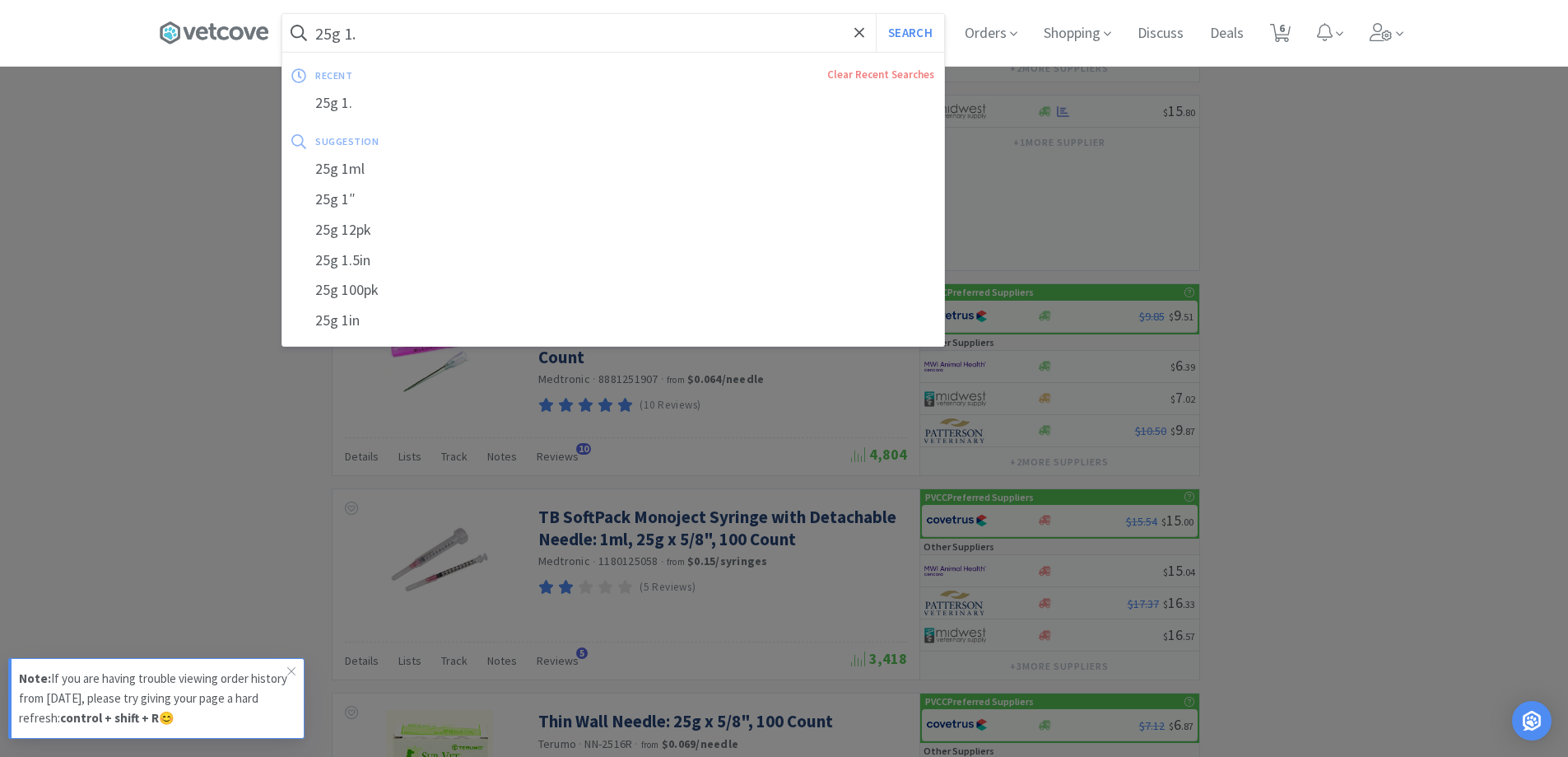
click at [414, 31] on input "25g 1." at bounding box center [612, 32] width 662 height 38
click at [395, 37] on input "25g 1." at bounding box center [612, 32] width 662 height 38
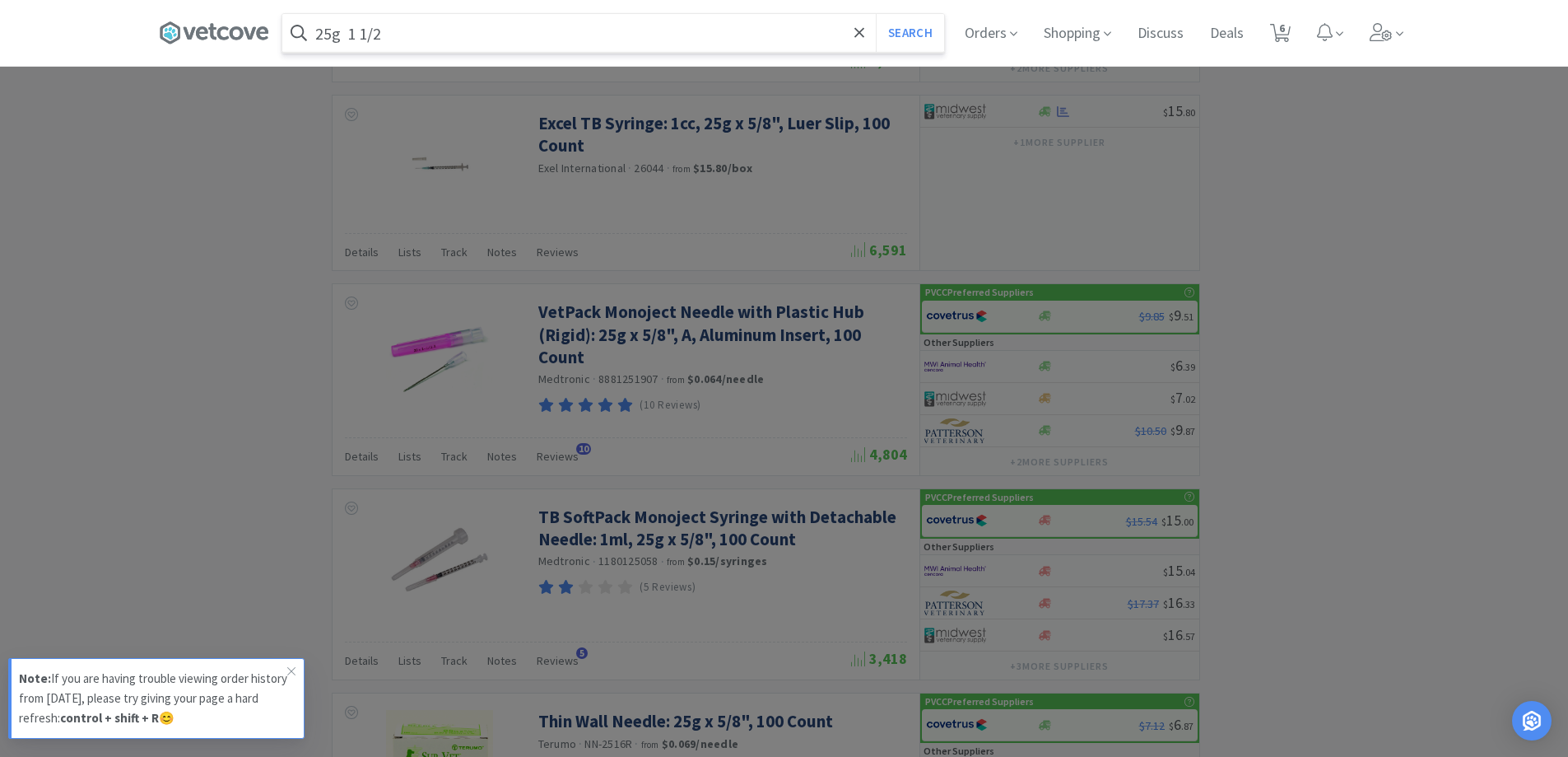
click at [876, 14] on button "Search" at bounding box center [910, 32] width 69 height 38
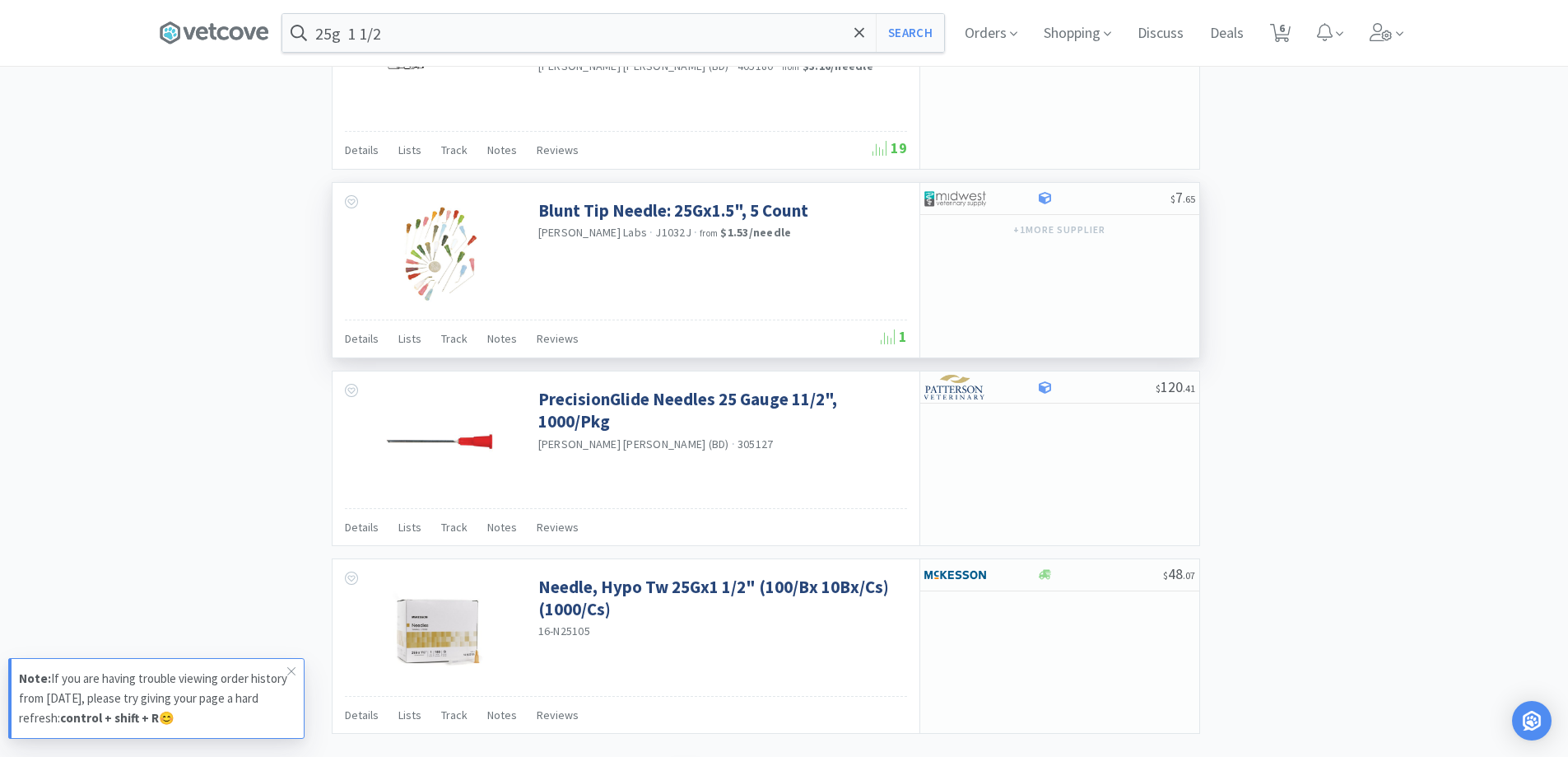
scroll to position [2400, 0]
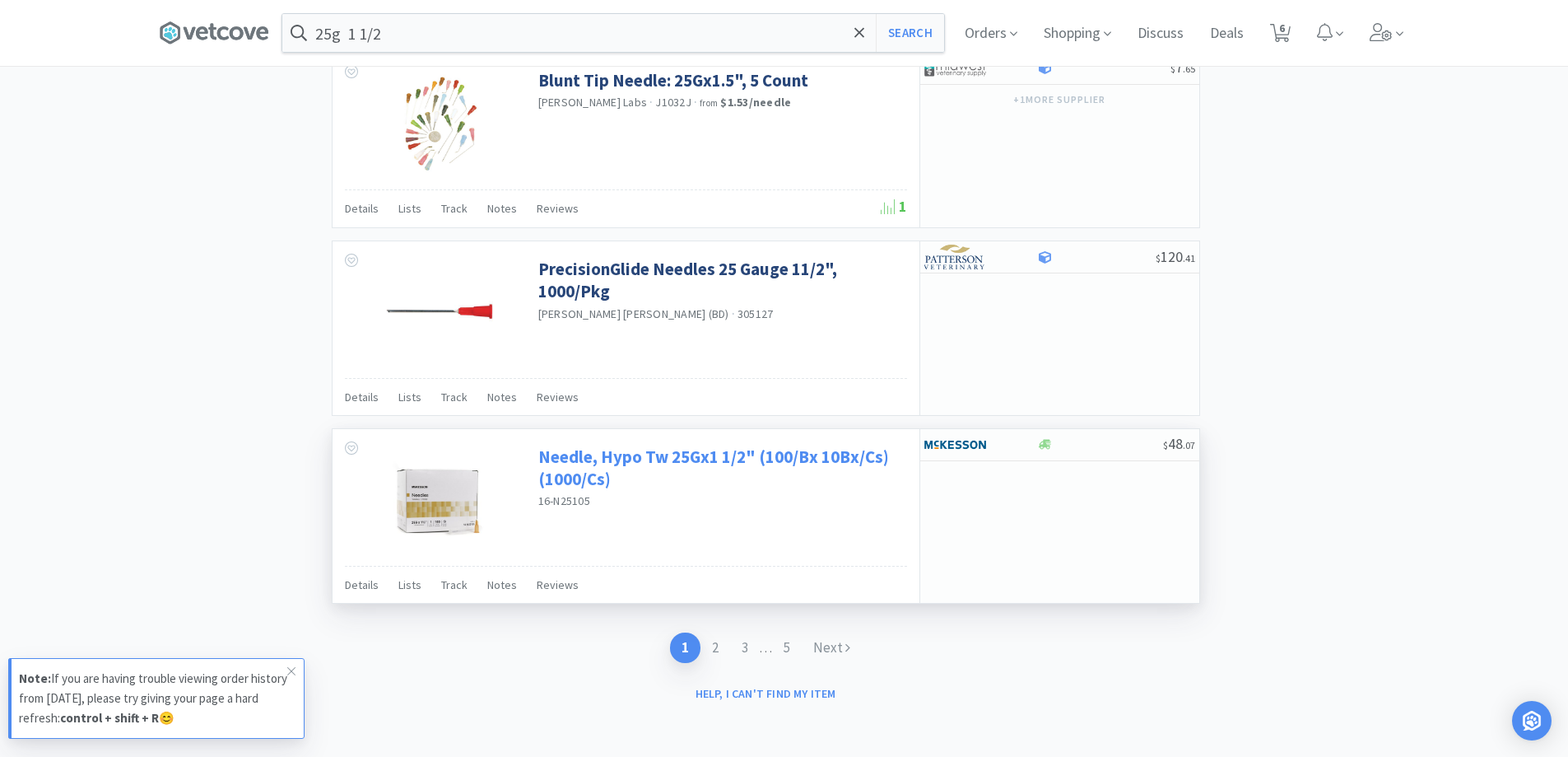
click at [716, 463] on link "Needle, Hypo Tw 25Gx1 1/2" (100/Bx 10Bx/Cs) (1000/Cs)" at bounding box center [720, 468] width 365 height 45
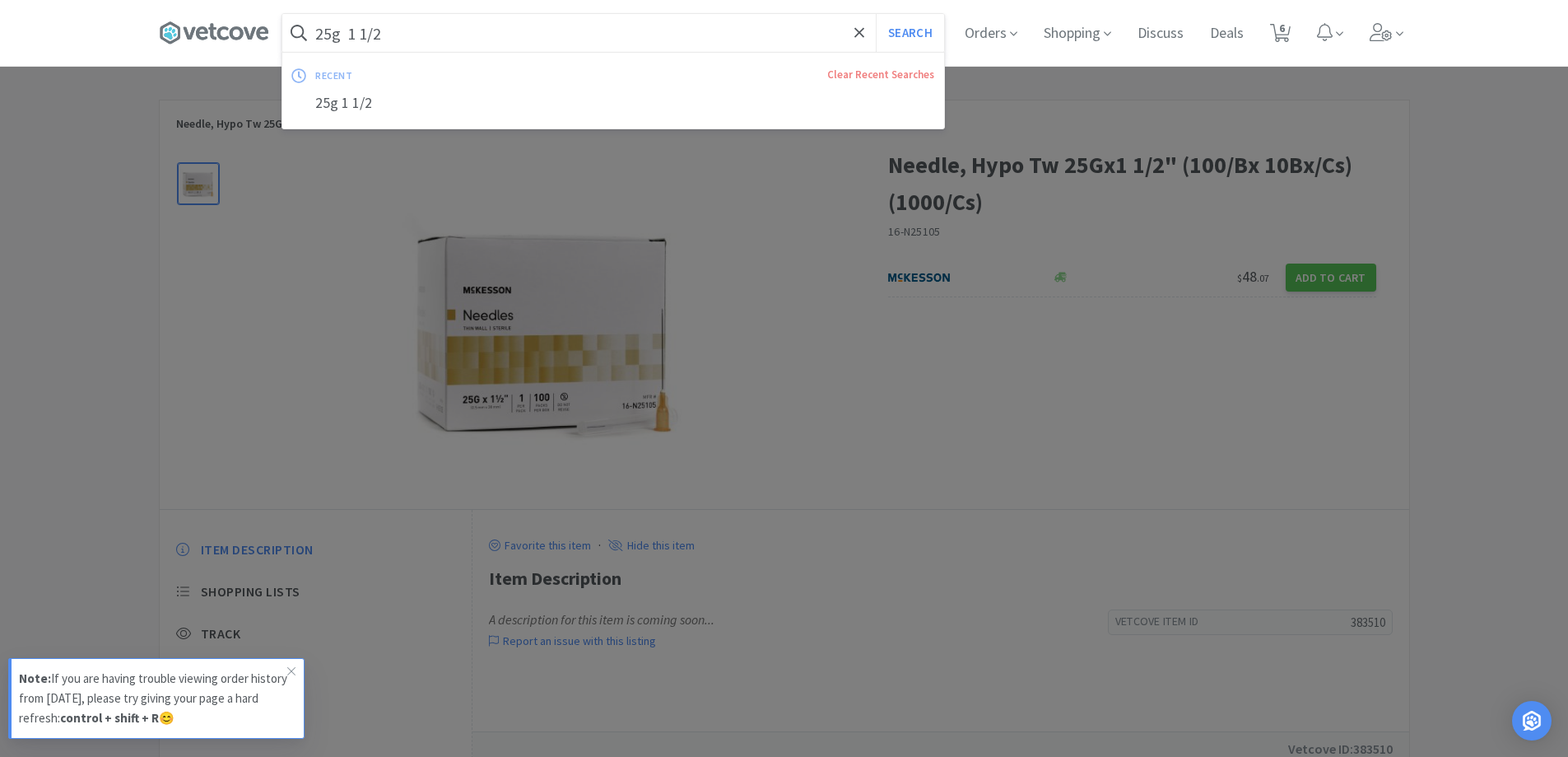
click at [439, 47] on input "25g 1 1/2" at bounding box center [612, 32] width 662 height 38
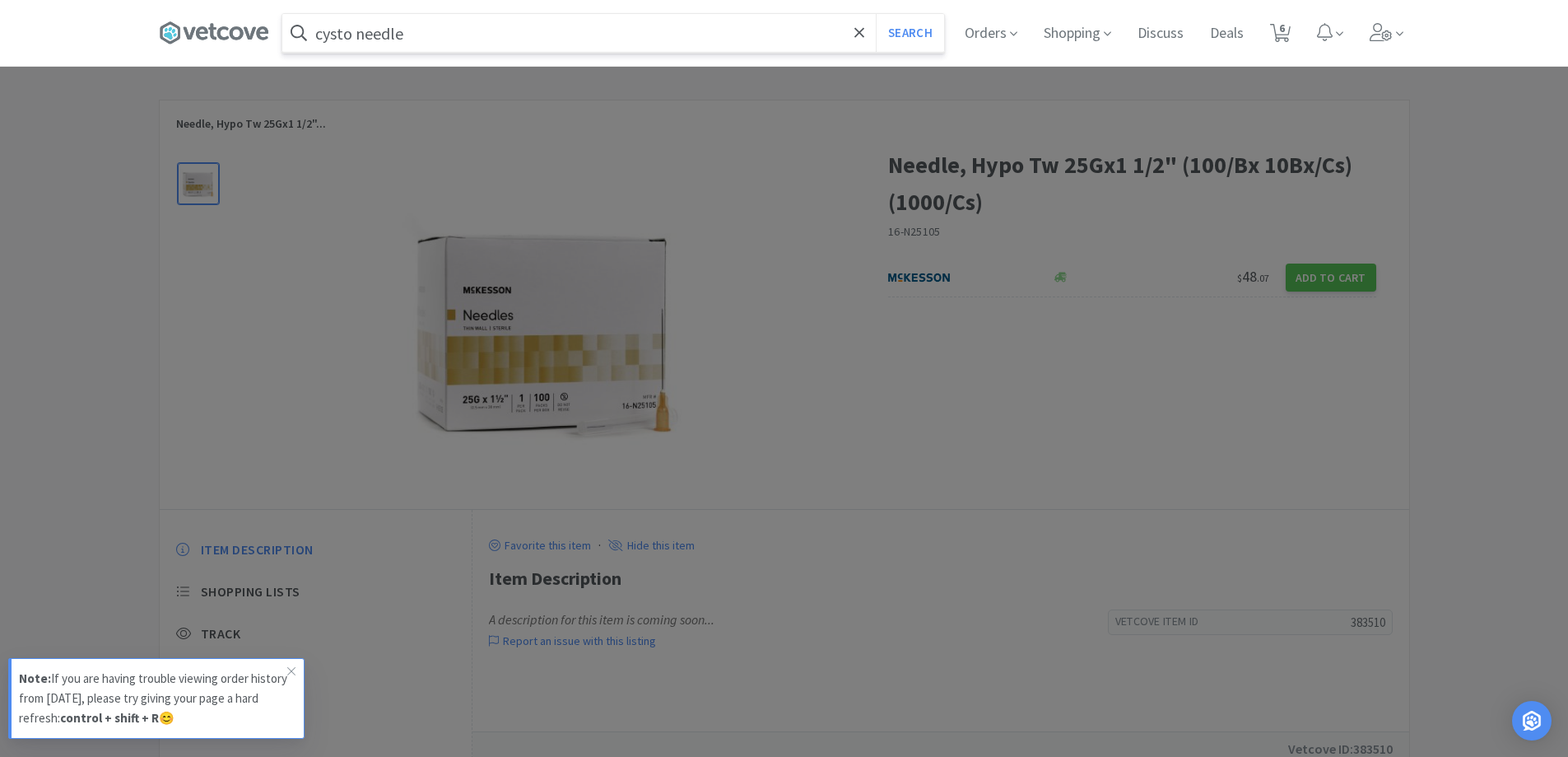
type input "cysto needle"
click at [876, 14] on button "Search" at bounding box center [910, 32] width 69 height 38
select select "50"
select select "2"
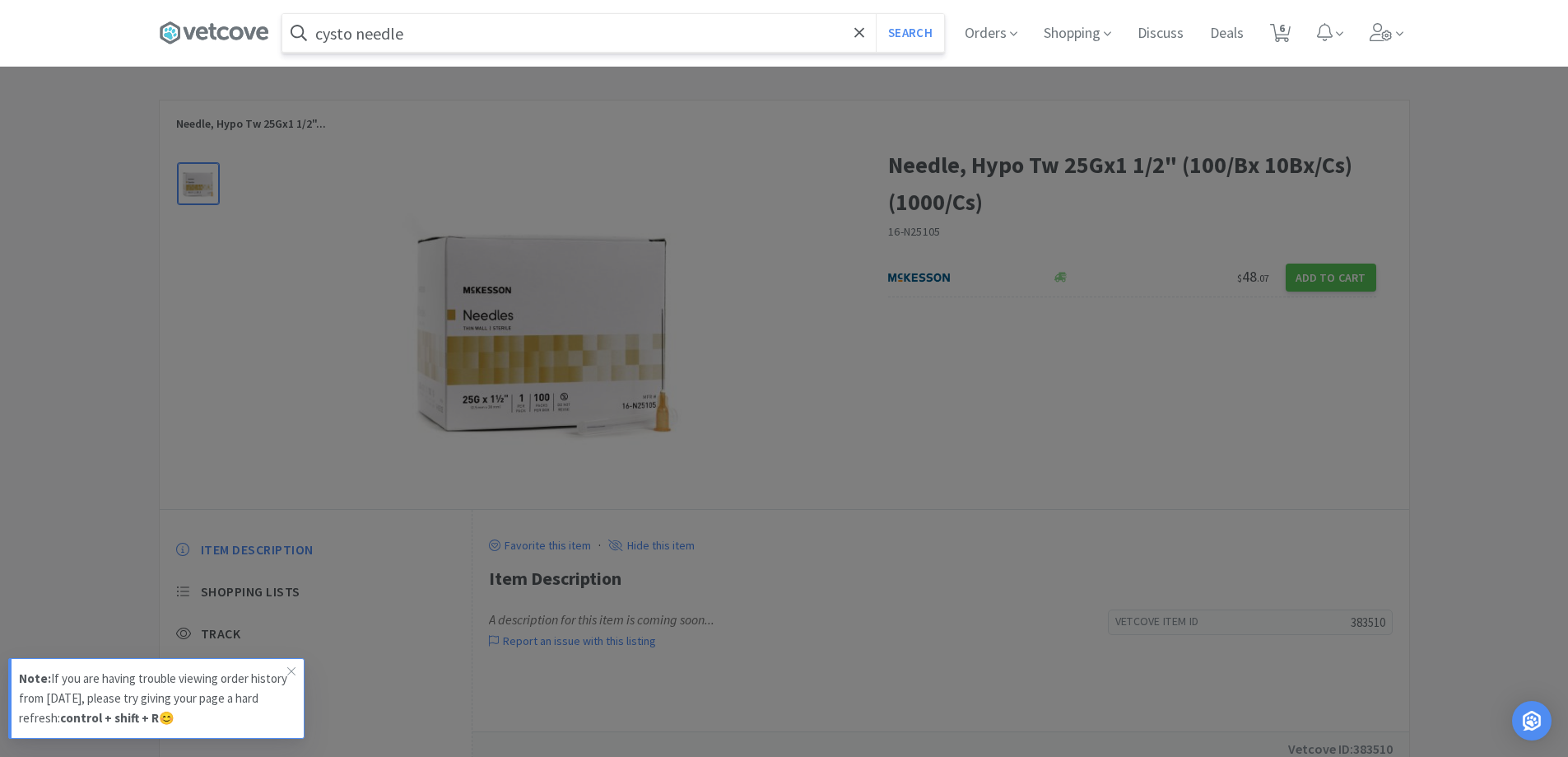
select select "1"
select select "50"
select select "3"
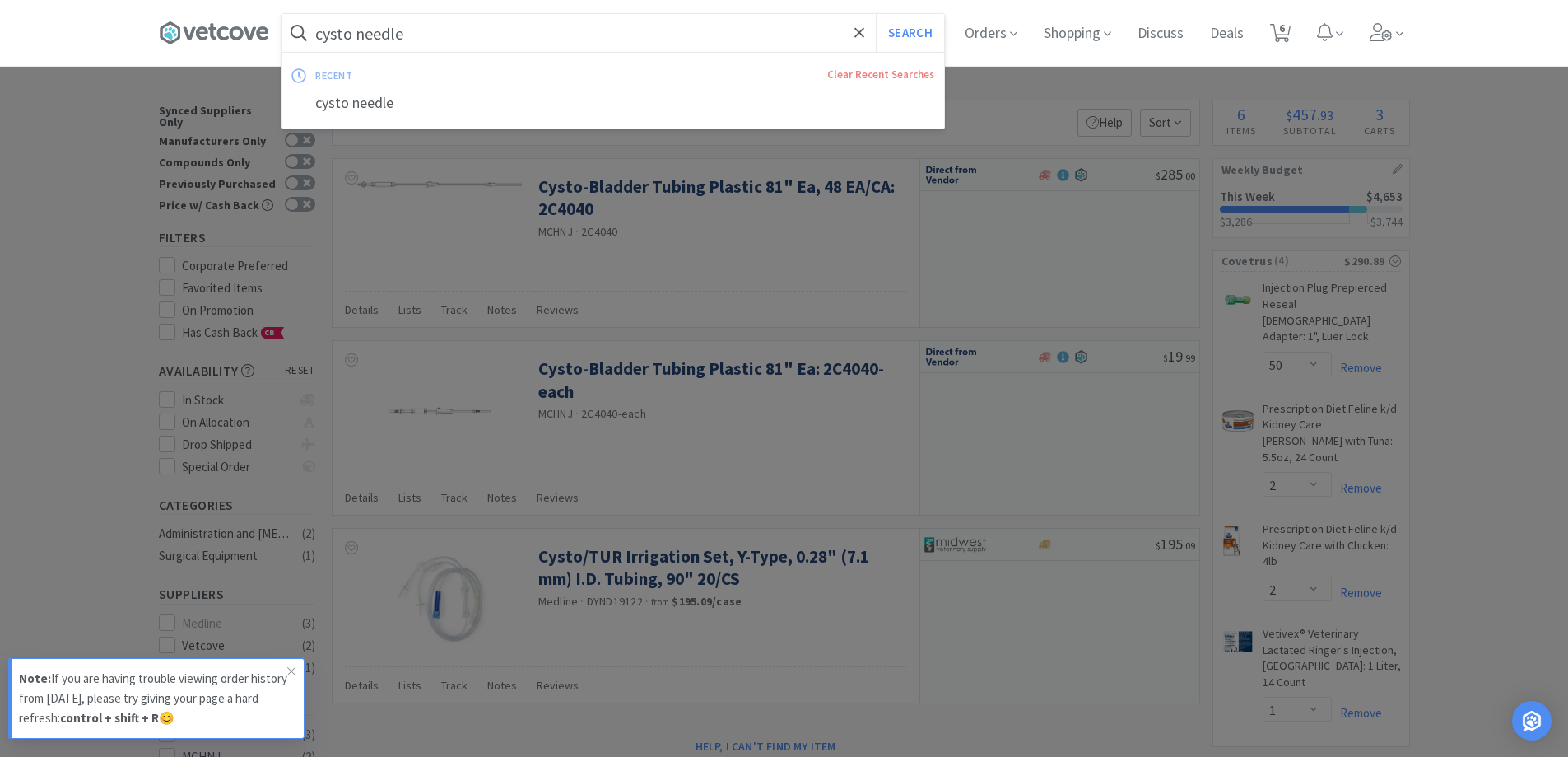
click at [435, 39] on input "cysto needle" at bounding box center [612, 32] width 662 height 38
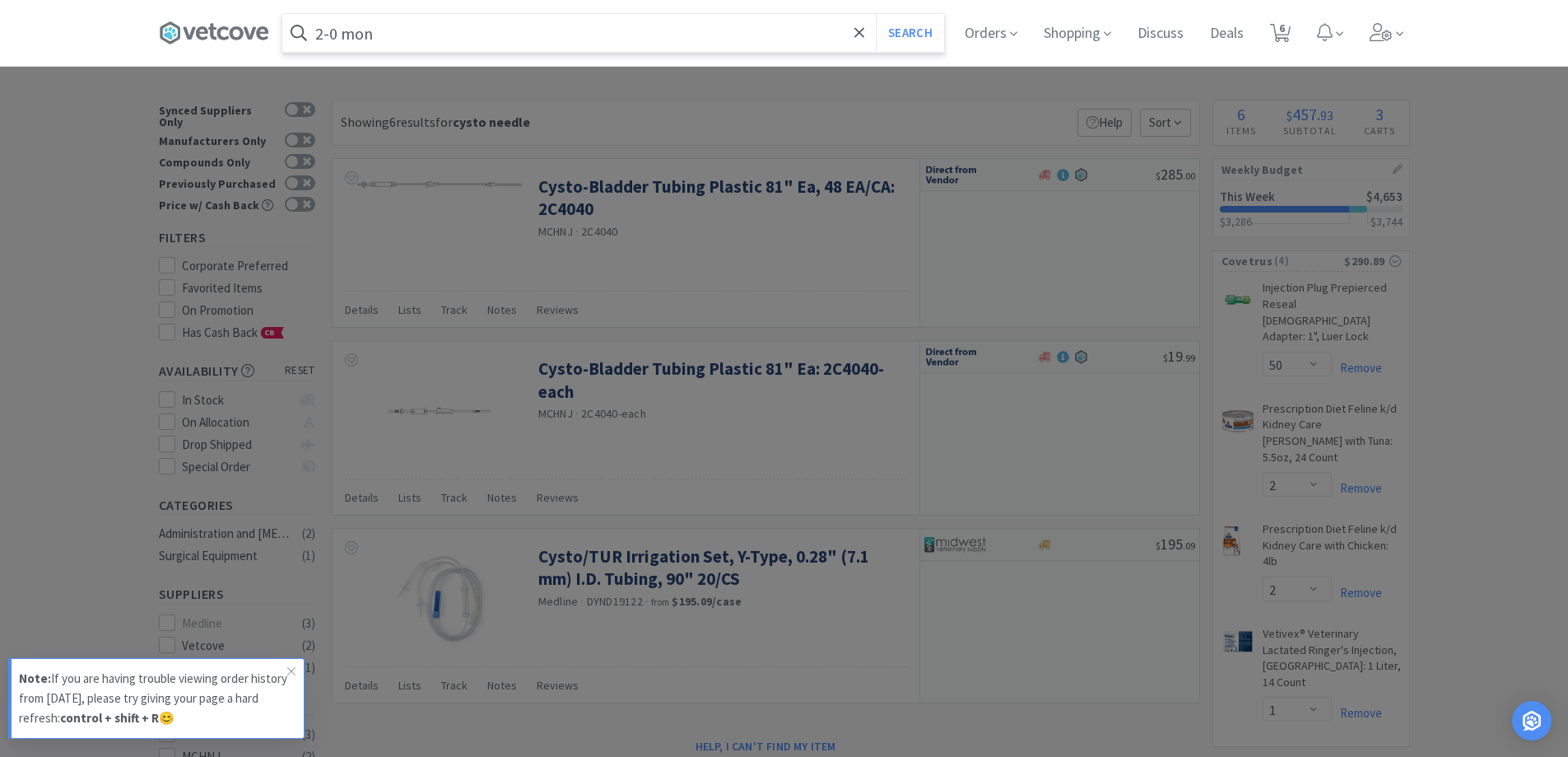
click at [876, 14] on button "Search" at bounding box center [910, 32] width 69 height 38
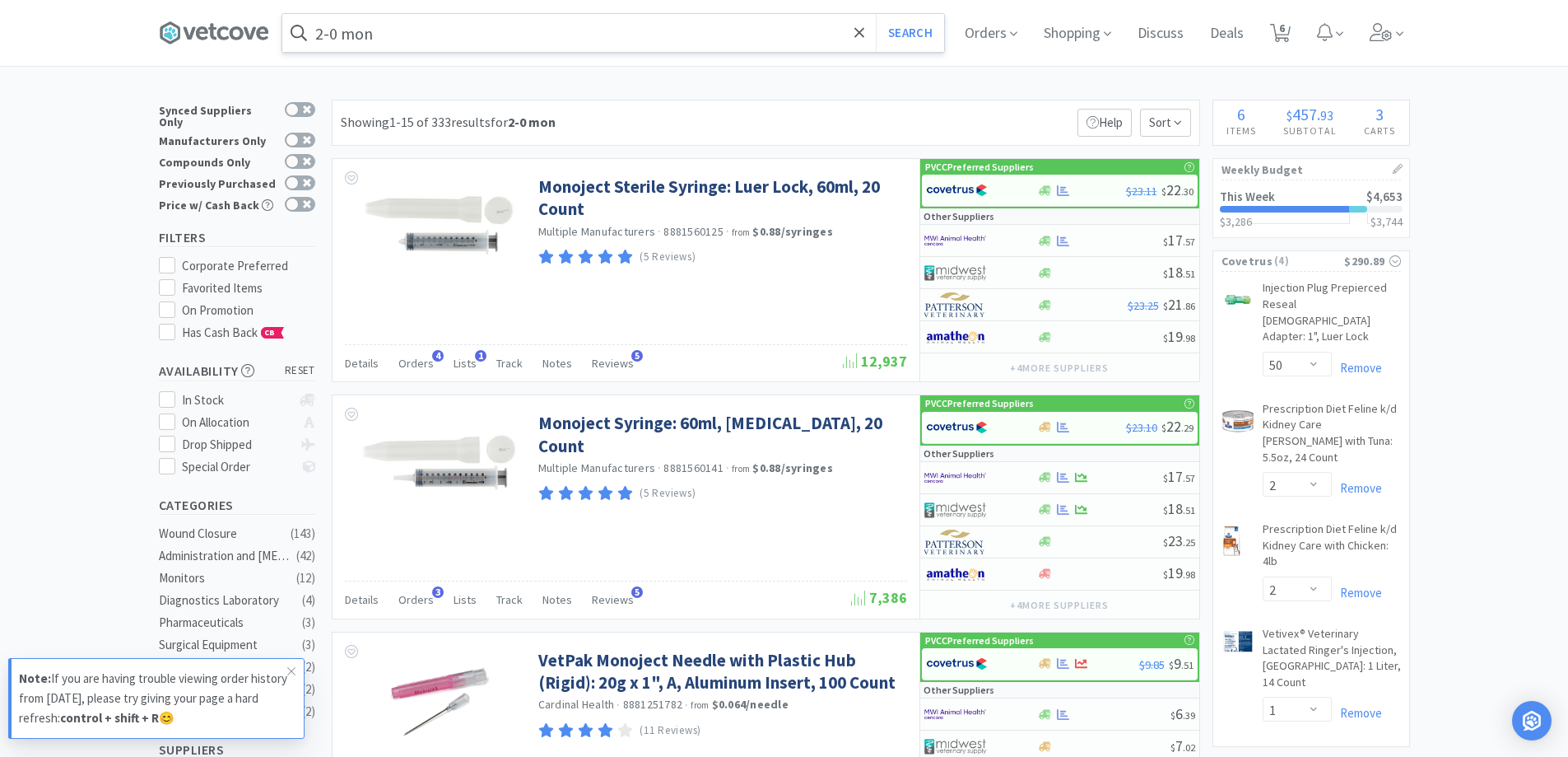
click at [389, 39] on input "2-0 mon" at bounding box center [612, 32] width 662 height 38
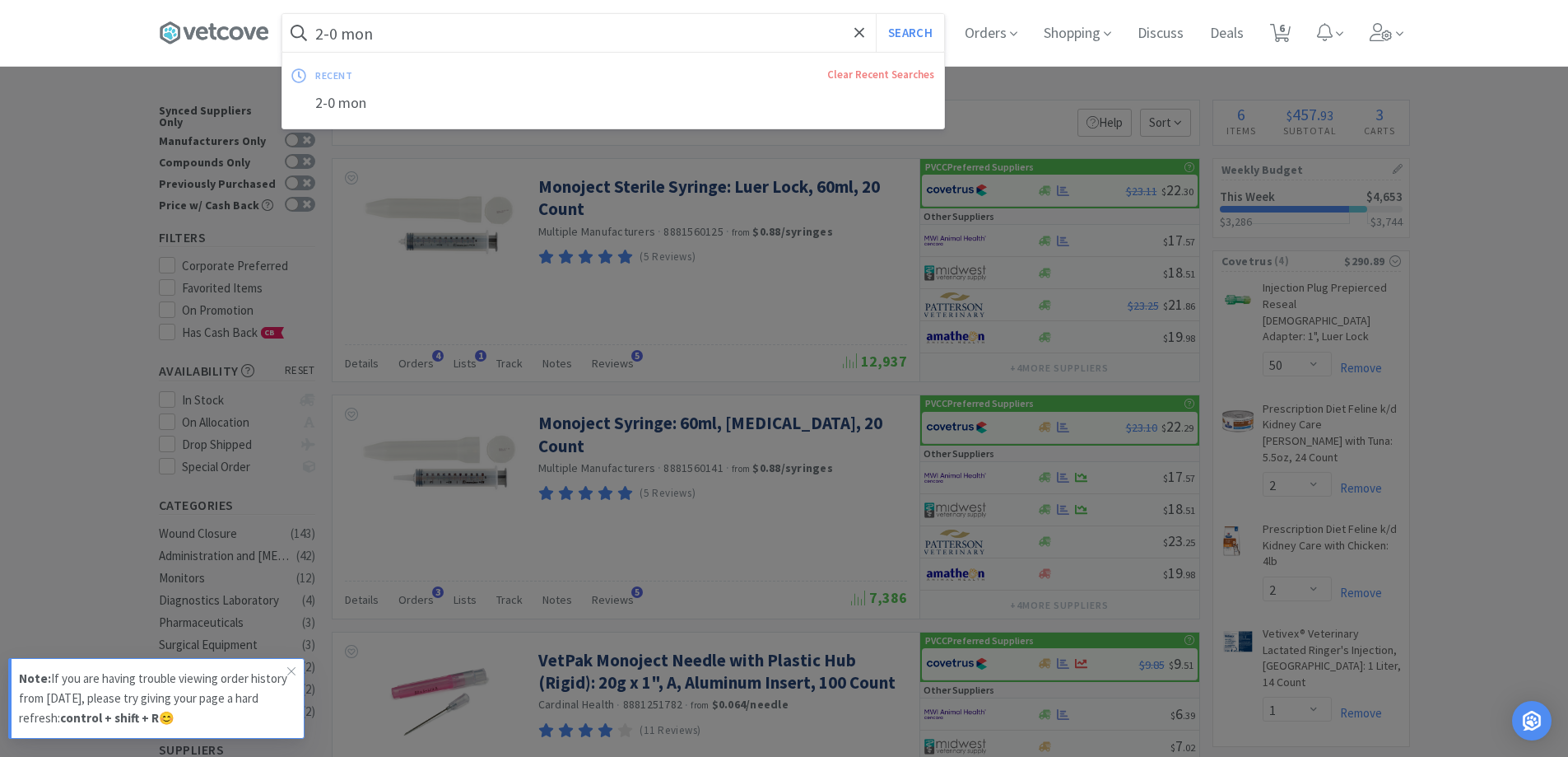
click at [380, 44] on input "2-0 mon" at bounding box center [612, 32] width 662 height 38
click at [394, 34] on input "2-0 mon" at bounding box center [612, 32] width 662 height 38
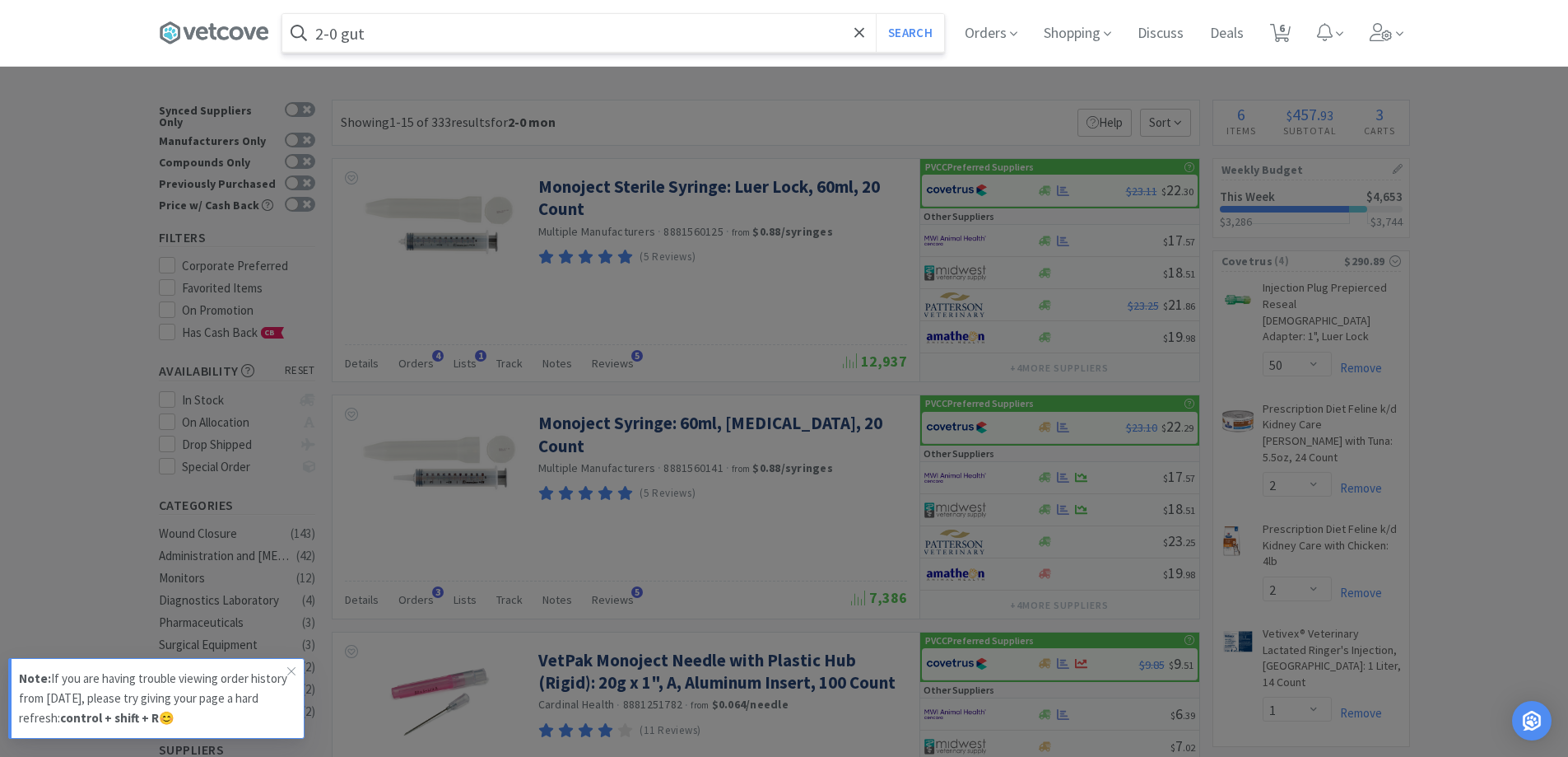
click at [876, 14] on button "Search" at bounding box center [910, 32] width 69 height 38
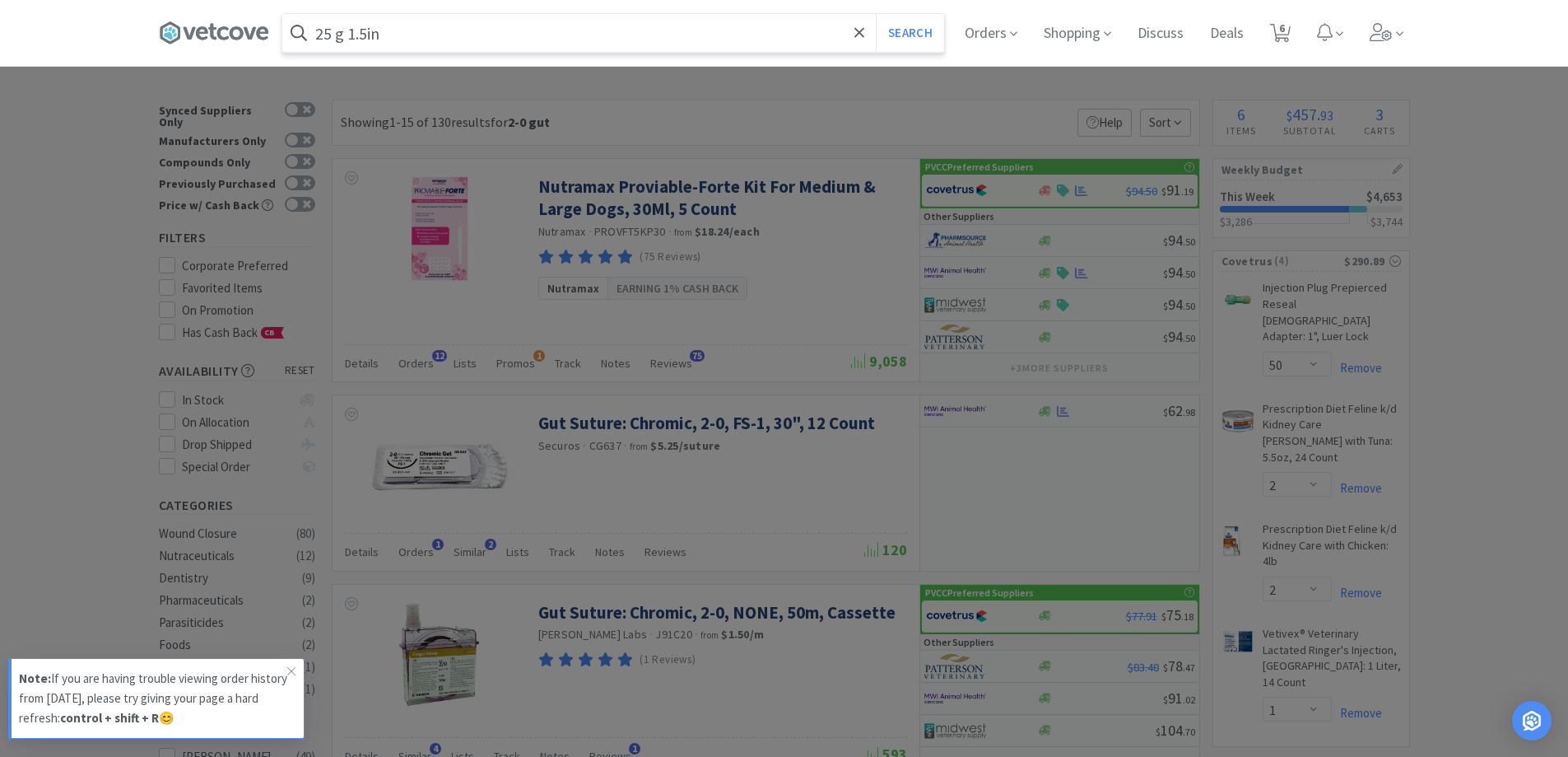
type input "25 g 1.5in"
click at [876, 14] on button "Search" at bounding box center [910, 32] width 69 height 38
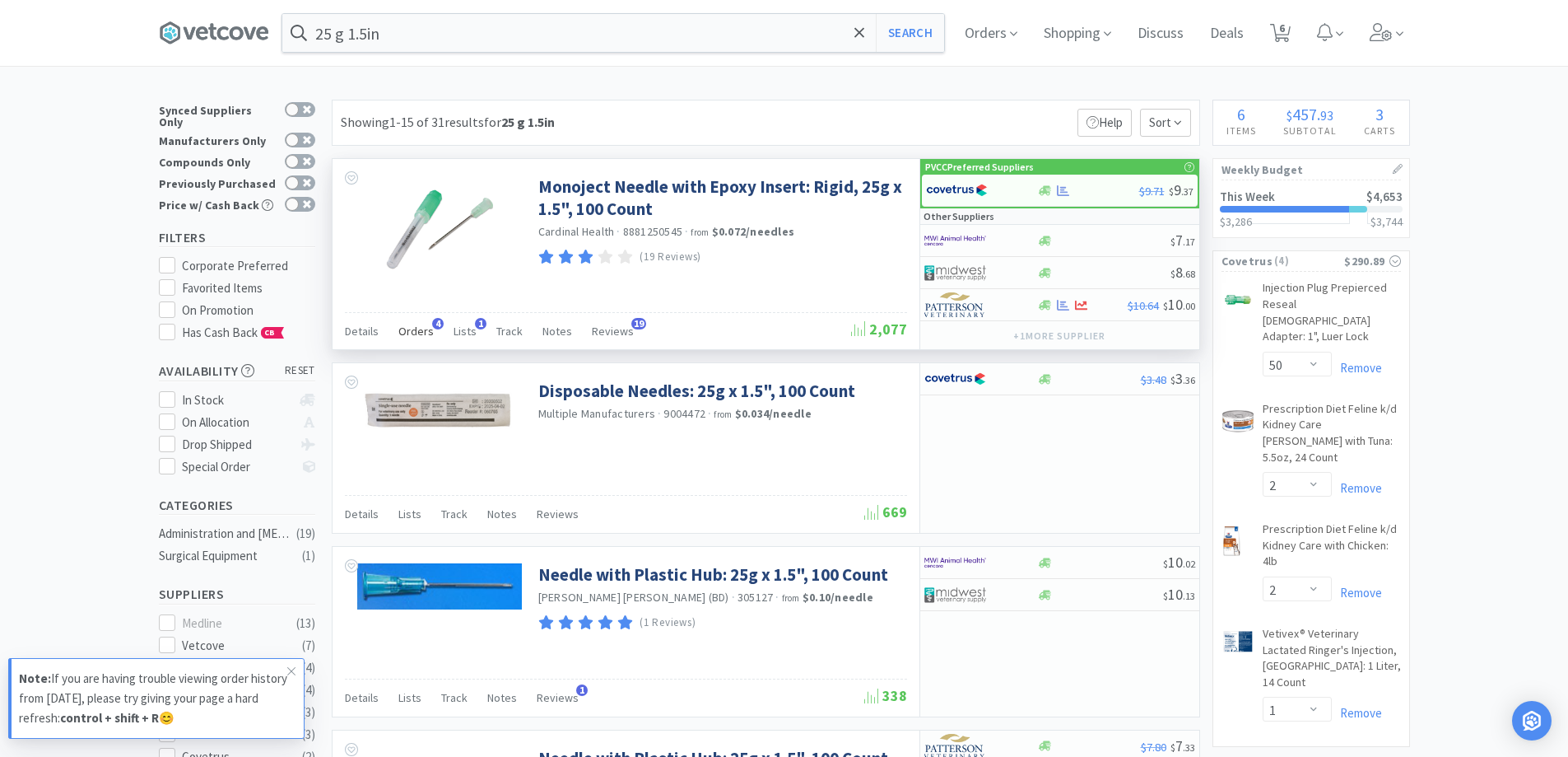
click at [429, 330] on span "Orders" at bounding box center [416, 330] width 35 height 15
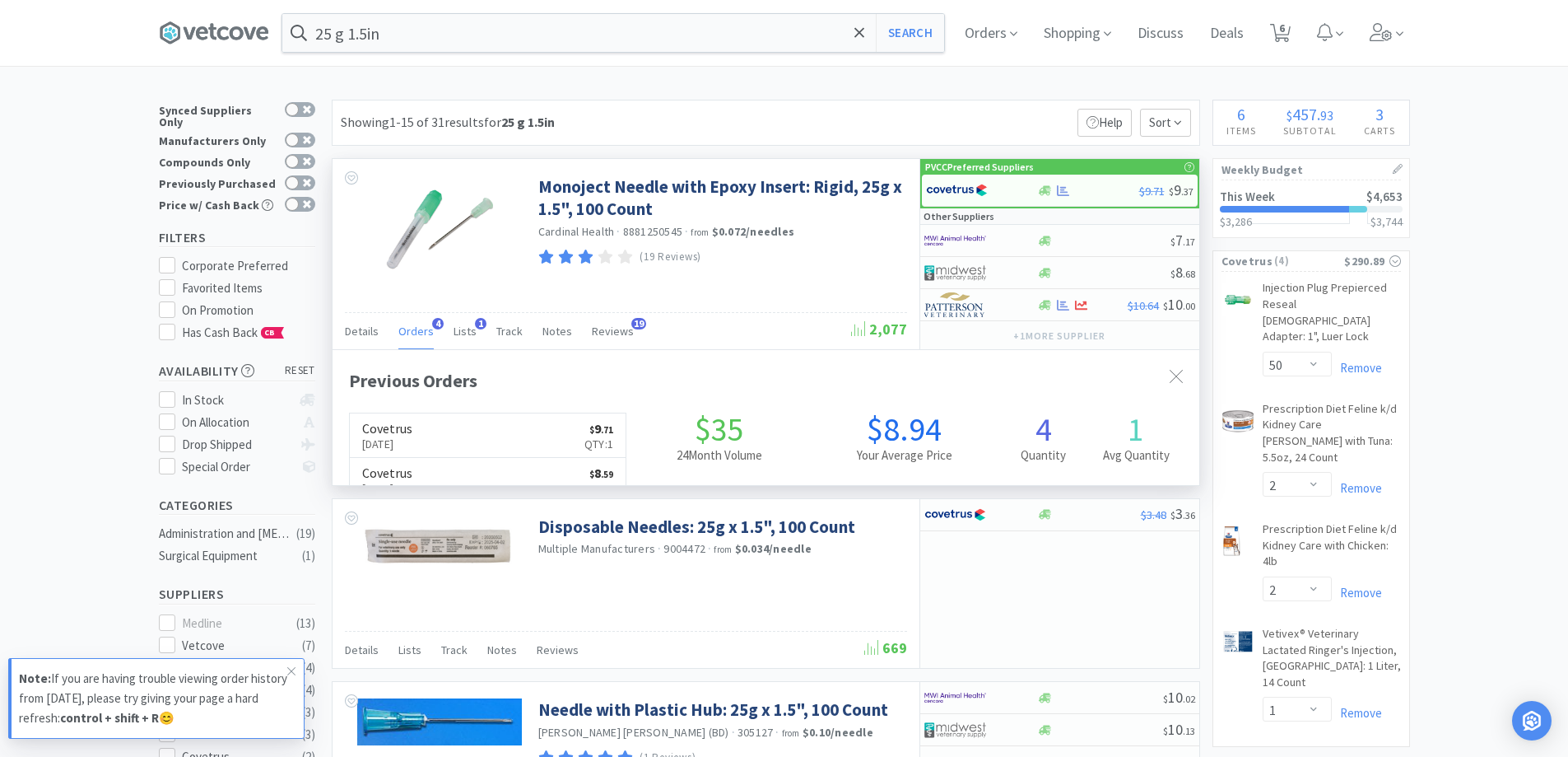
scroll to position [427, 866]
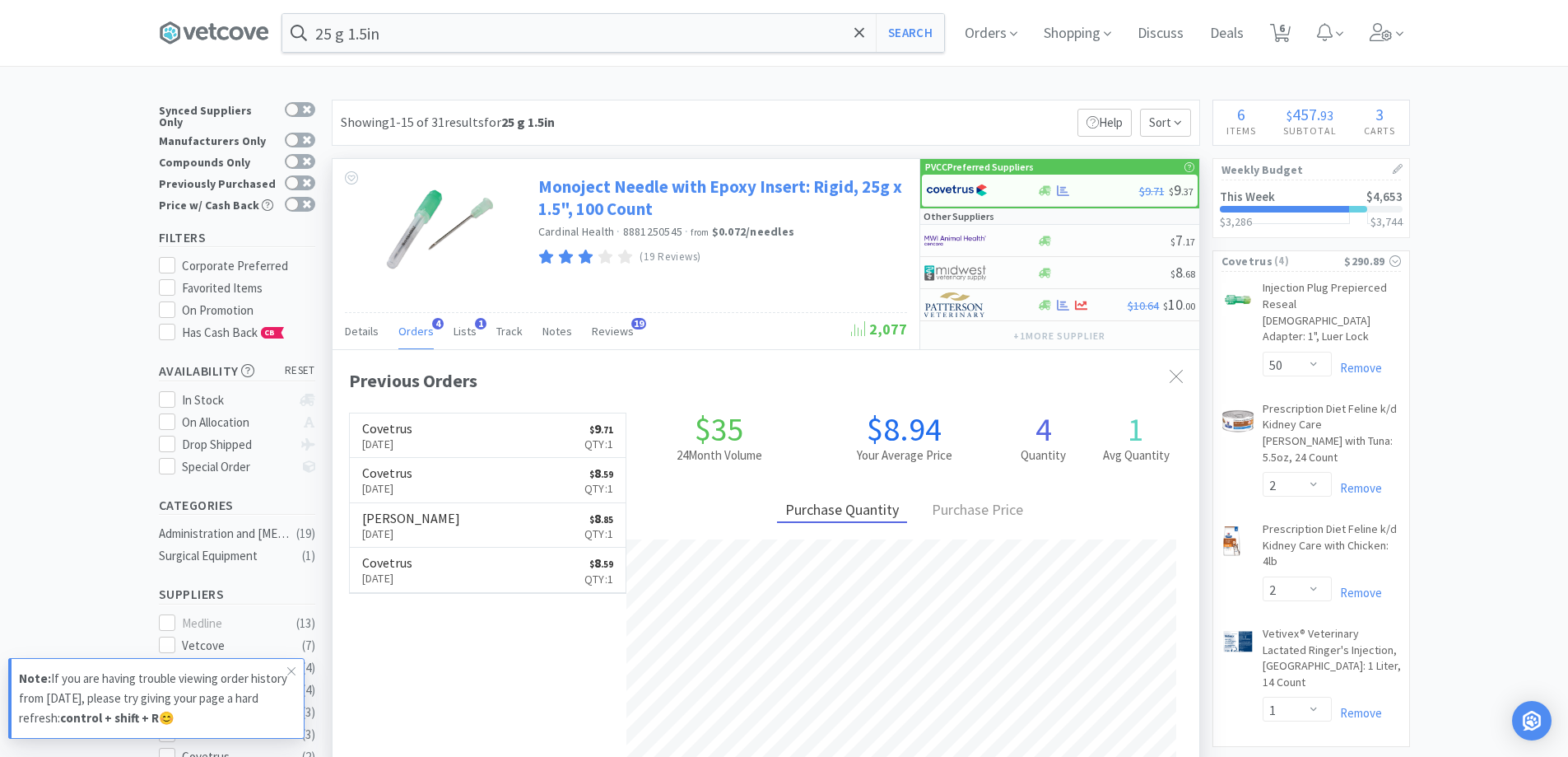
click at [615, 198] on link "Monoject Needle with Epoxy Insert: Rigid, 25g x 1.5", 100 Count" at bounding box center [720, 198] width 365 height 45
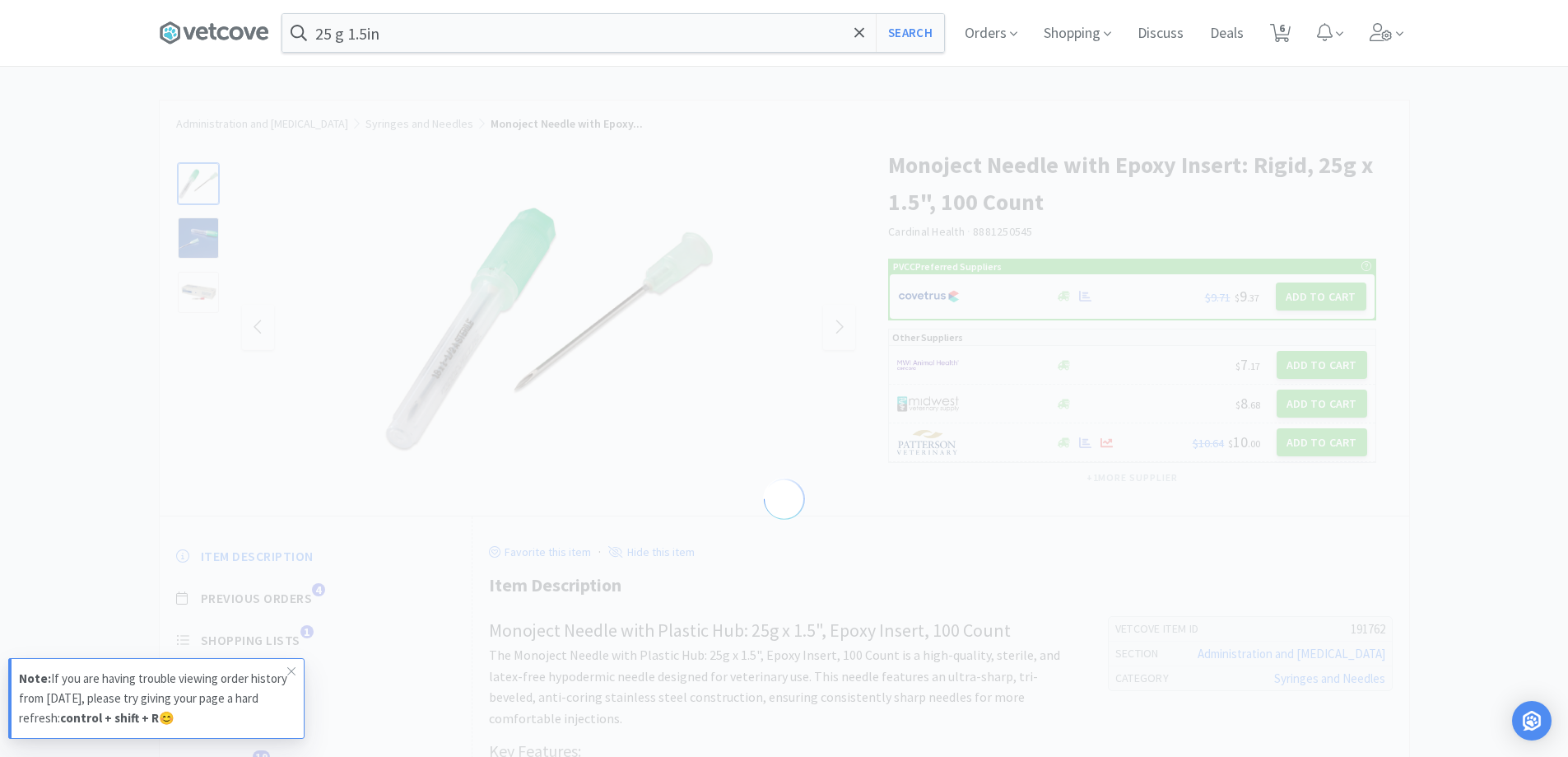
select select "191762"
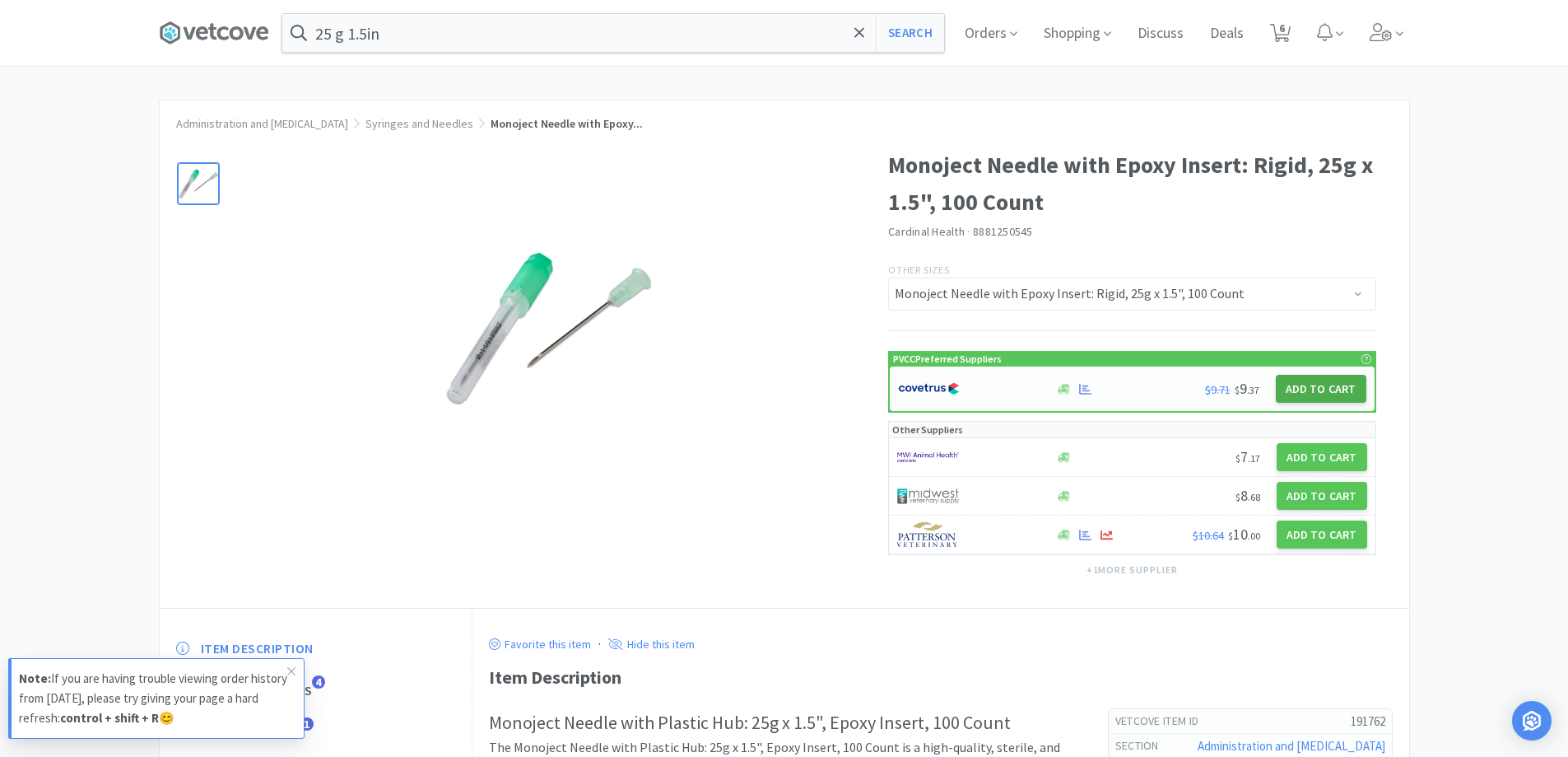
click at [1324, 390] on button "Add to Cart" at bounding box center [1321, 388] width 90 height 28
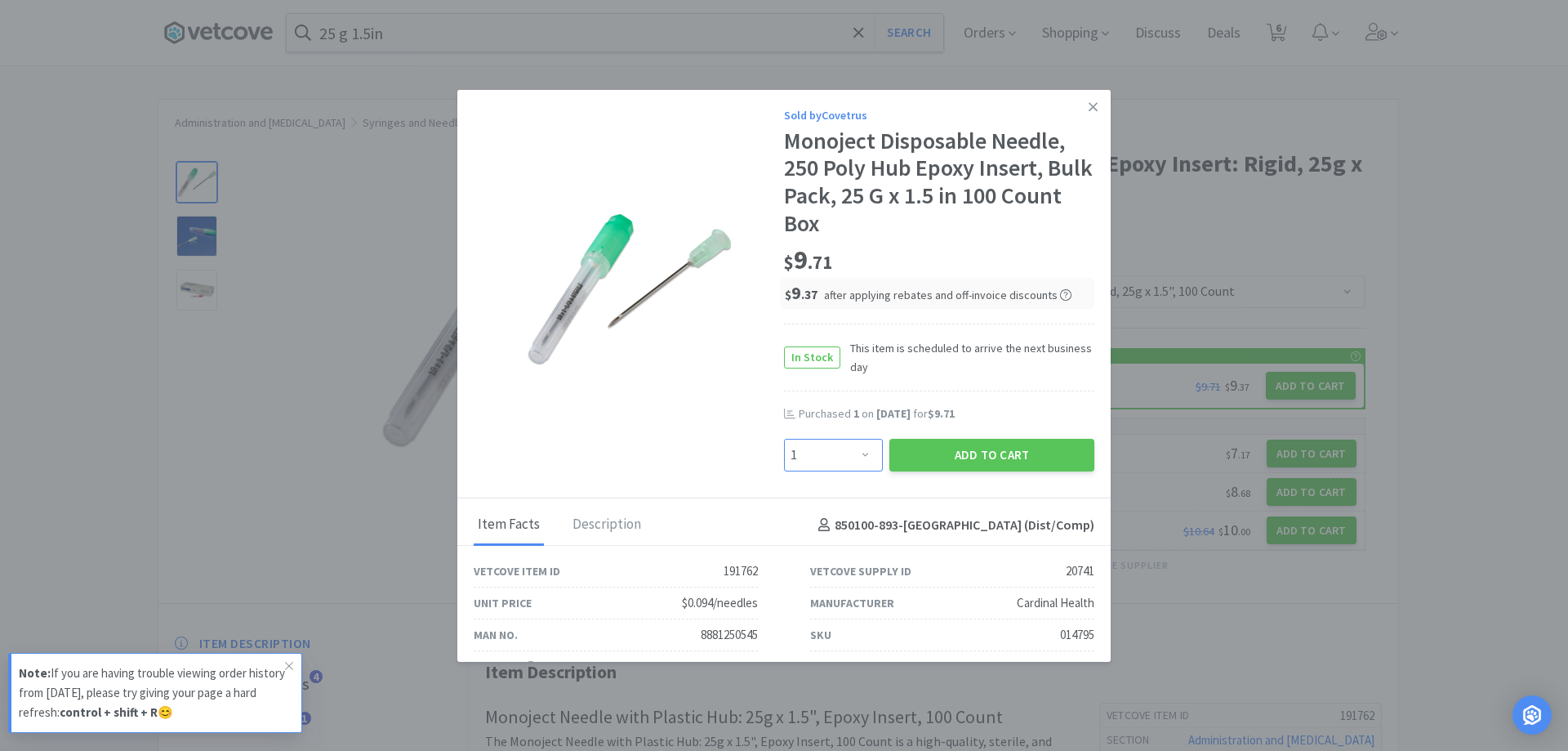
click at [844, 452] on select "Enter Quantity 1 2 3 4 5 6 7 8 9 10 11 12 13 14 15 16 17 18 19 20 Enter Quantity" at bounding box center [834, 455] width 99 height 33
select select "3"
click at [784, 439] on select "Enter Quantity 1 2 3 4 5 6 7 8 9 10 11 12 13 14 15 16 17 18 19 20 Enter Quantity" at bounding box center [834, 455] width 99 height 33
click at [850, 461] on select "Enter Quantity 1 2 3 4 5 6 7 8 9 10 11 12 13 14 15 16 17 18 19 20 Enter Quantity" at bounding box center [834, 455] width 99 height 33
click at [784, 439] on select "Enter Quantity 1 2 3 4 5 6 7 8 9 10 11 12 13 14 15 16 17 18 19 20 Enter Quantity" at bounding box center [834, 455] width 99 height 33
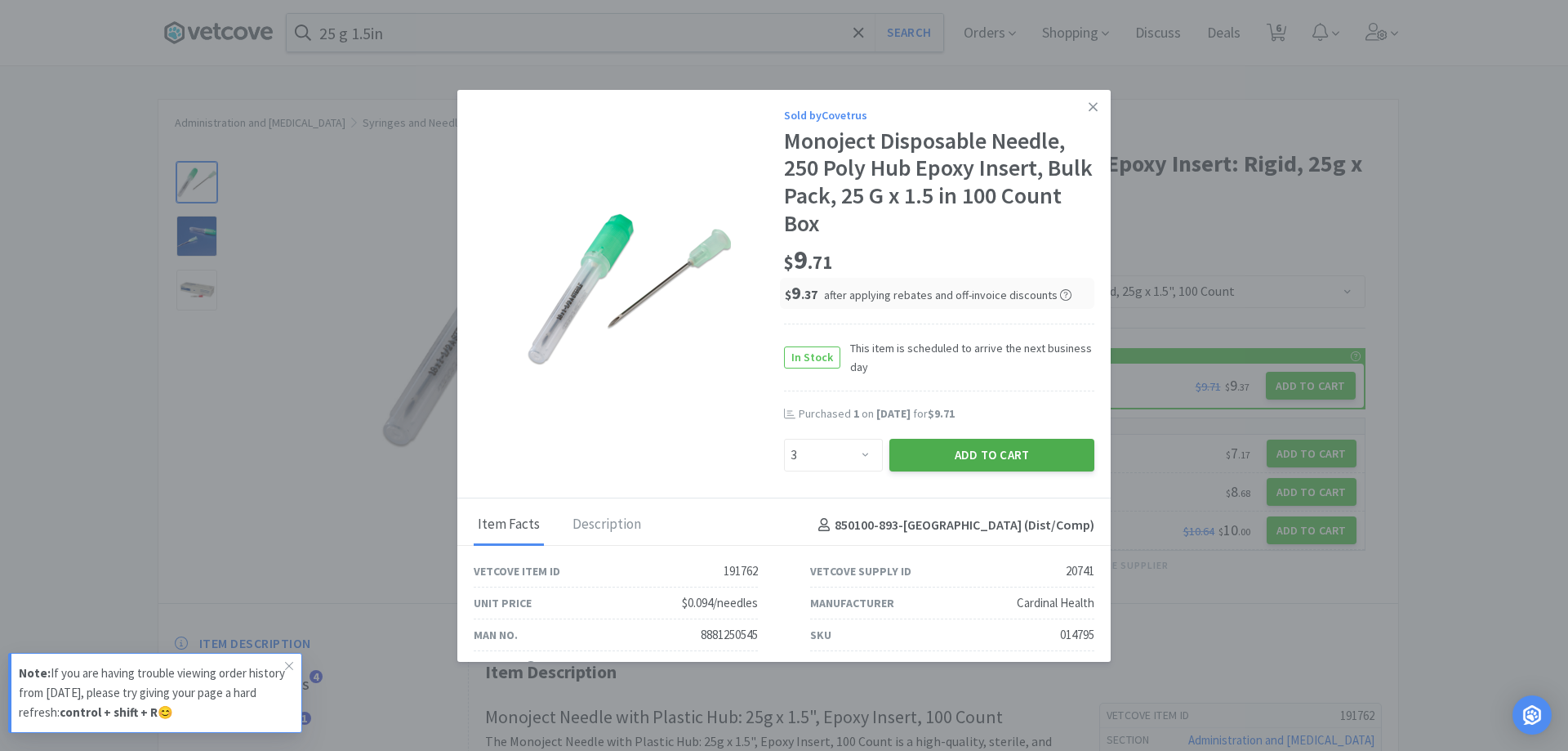
click at [913, 452] on button "Add to Cart" at bounding box center [992, 455] width 205 height 33
